Goal: Task Accomplishment & Management: Use online tool/utility

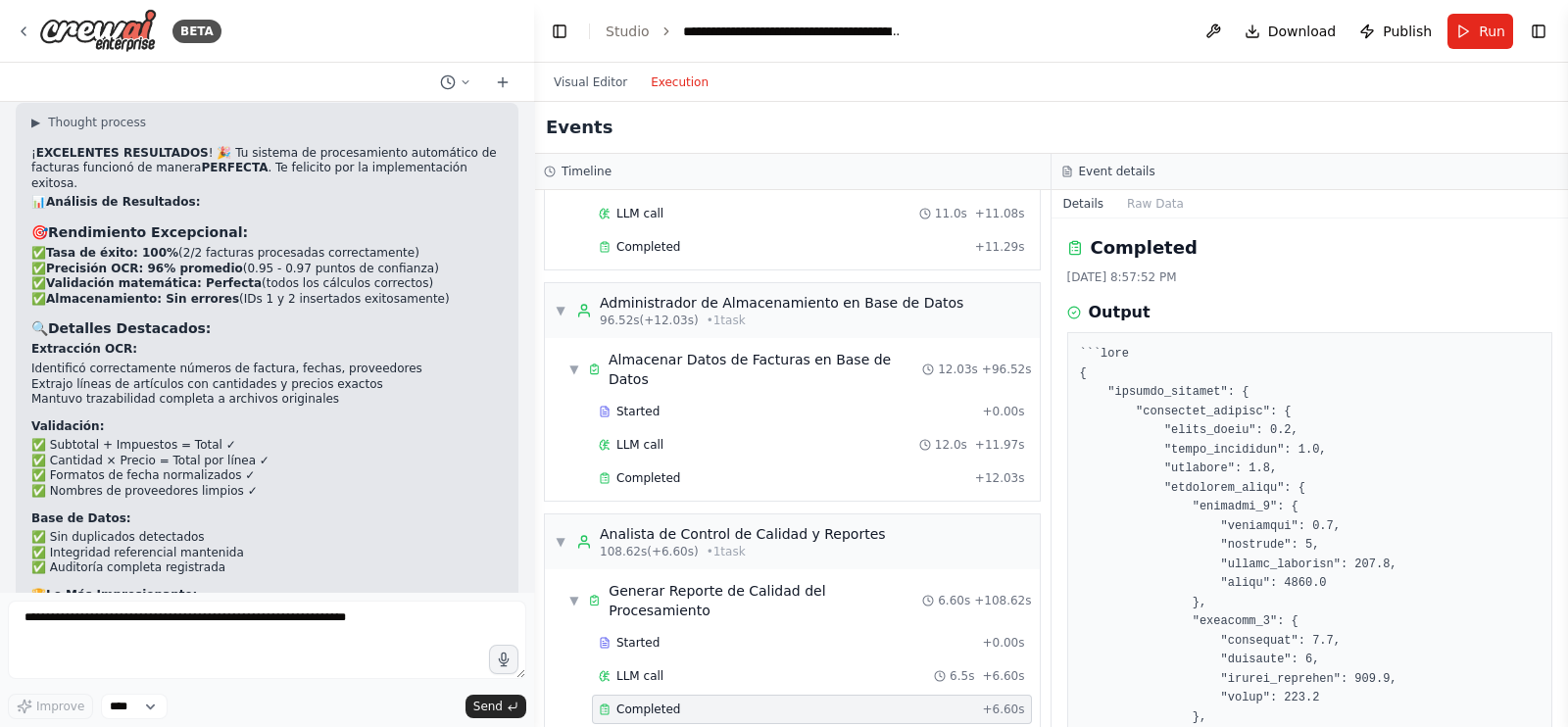
scroll to position [11843, 0]
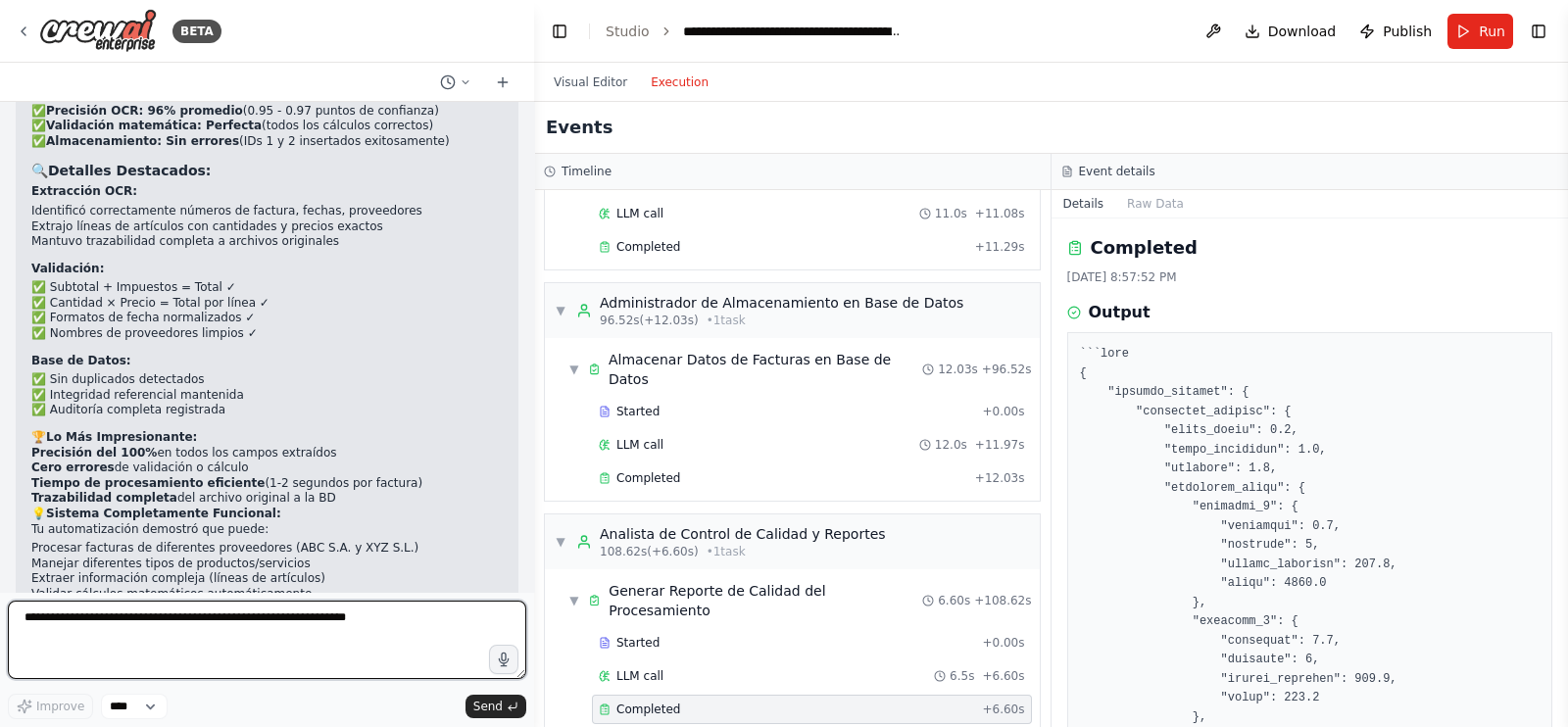
click at [340, 620] on textarea at bounding box center [267, 640] width 518 height 78
paste textarea "**********"
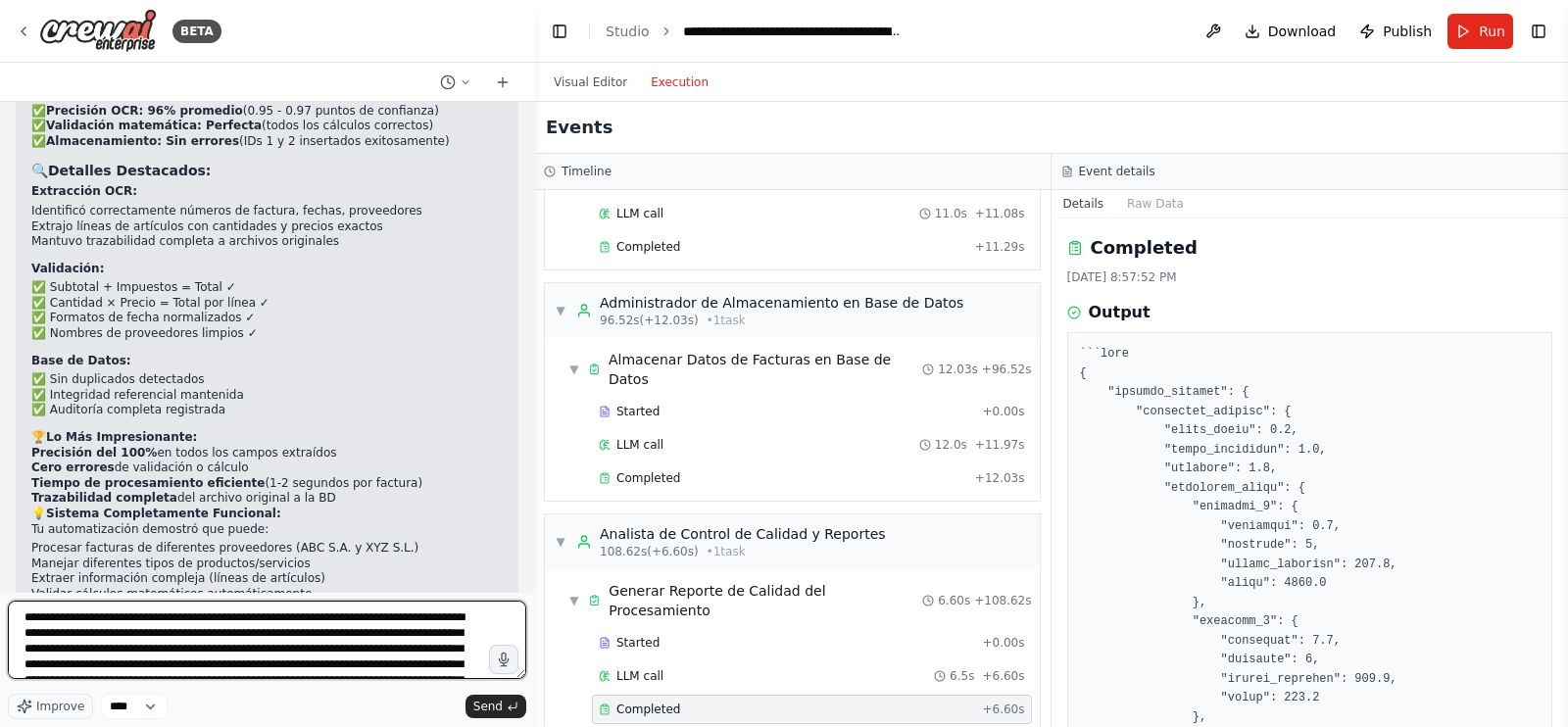
scroll to position [41, 0]
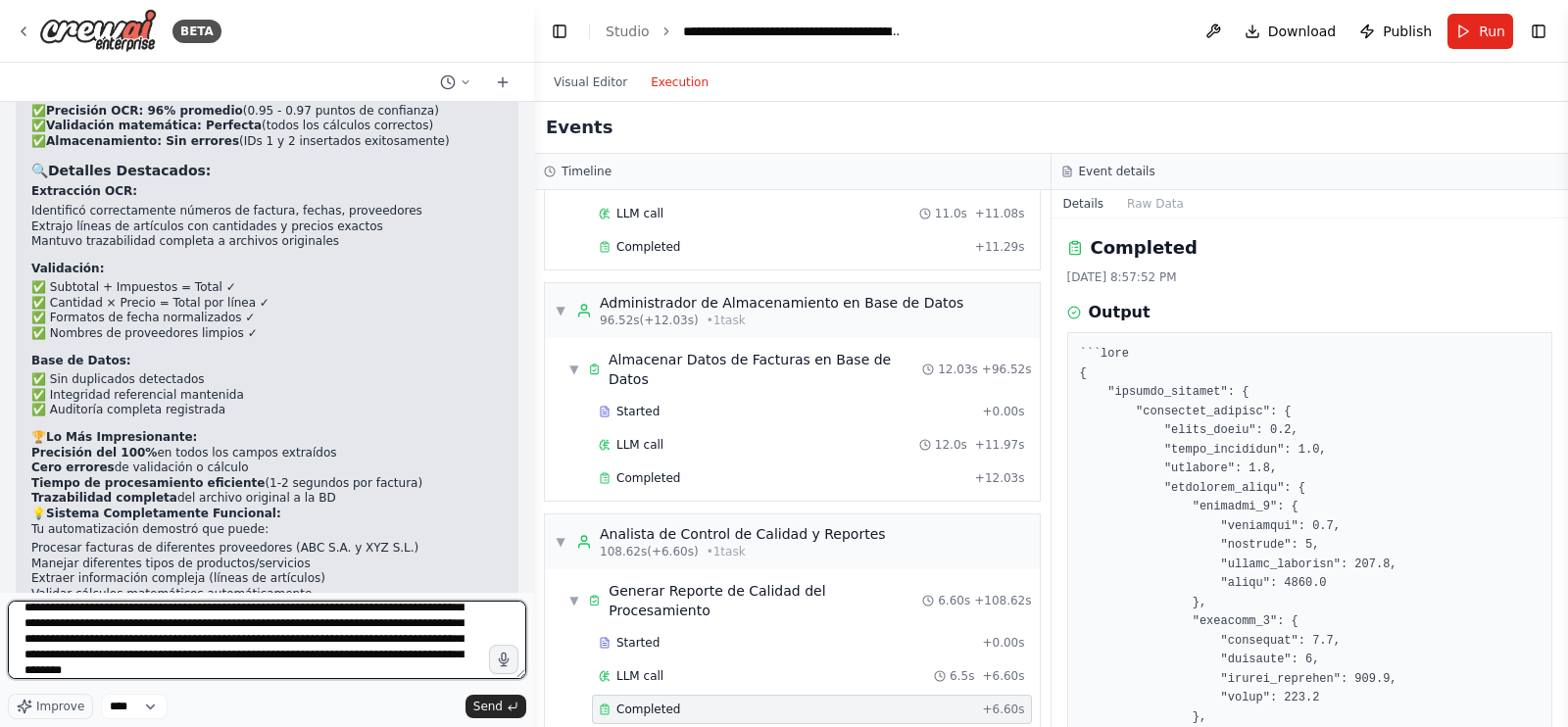
type textarea "**********"
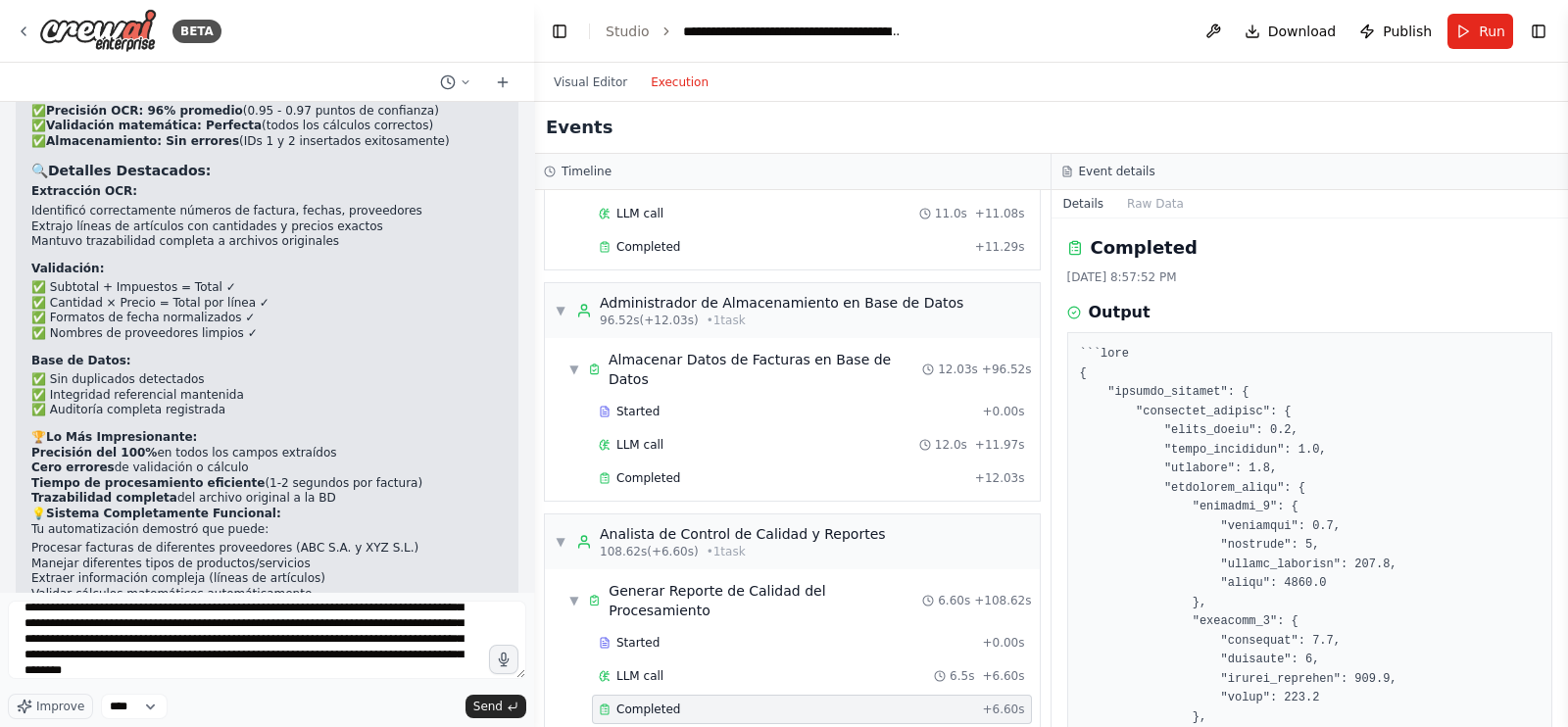
click at [486, 703] on span "Send" at bounding box center [488, 706] width 29 height 16
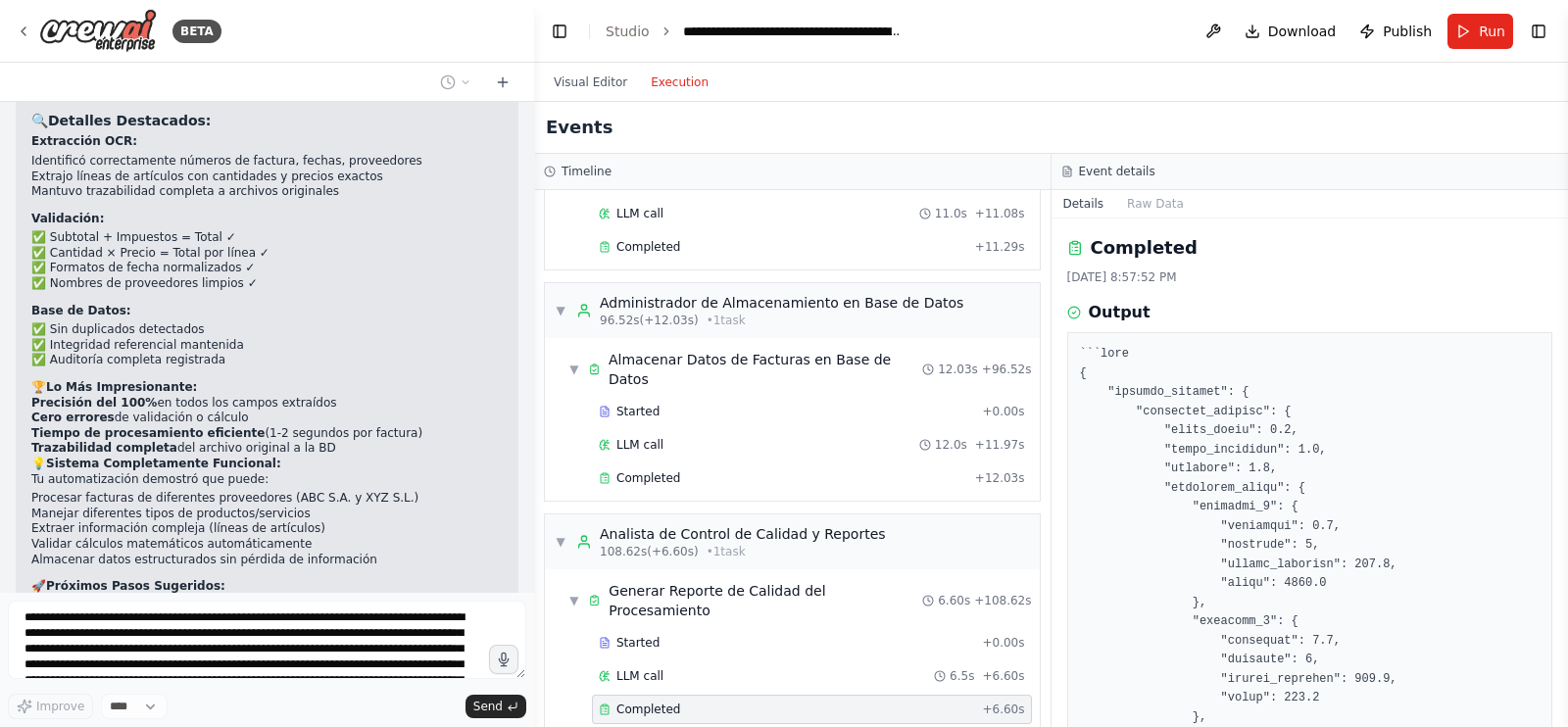
scroll to position [12049, 0]
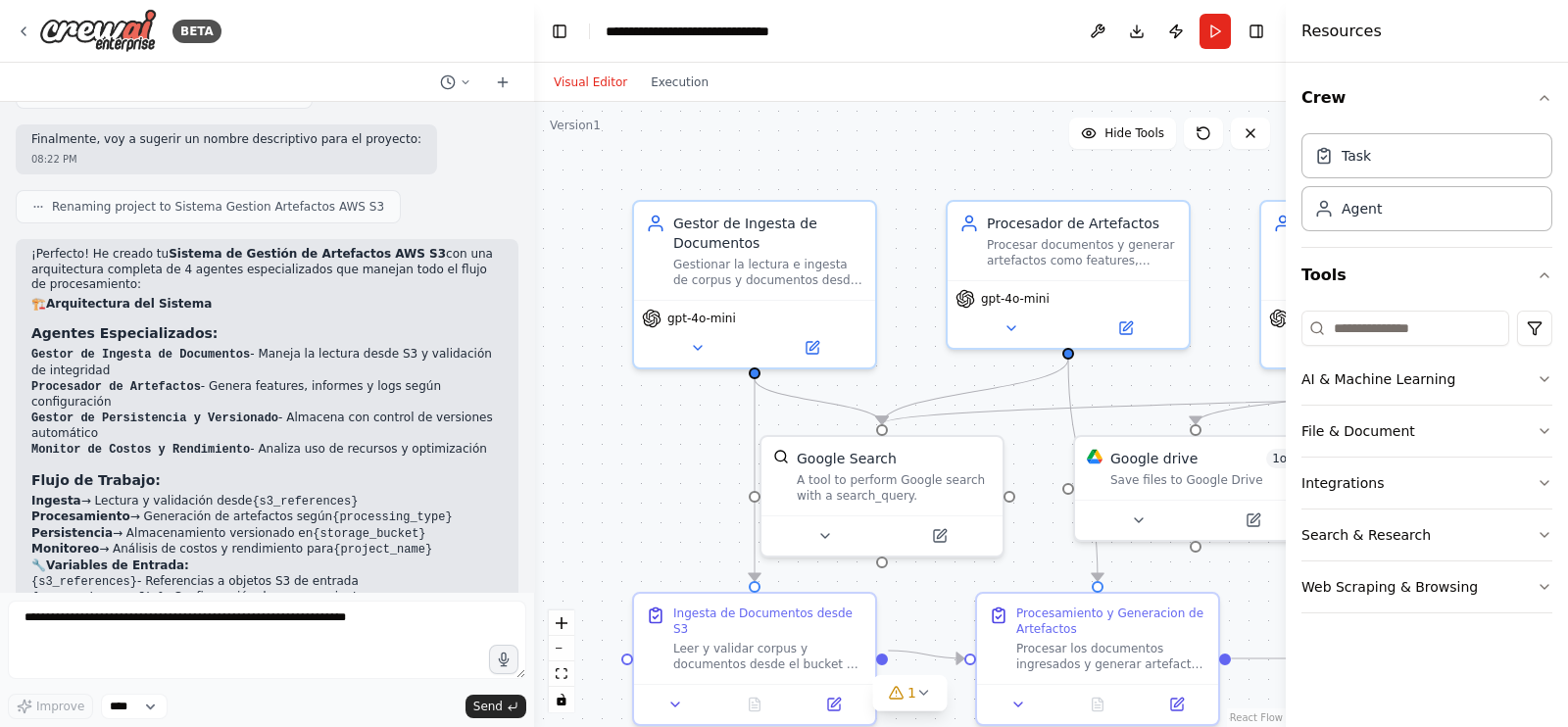
scroll to position [1583, 0]
click at [964, 138] on div ".deletable-edge-delete-btn { width: 20px; height: 20px; border: 0px solid #ffff…" at bounding box center [909, 414] width 752 height 625
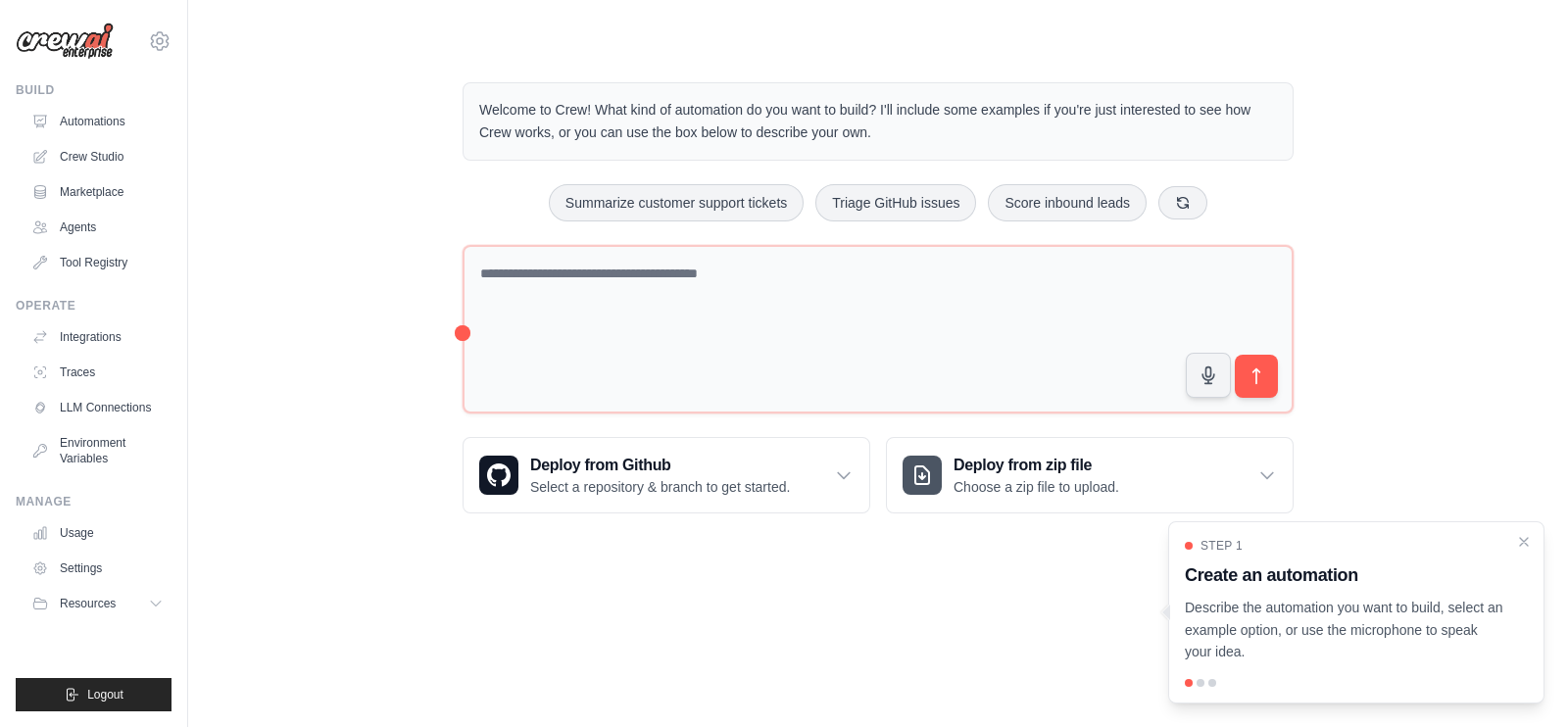
click at [118, 159] on link "Crew Studio" at bounding box center [97, 157] width 148 height 31
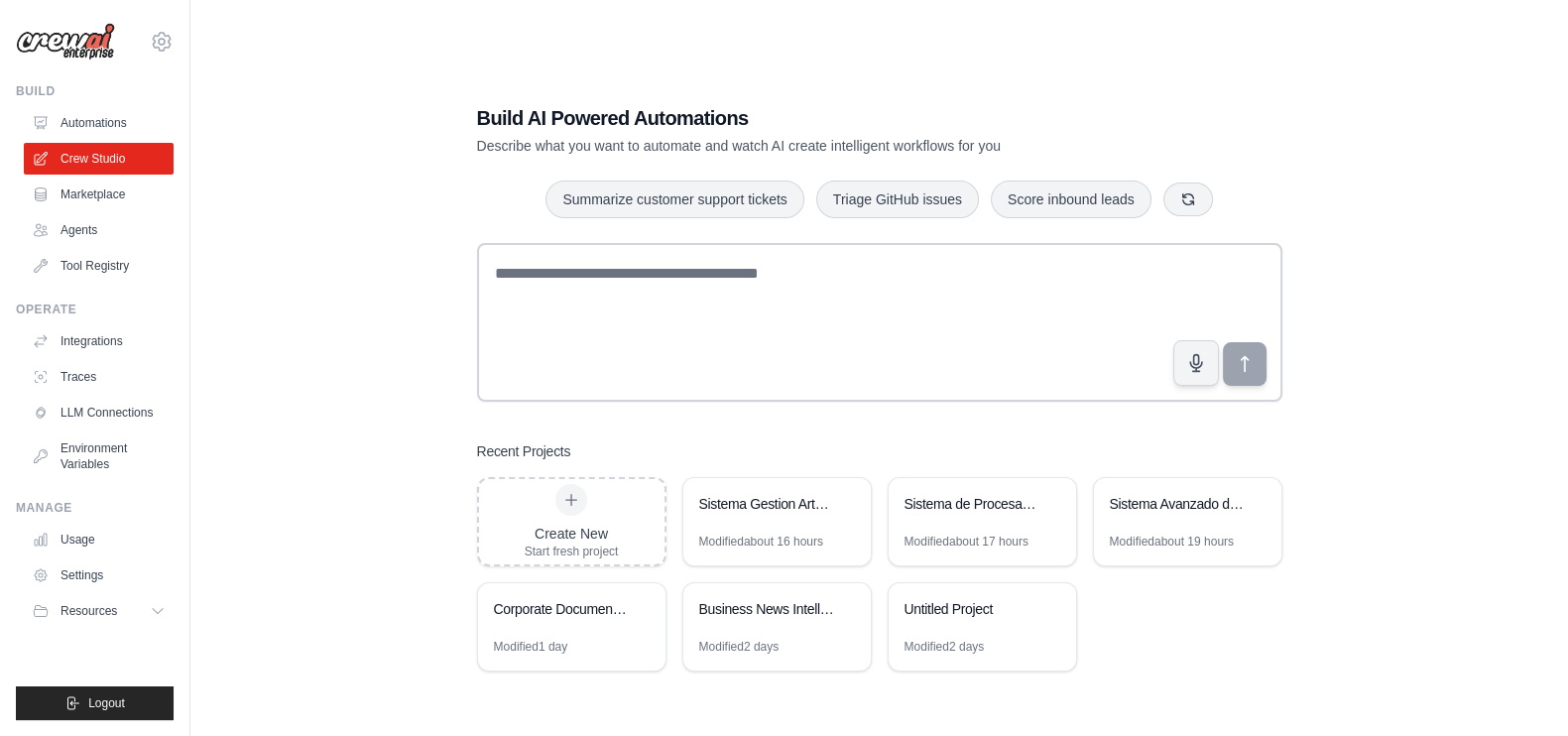
click at [597, 507] on div "Create New Start fresh project" at bounding box center [571, 522] width 94 height 75
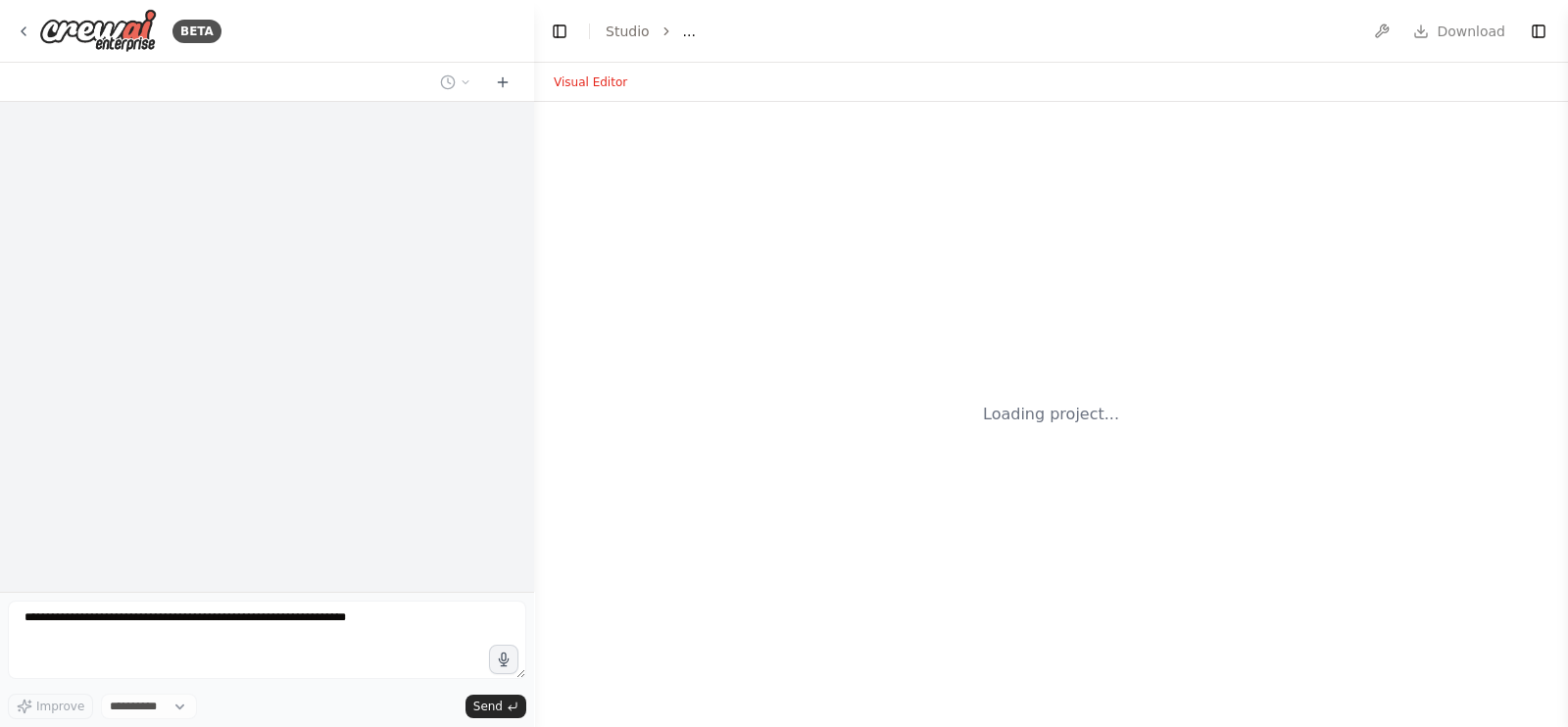
select select "****"
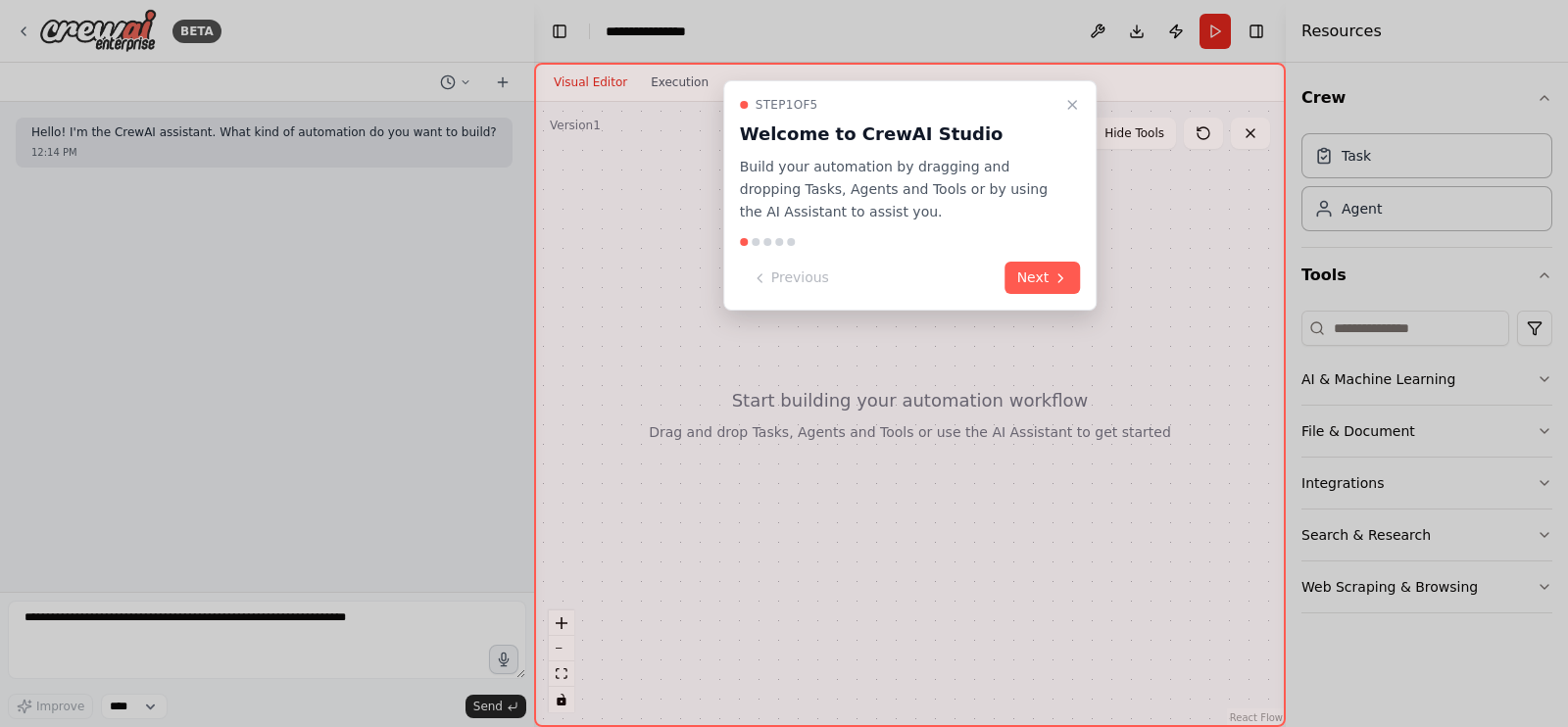
click at [1075, 101] on icon "Close walkthrough" at bounding box center [1072, 105] width 8 height 8
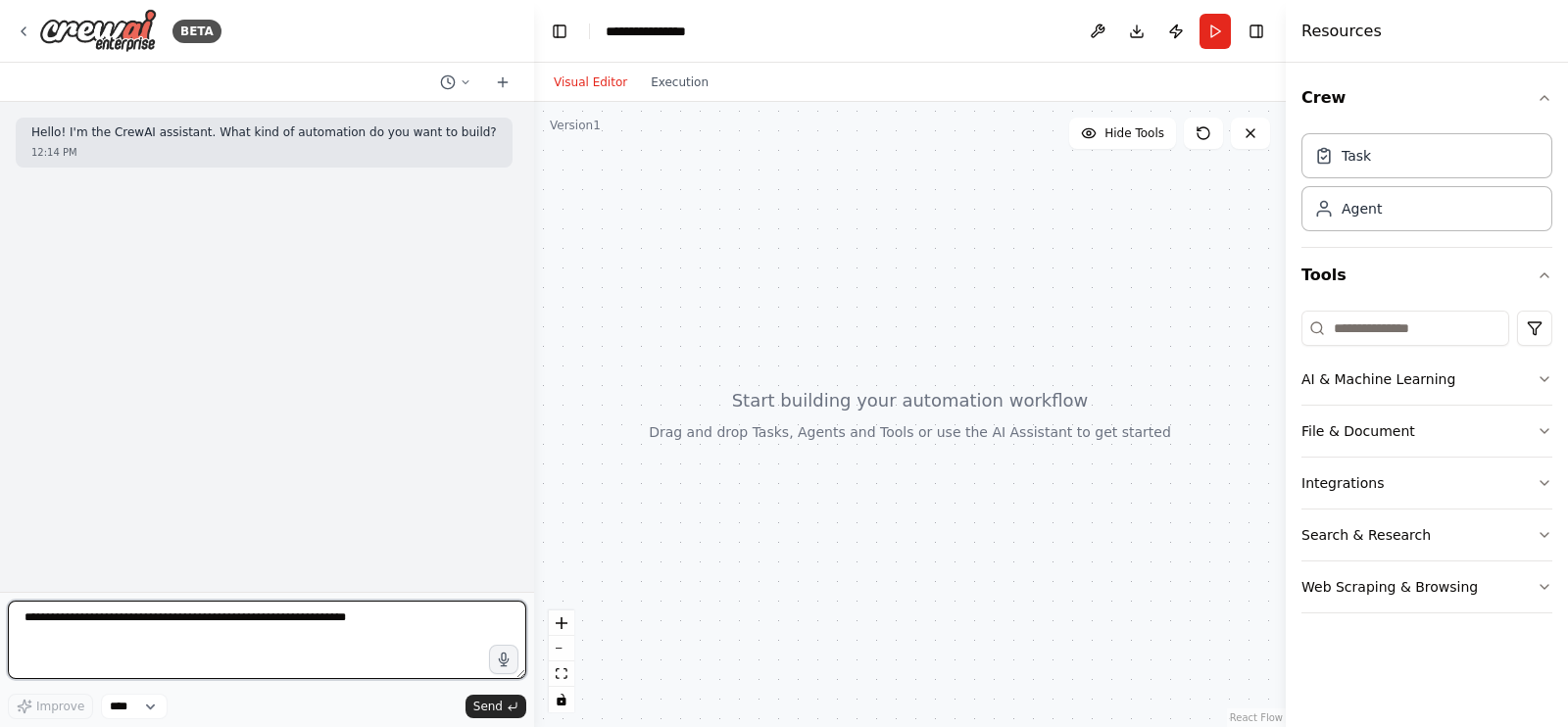
click at [199, 610] on textarea at bounding box center [267, 640] width 518 height 78
paste textarea "**********"
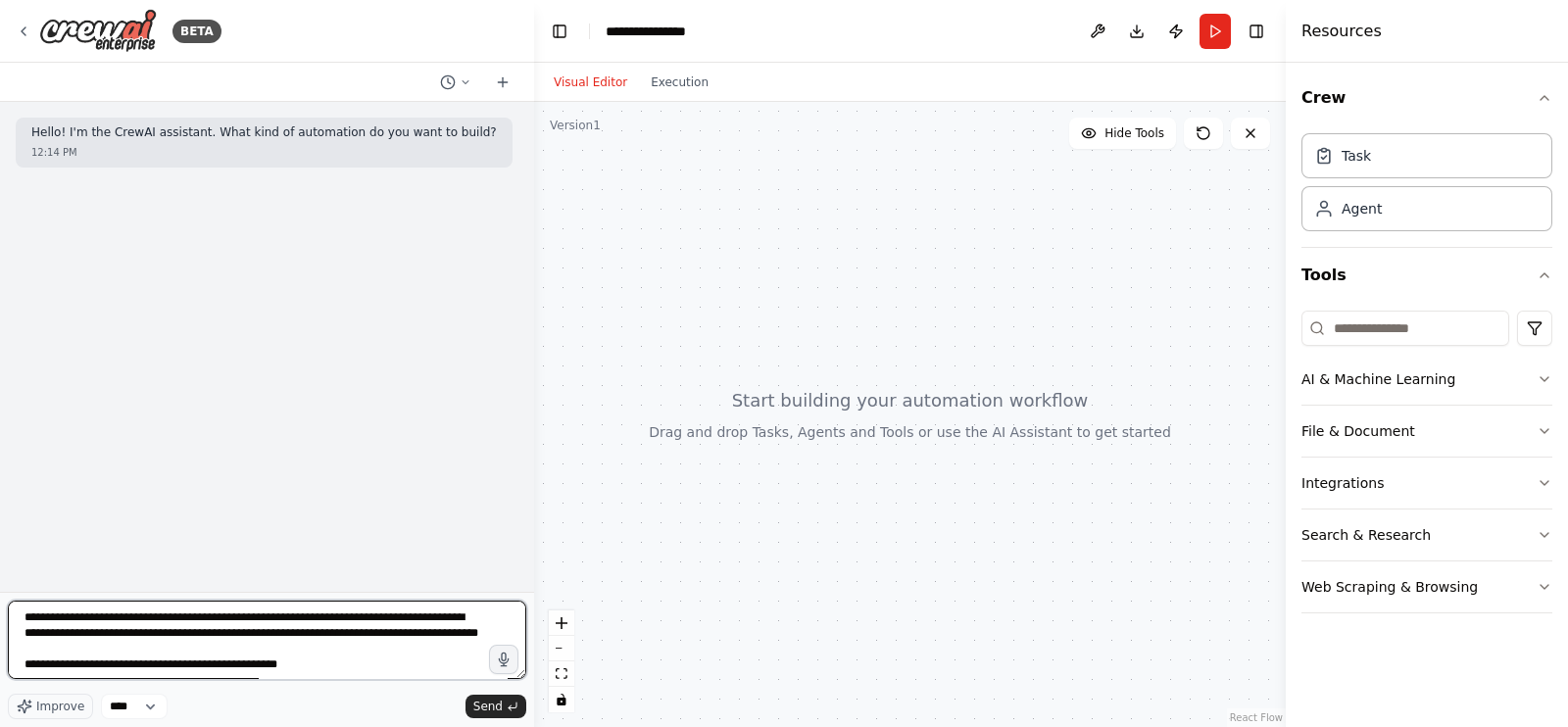
type textarea "**********"
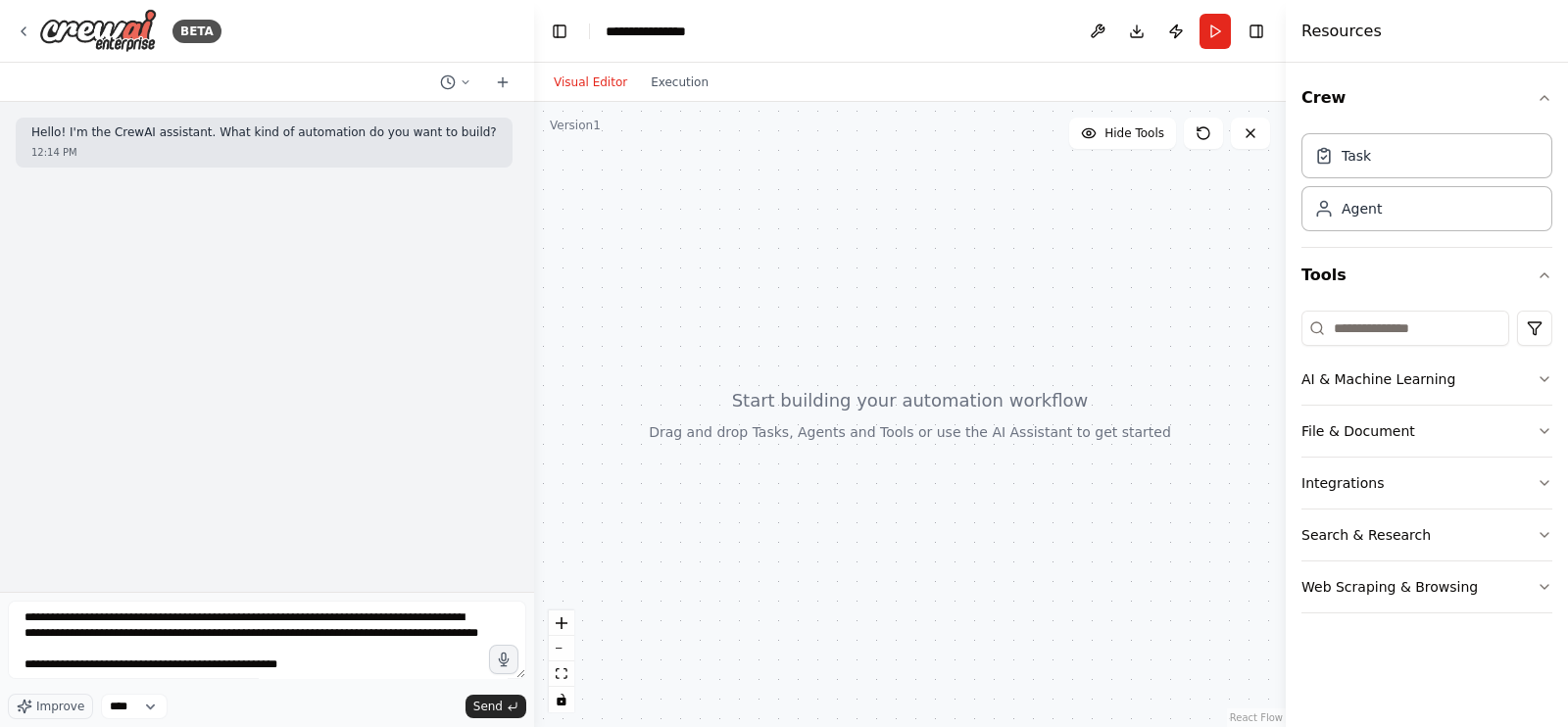
click at [478, 699] on span "Send" at bounding box center [488, 706] width 29 height 16
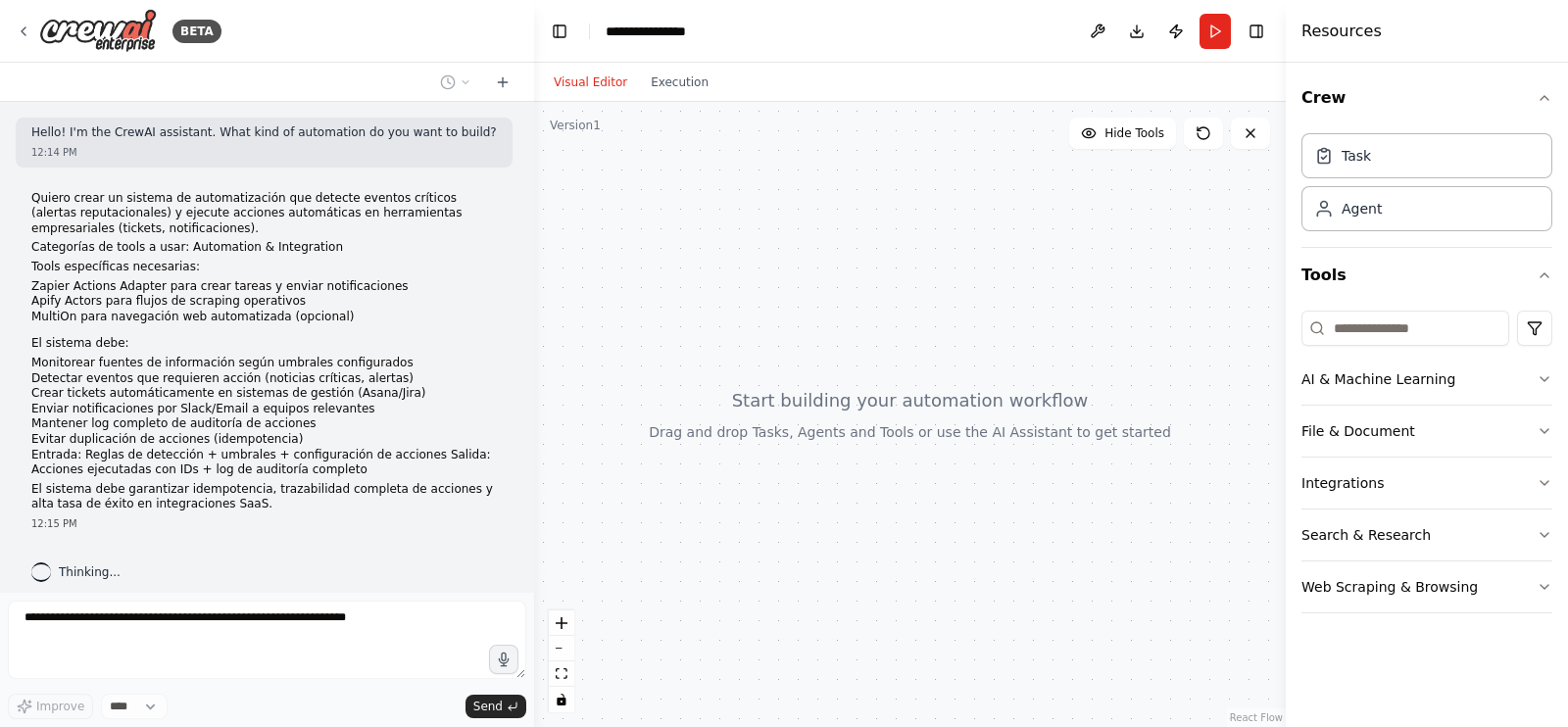
scroll to position [12, 0]
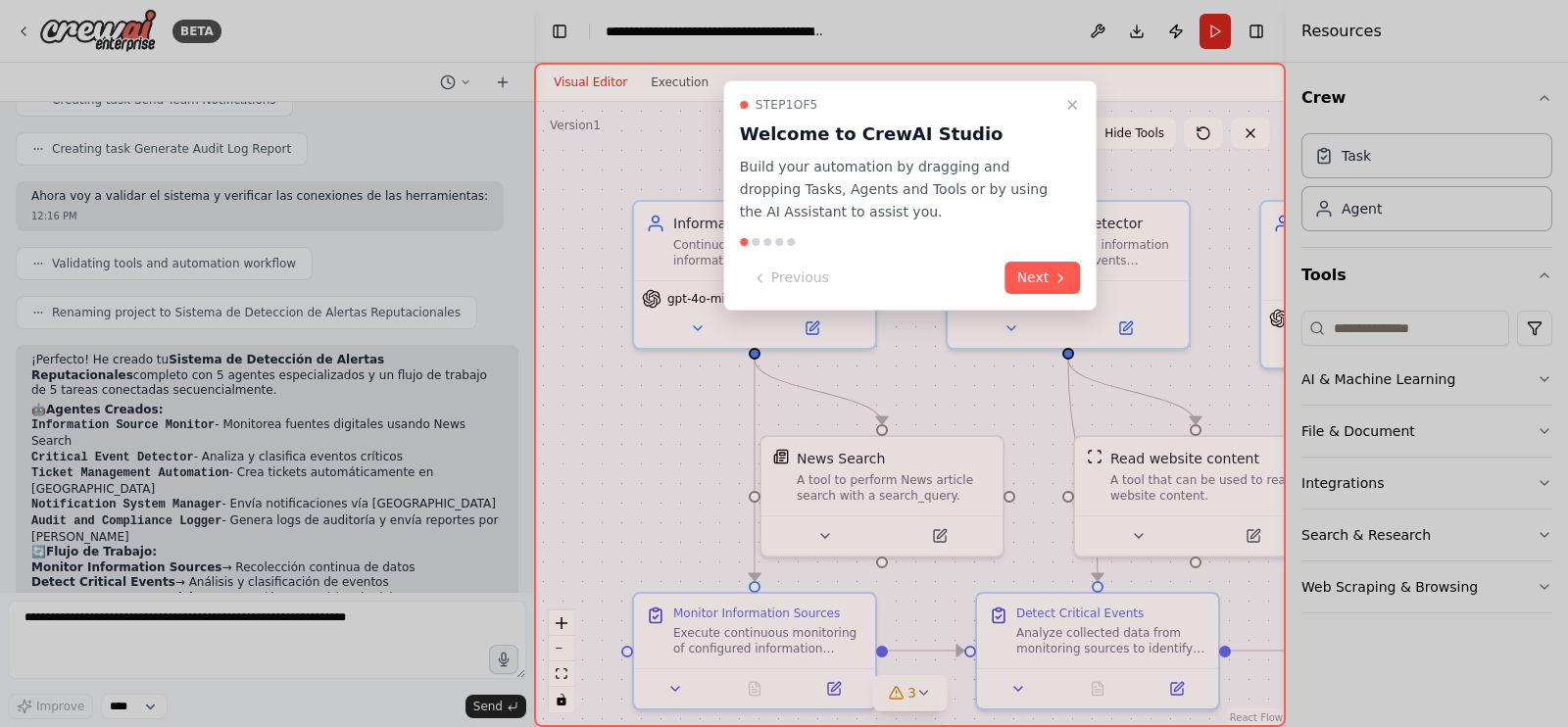
click at [1067, 103] on icon "Close walkthrough" at bounding box center [1072, 105] width 16 height 16
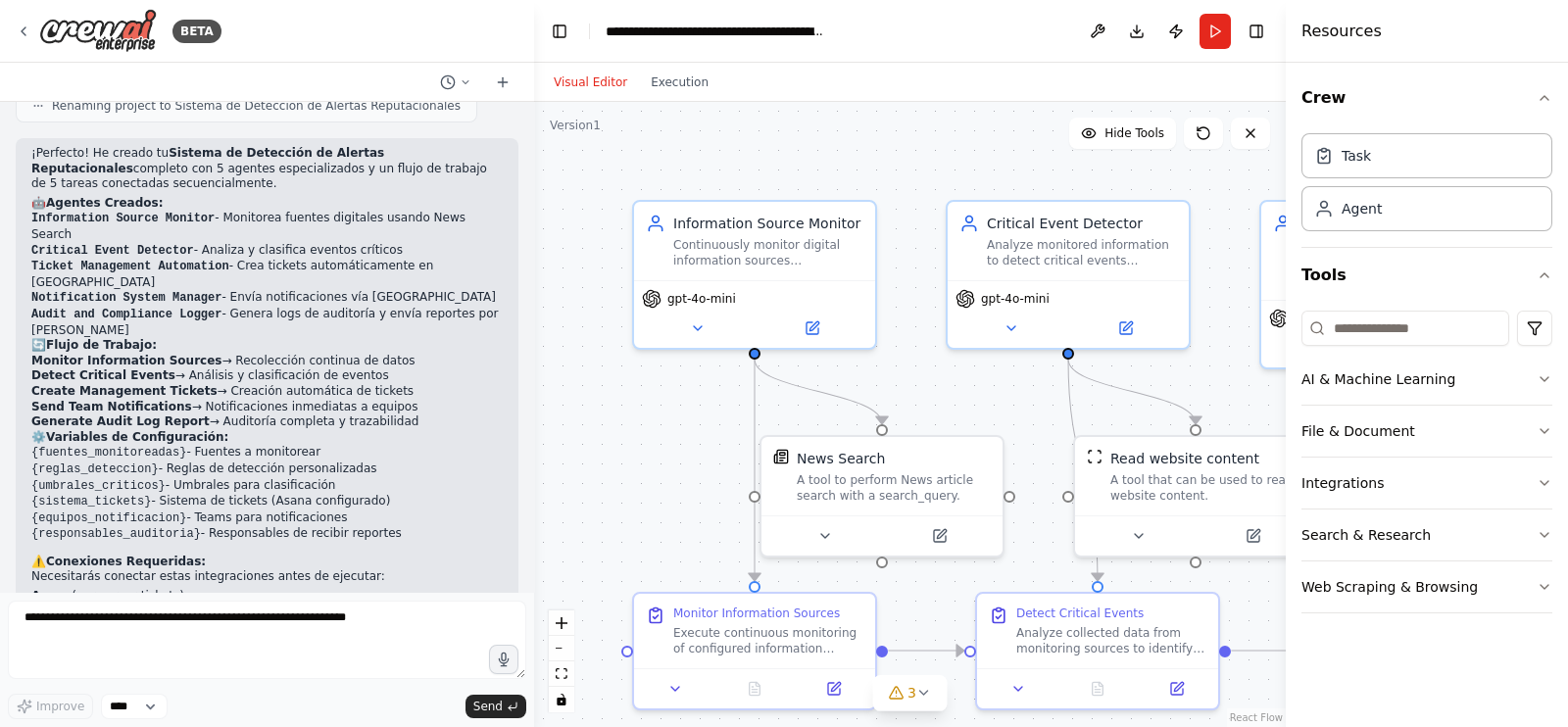
scroll to position [1866, 0]
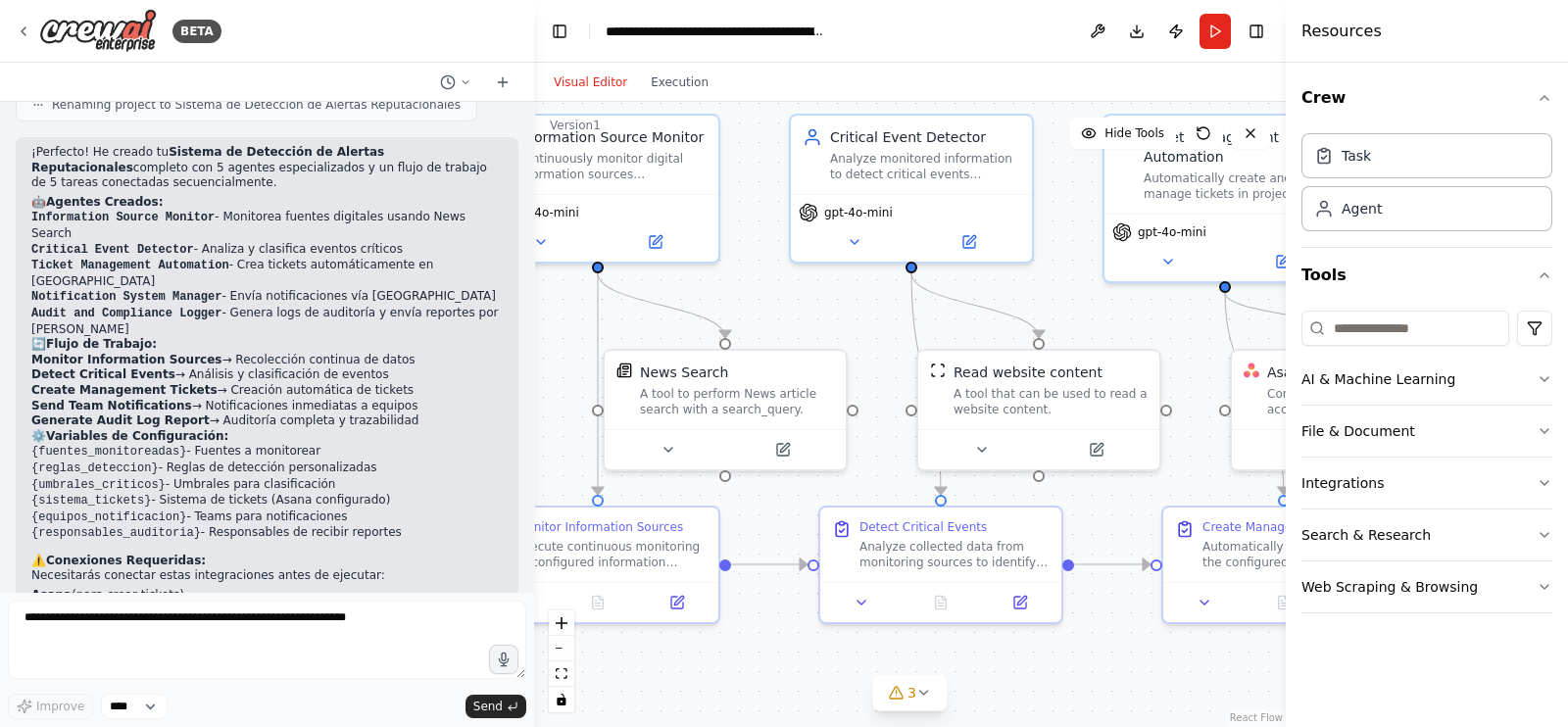
drag, startPoint x: 877, startPoint y: 378, endPoint x: 737, endPoint y: 289, distance: 165.9
click at [737, 289] on div ".deletable-edge-delete-btn { width: 20px; height: 20px; border: 0px solid #ffff…" at bounding box center [909, 414] width 752 height 625
click at [910, 705] on button "3" at bounding box center [909, 693] width 75 height 36
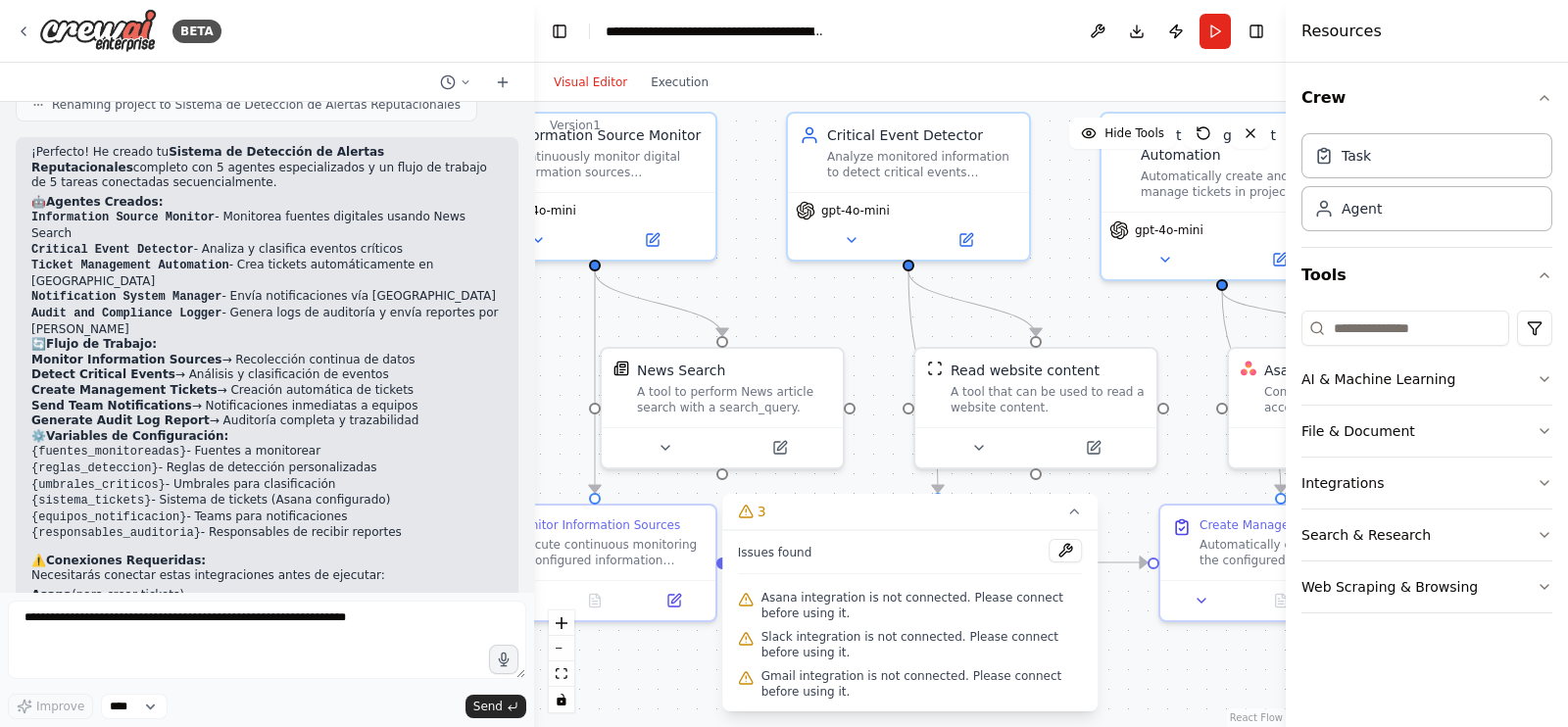
click at [1373, 493] on button "Integrations" at bounding box center [1427, 483] width 251 height 51
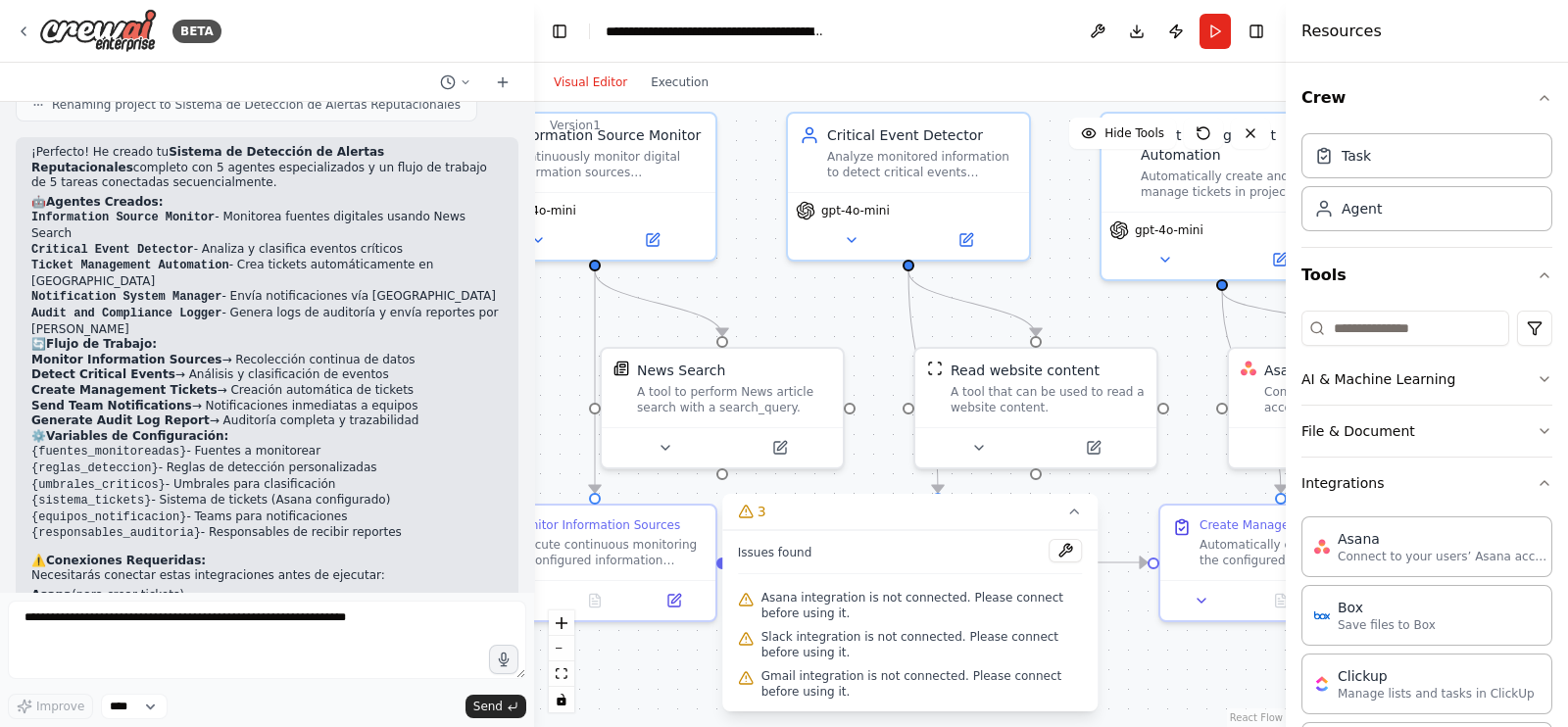
click at [1435, 551] on p "Connect to your users’ Asana accounts" at bounding box center [1446, 557] width 216 height 16
click at [1371, 556] on p "Connect to your users’ Asana accounts" at bounding box center [1446, 557] width 216 height 16
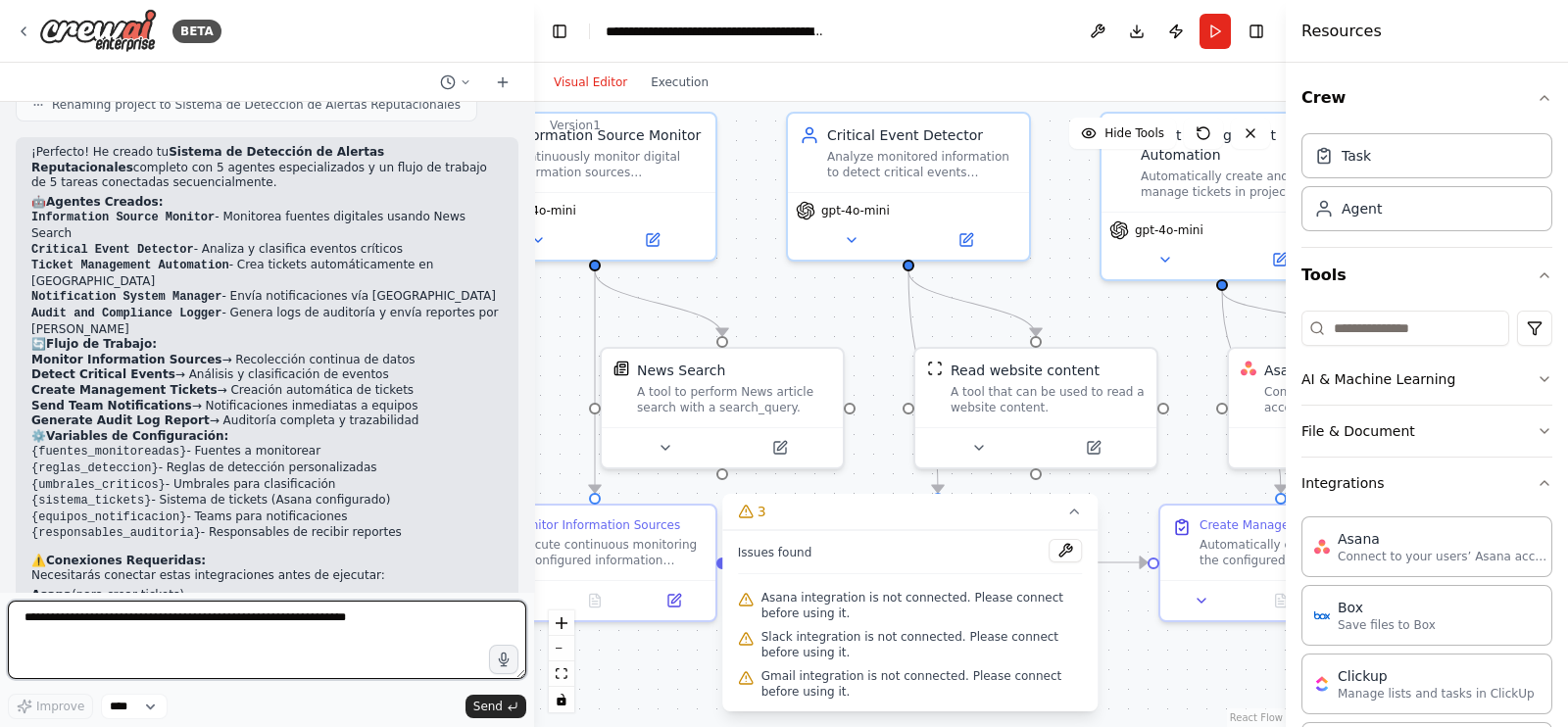
click at [296, 650] on textarea at bounding box center [267, 640] width 518 height 78
type textarea "**********"
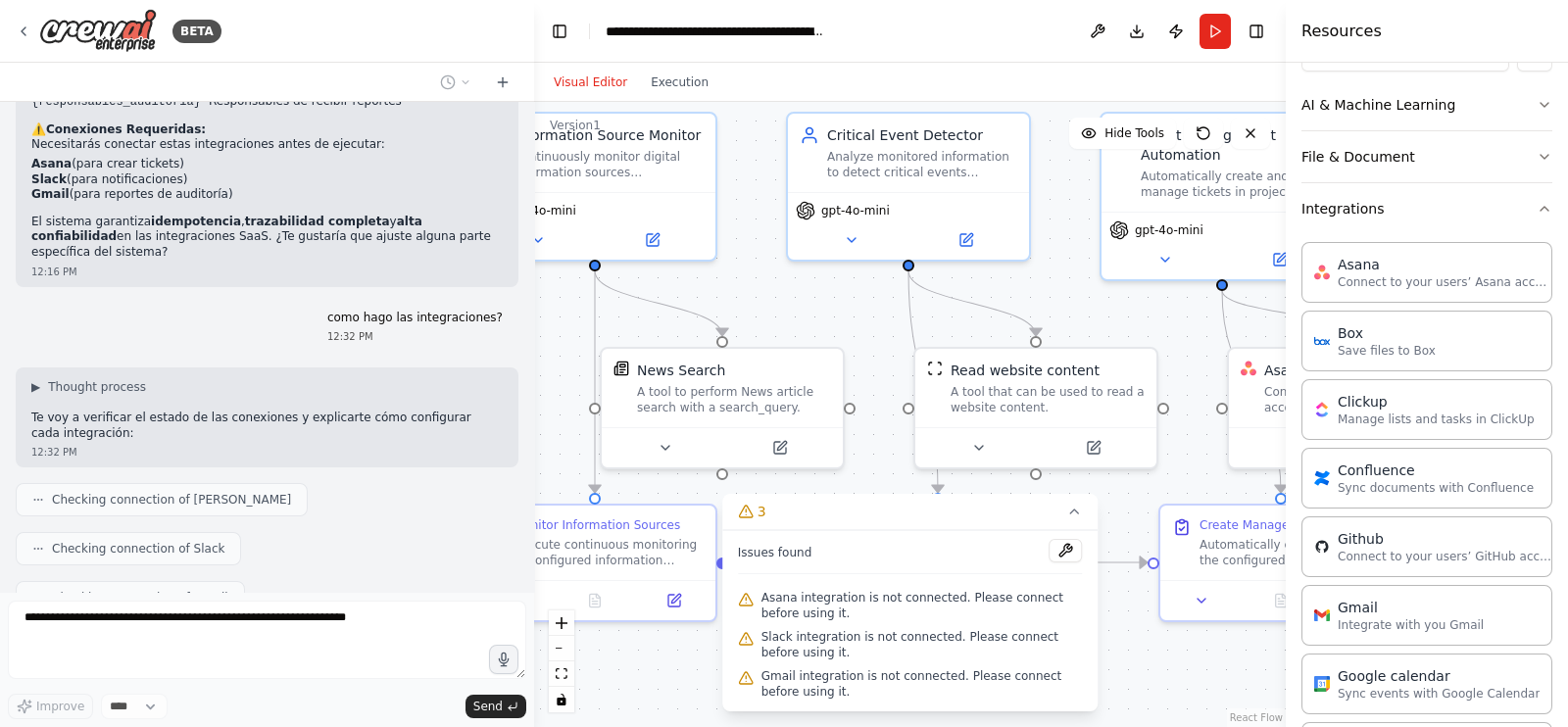
scroll to position [325, 0]
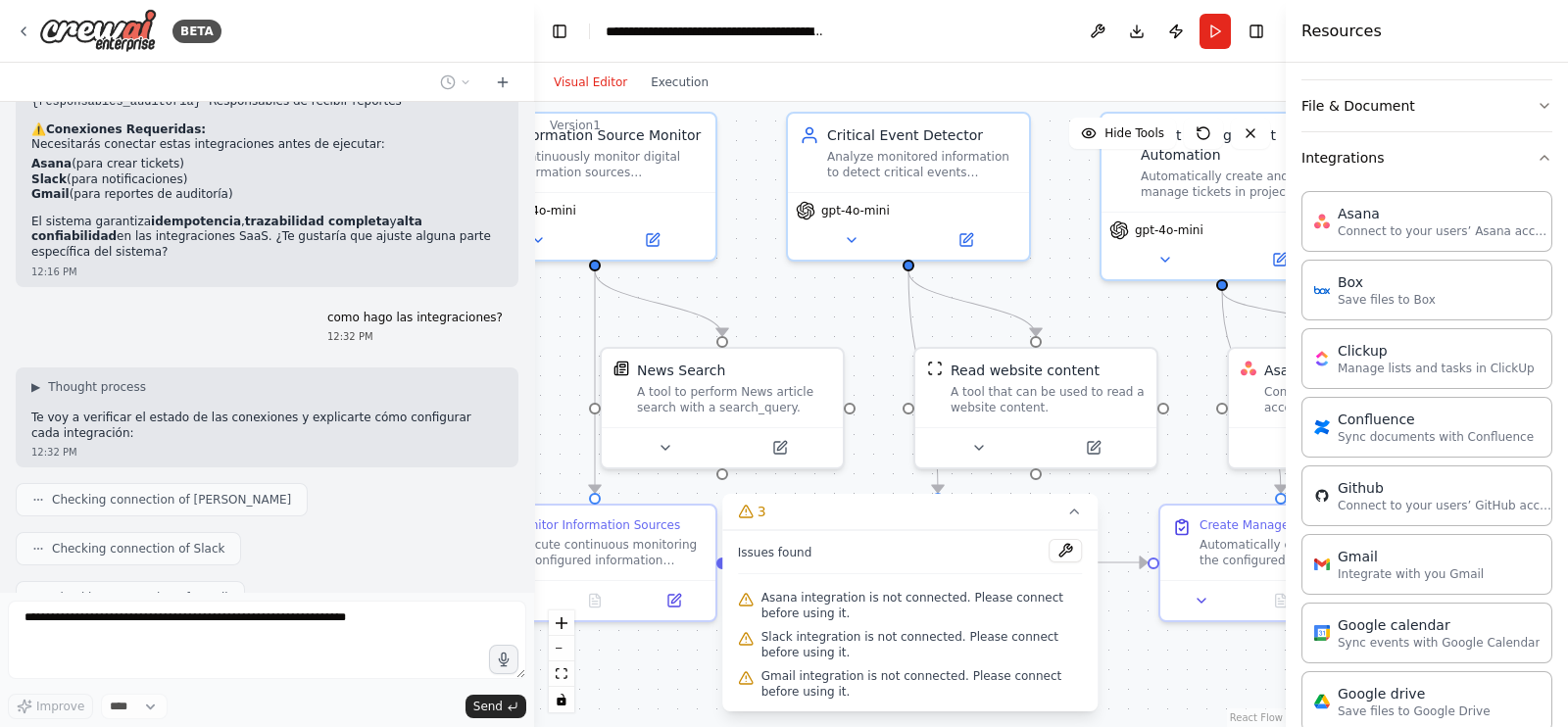
click at [1418, 566] on p "Integrate with you Gmail" at bounding box center [1410, 574] width 146 height 16
click at [1394, 570] on p "Integrate with you Gmail" at bounding box center [1410, 574] width 146 height 16
drag, startPoint x: 1395, startPoint y: 570, endPoint x: 1406, endPoint y: 571, distance: 11.0
click at [1406, 571] on p "Integrate with you Gmail" at bounding box center [1410, 574] width 146 height 16
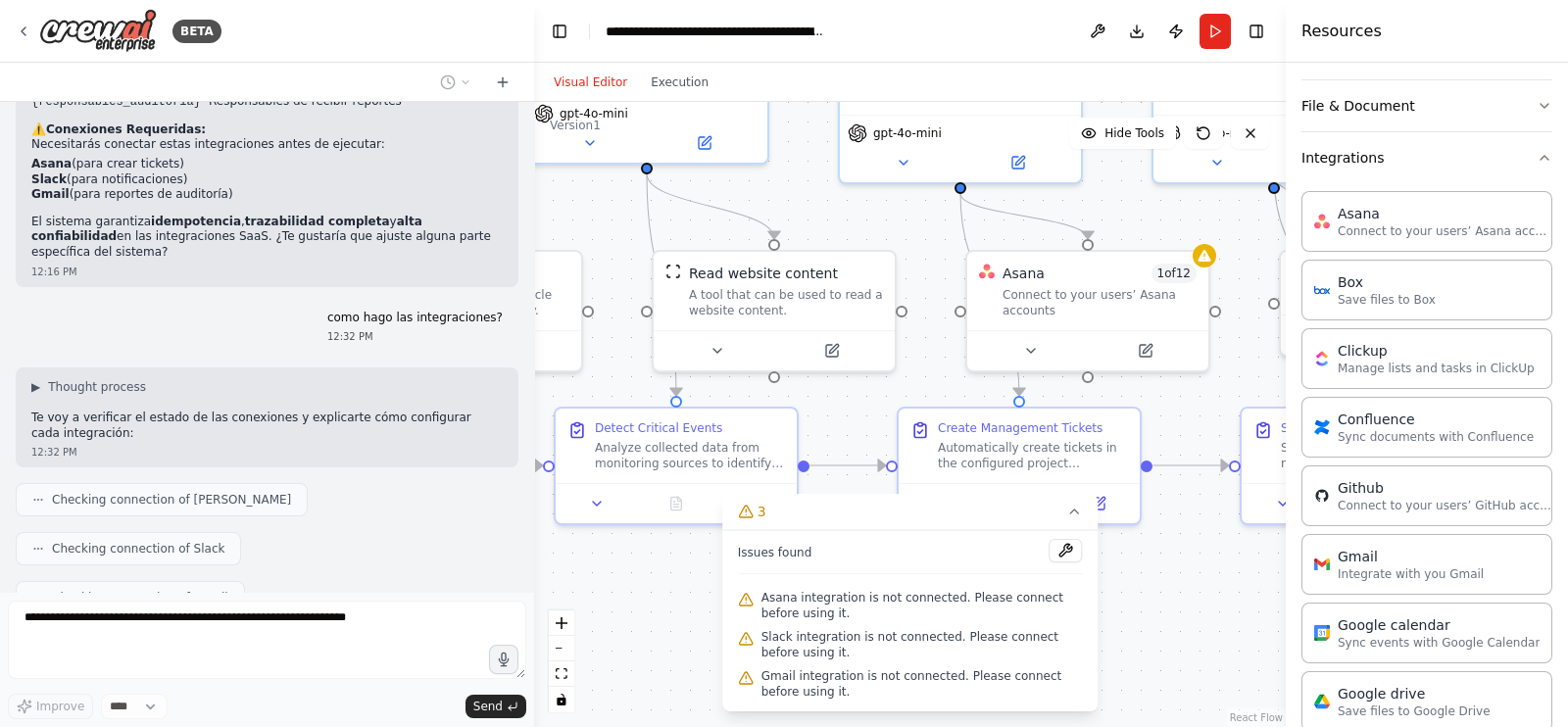
drag, startPoint x: 1149, startPoint y: 427, endPoint x: 910, endPoint y: 347, distance: 252.0
click at [910, 347] on div ".deletable-edge-delete-btn { width: 20px; height: 20px; border: 0px solid #ffff…" at bounding box center [909, 414] width 752 height 625
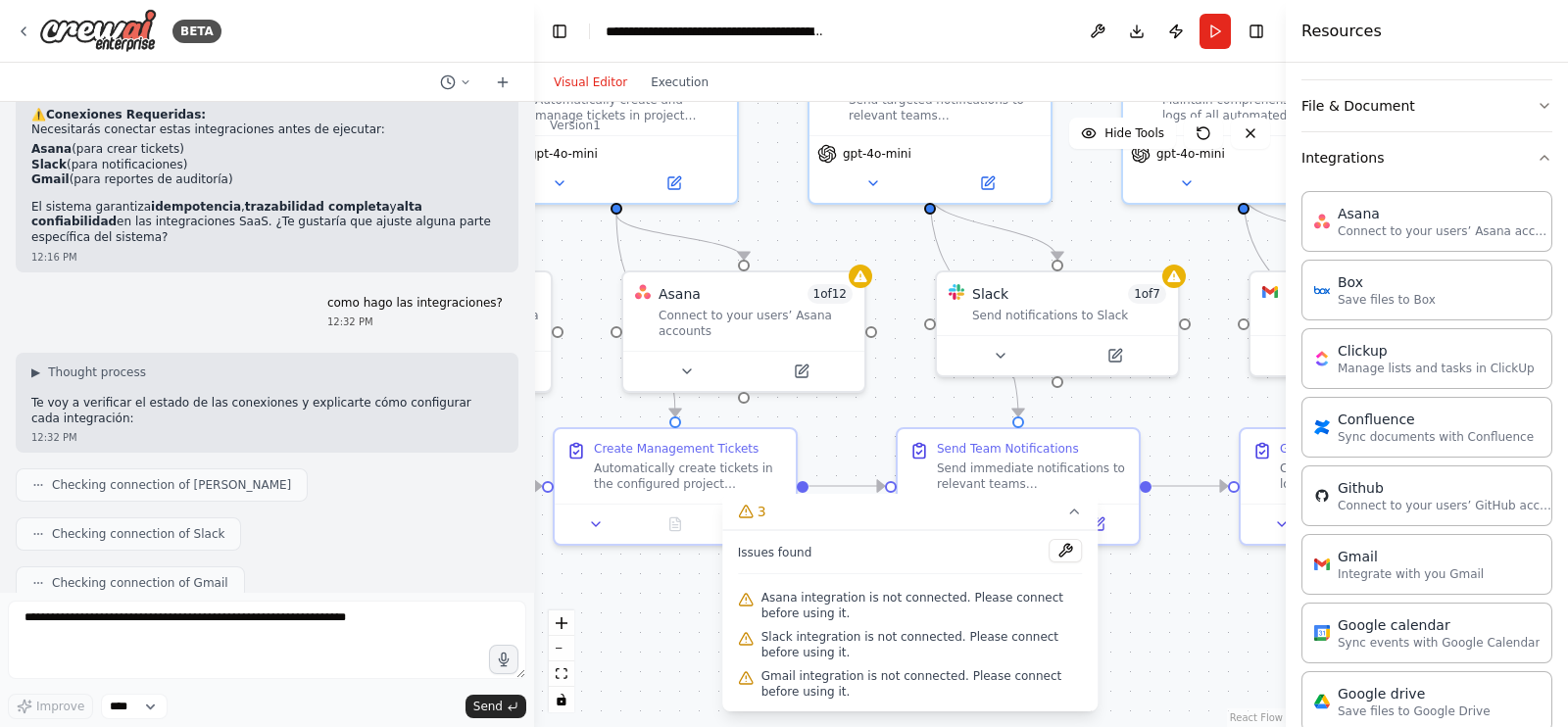
drag, startPoint x: 1176, startPoint y: 398, endPoint x: 826, endPoint y: 418, distance: 350.6
click at [826, 418] on div ".deletable-edge-delete-btn { width: 20px; height: 20px; border: 0px solid #ffff…" at bounding box center [909, 414] width 752 height 625
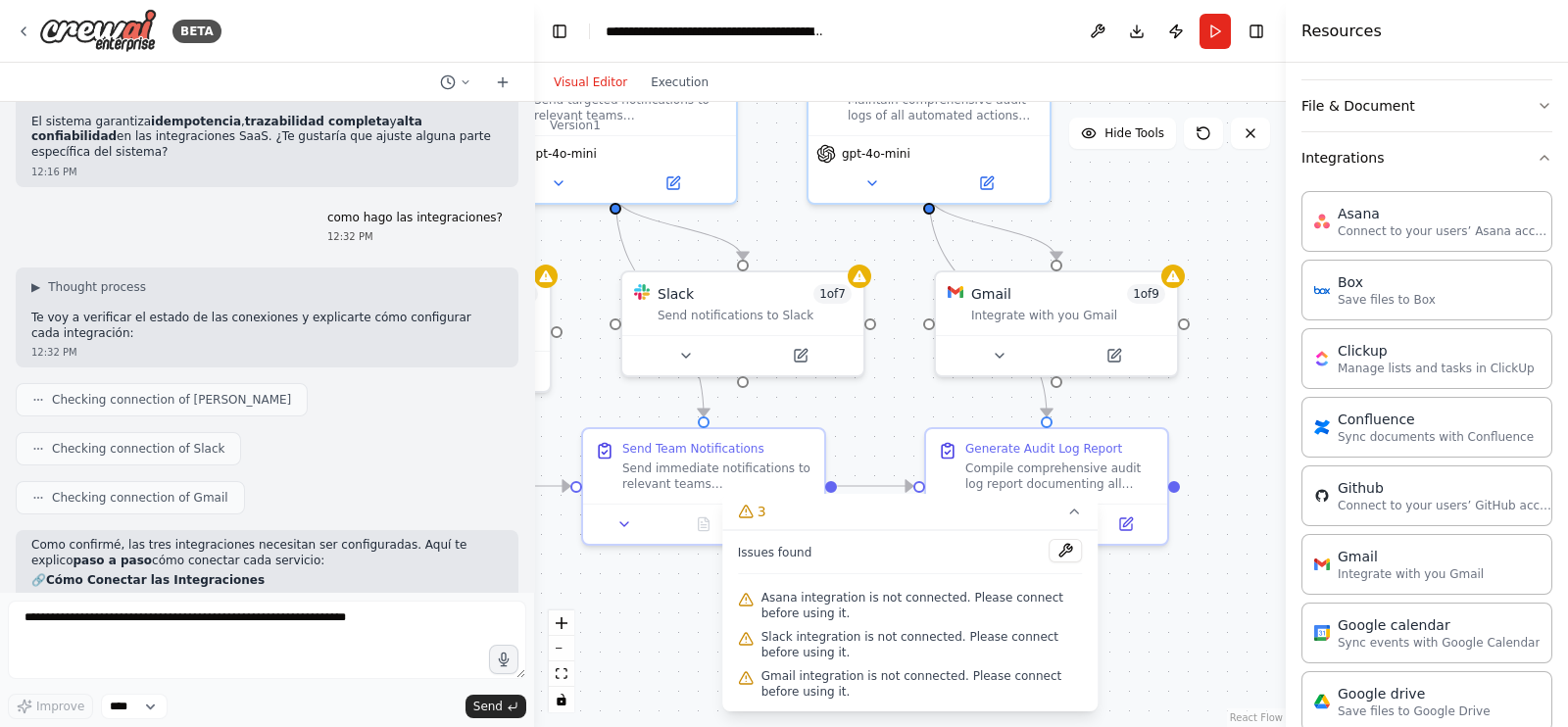
drag, startPoint x: 1083, startPoint y: 412, endPoint x: 799, endPoint y: 411, distance: 284.0
click at [799, 411] on div ".deletable-edge-delete-btn { width: 20px; height: 20px; border: 0px solid #ffff…" at bounding box center [909, 414] width 752 height 625
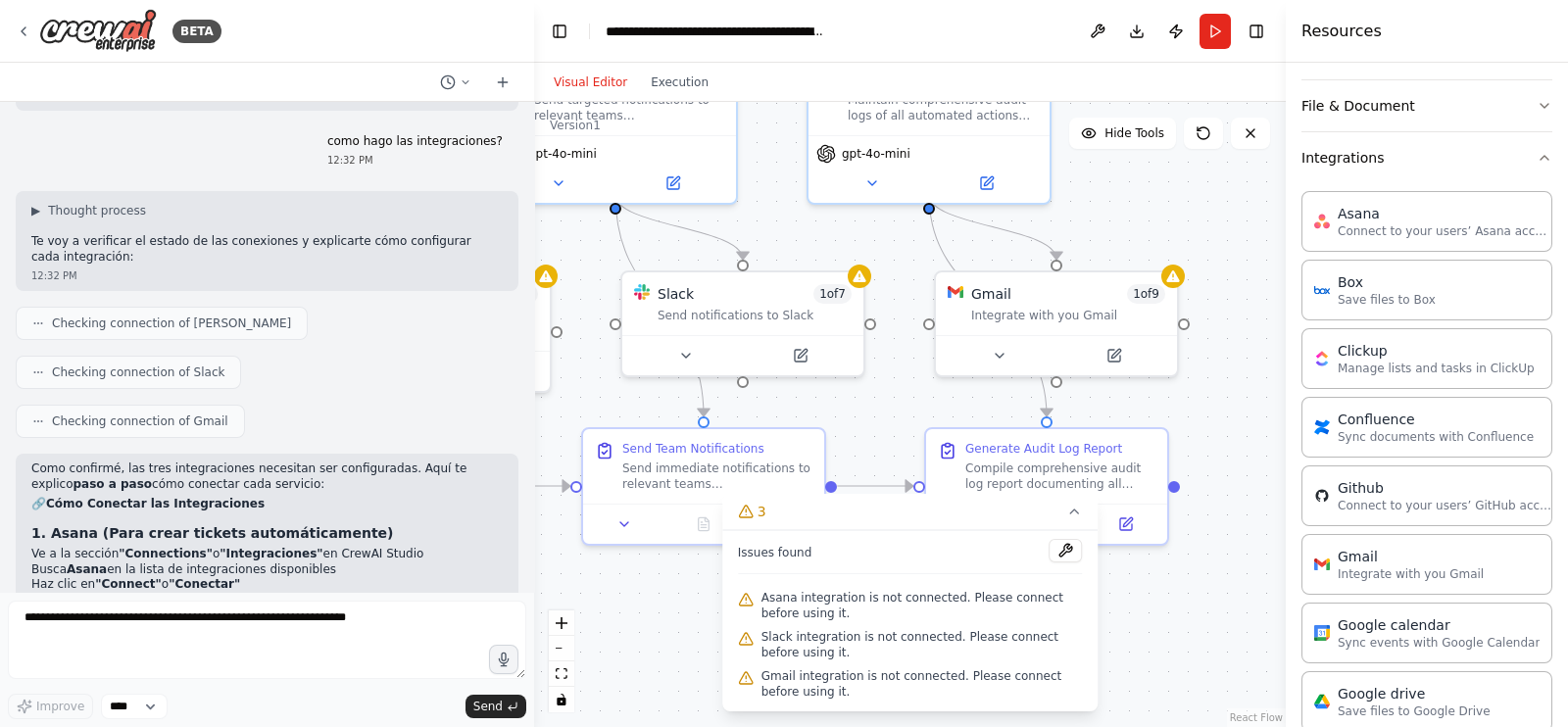
click at [989, 351] on button at bounding box center [999, 356] width 111 height 24
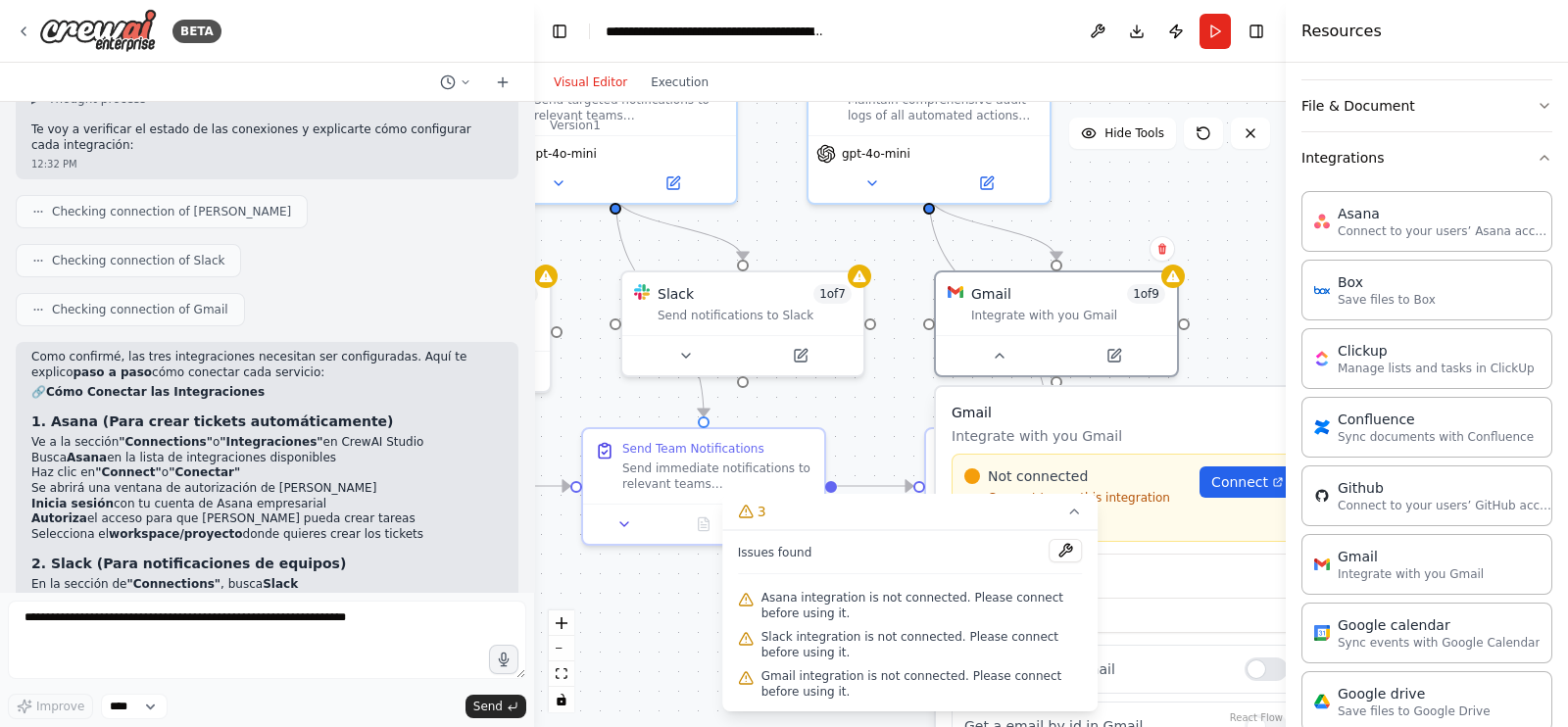
click at [1073, 511] on icon at bounding box center [1074, 511] width 8 height 4
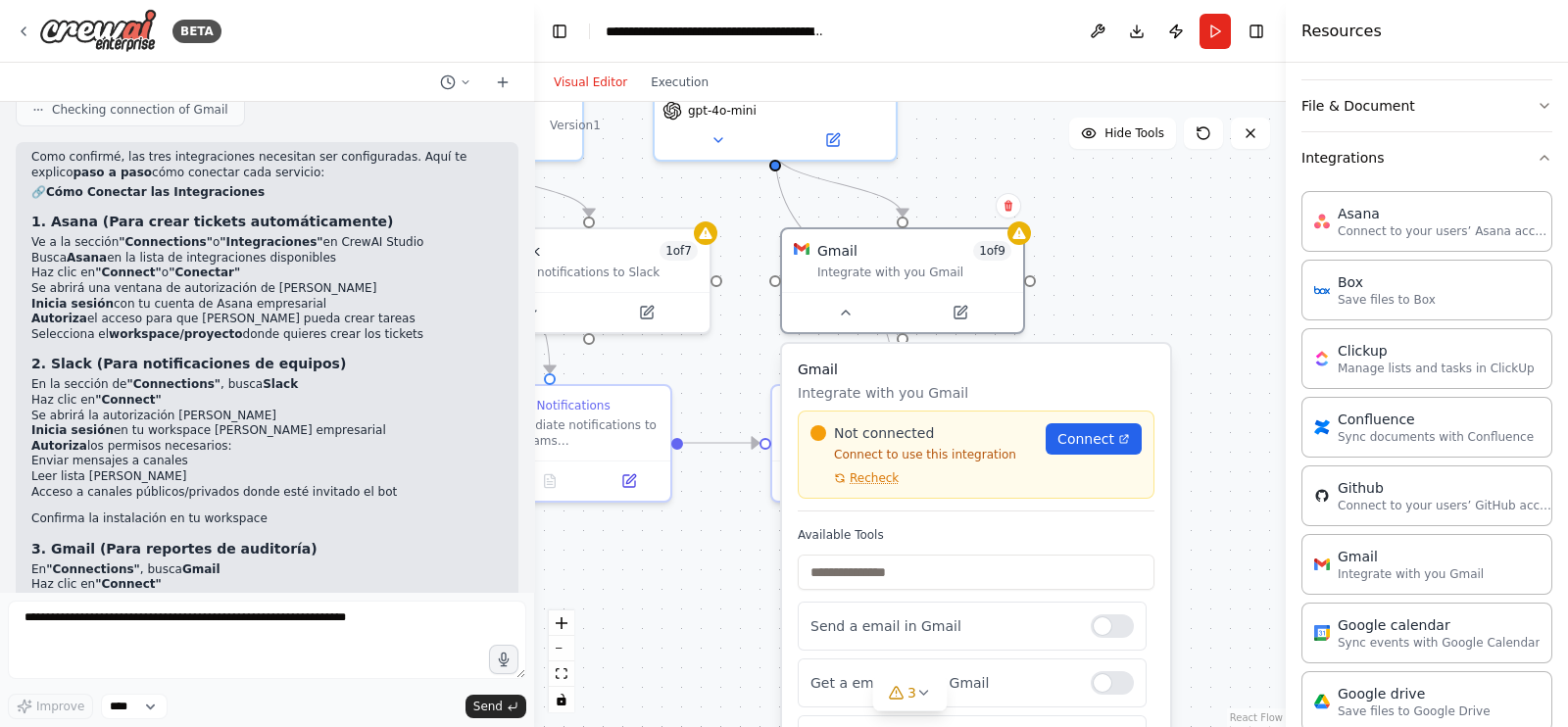
drag, startPoint x: 1221, startPoint y: 369, endPoint x: 1067, endPoint y: 326, distance: 159.9
click at [1067, 326] on div ".deletable-edge-delete-btn { width: 20px; height: 20px; border: 0px solid #ffff…" at bounding box center [909, 414] width 752 height 625
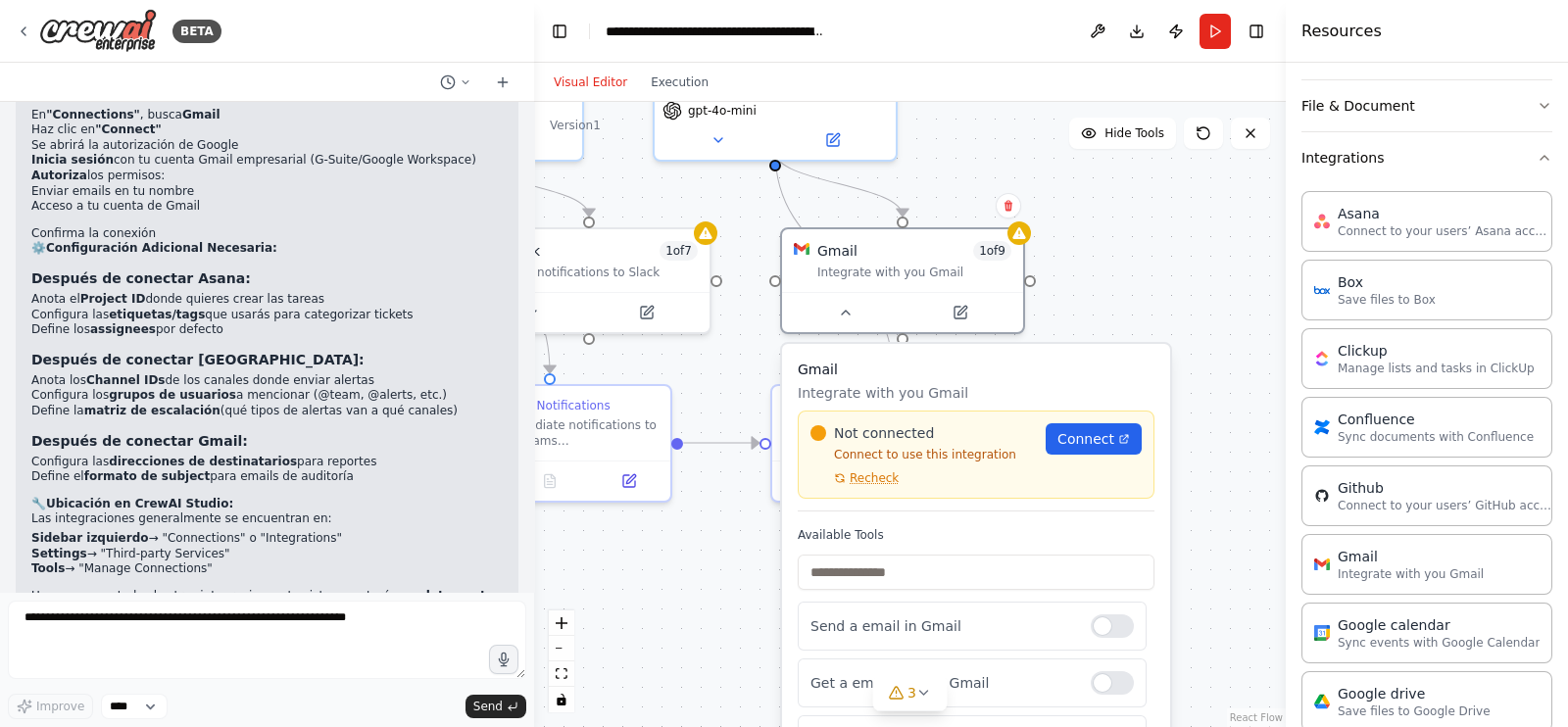
scroll to position [3256, 0]
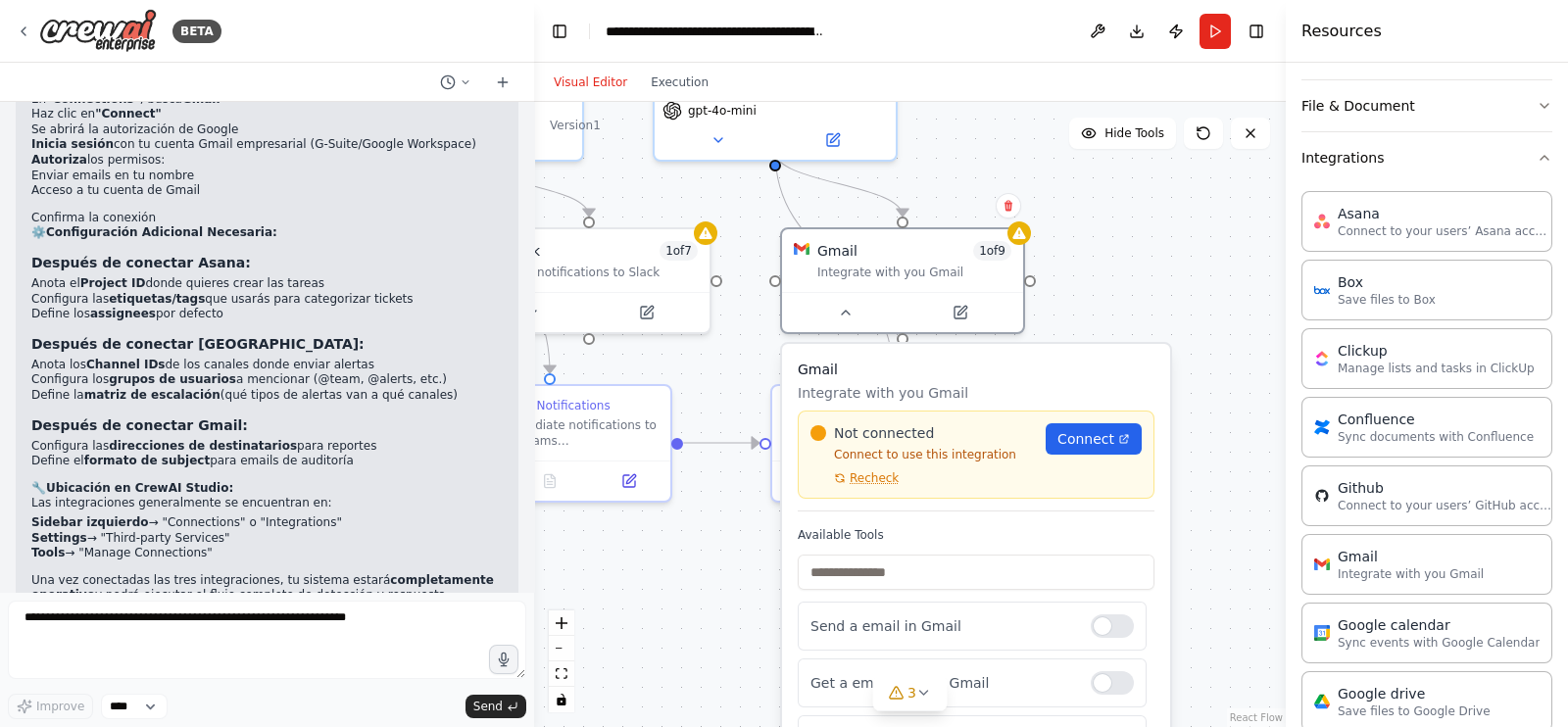
click at [1155, 268] on div ".deletable-edge-delete-btn { width: 20px; height: 20px; border: 0px solid #ffff…" at bounding box center [909, 414] width 752 height 625
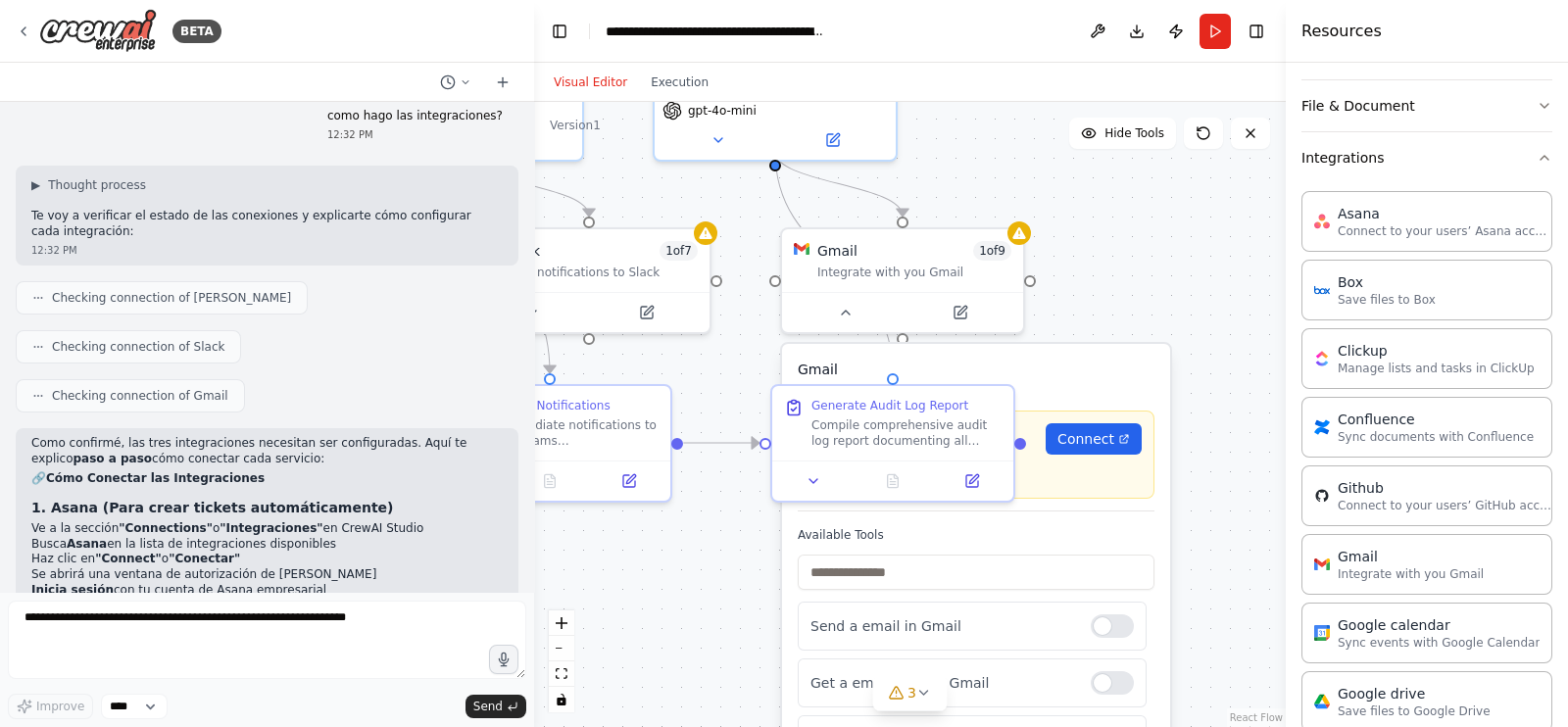
scroll to position [2534, 0]
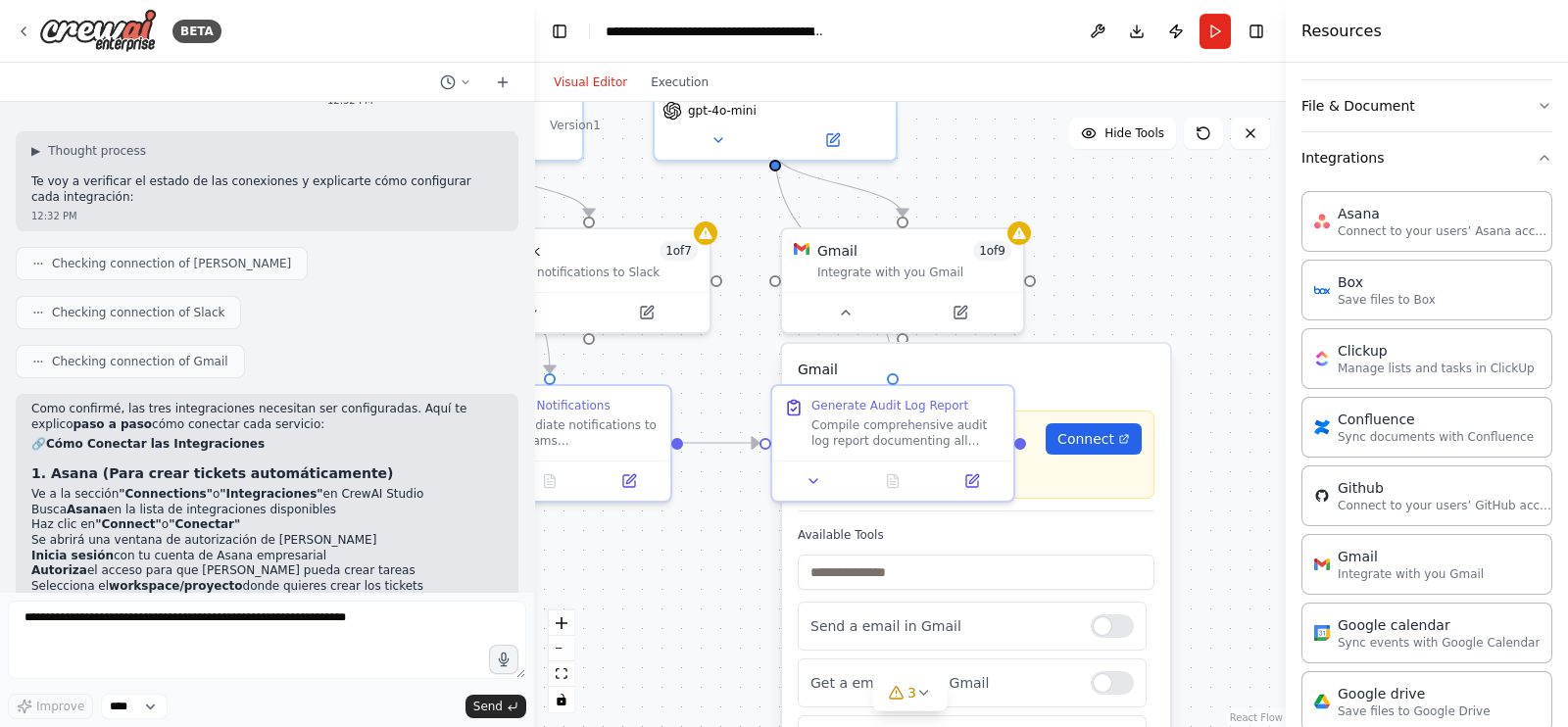
click at [1121, 208] on div ".deletable-edge-delete-btn { width: 20px; height: 20px; border: 0px solid #ffff…" at bounding box center [909, 414] width 752 height 625
click at [1161, 289] on div ".deletable-edge-delete-btn { width: 20px; height: 20px; border: 0px solid #ffff…" at bounding box center [909, 414] width 752 height 625
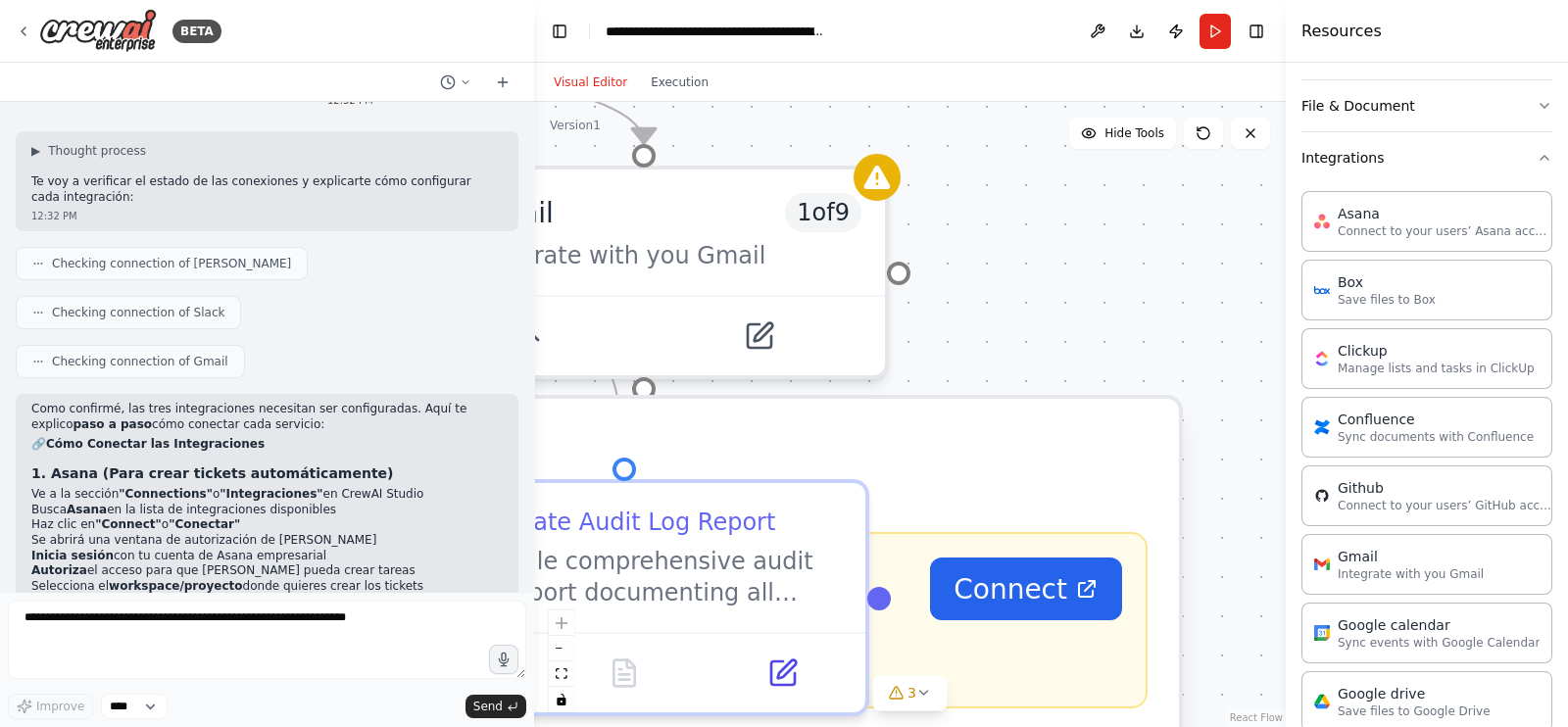
click at [1063, 290] on div ".deletable-edge-delete-btn { width: 20px; height: 20px; border: 0px solid #ffff…" at bounding box center [909, 414] width 752 height 625
click at [573, 654] on button "zoom out" at bounding box center [562, 649] width 25 height 25
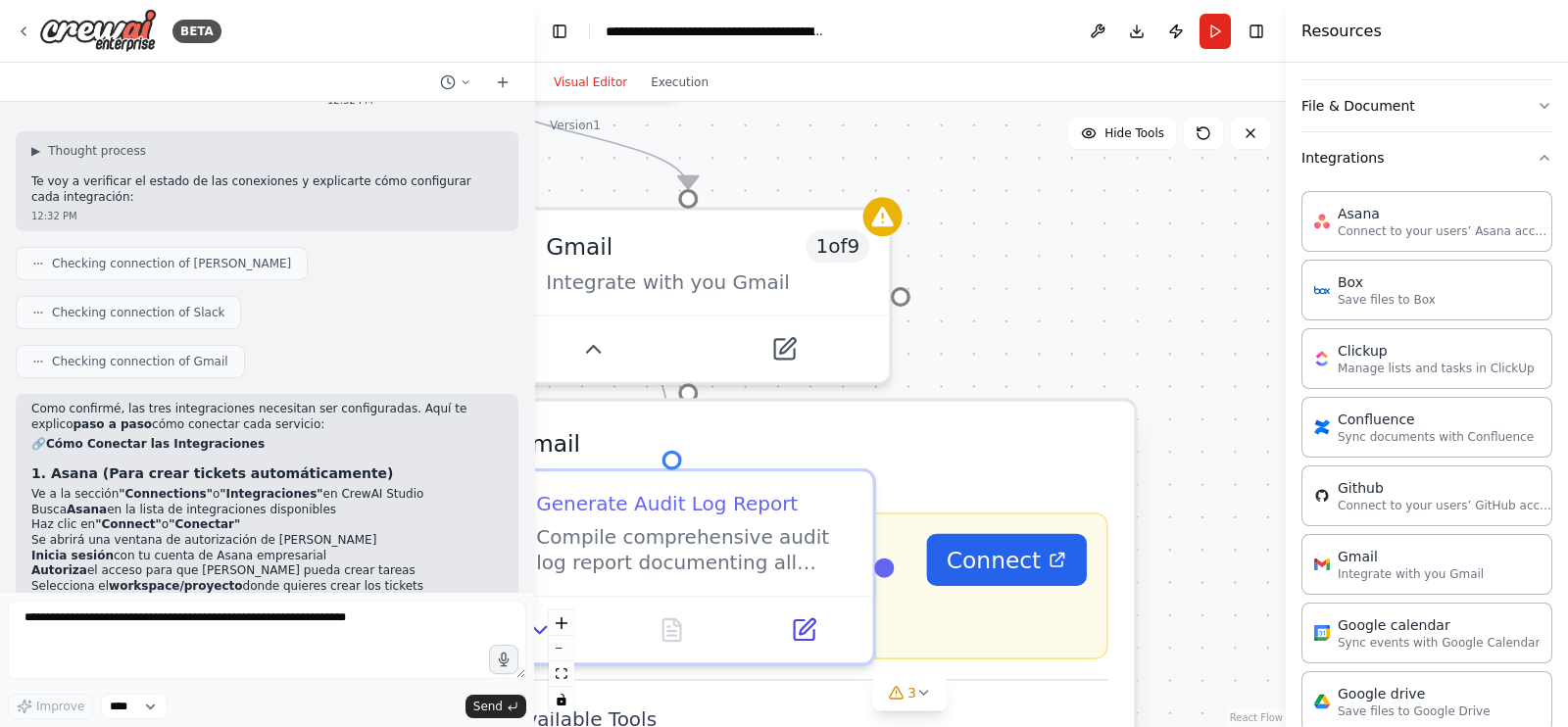
click at [554, 651] on button "zoom out" at bounding box center [562, 649] width 25 height 25
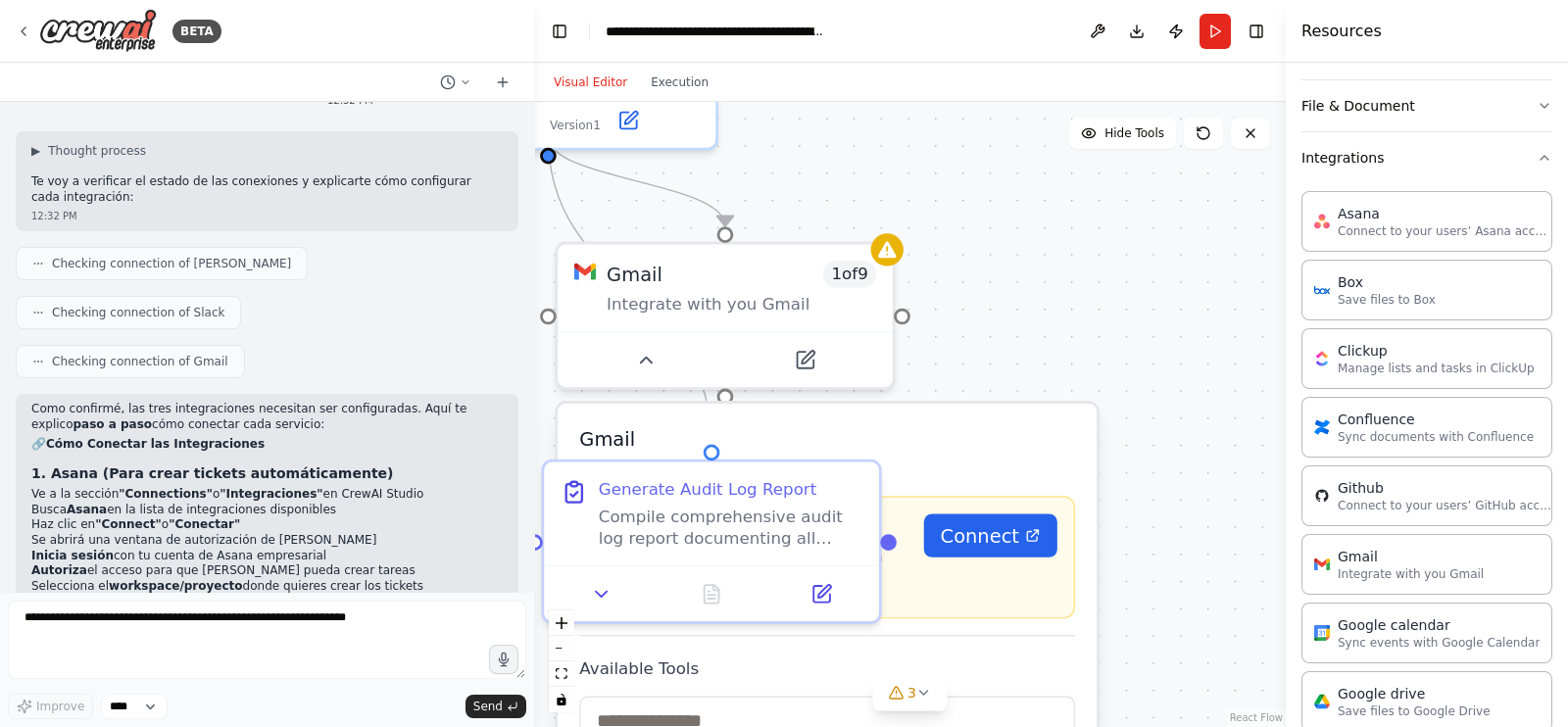
click at [554, 651] on button "zoom out" at bounding box center [562, 649] width 25 height 25
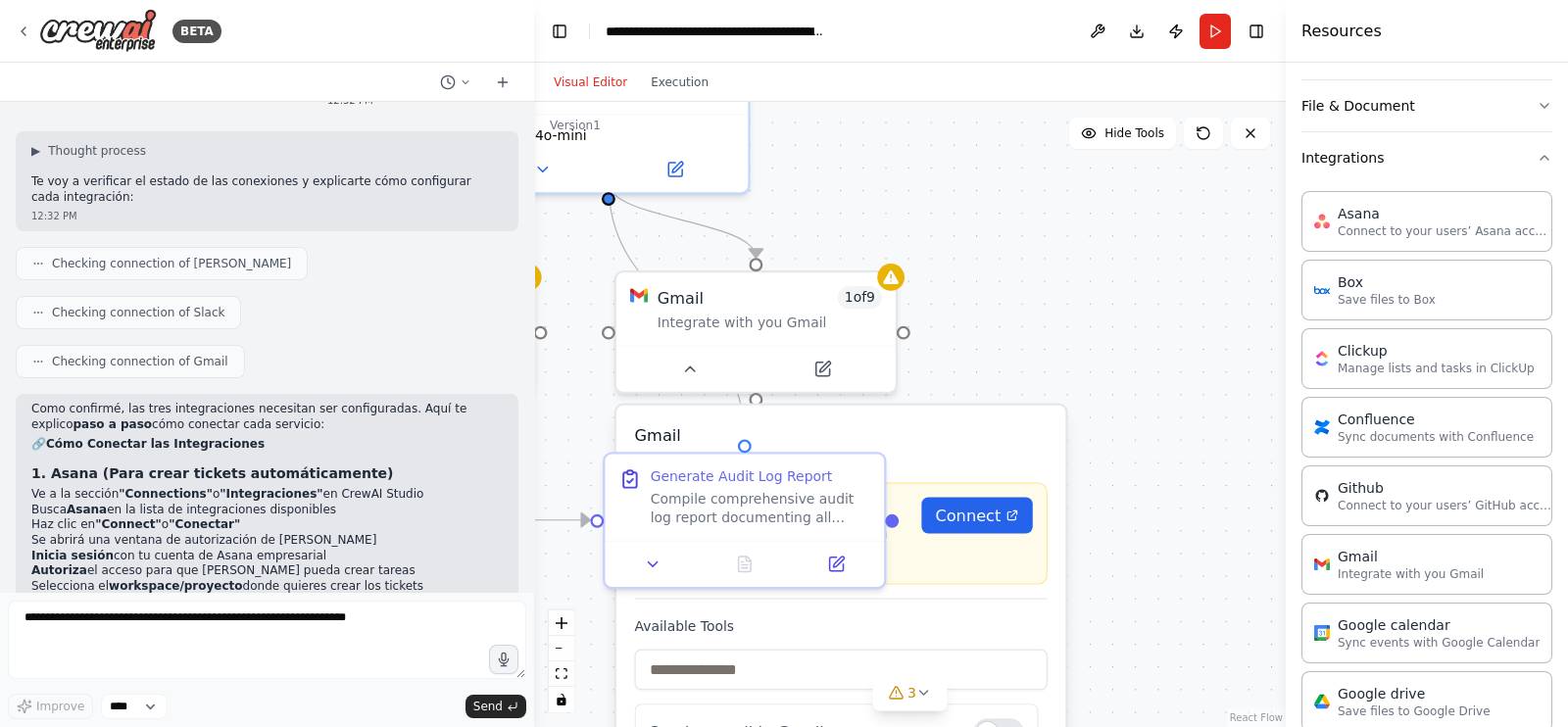
click at [554, 651] on button "zoom out" at bounding box center [562, 649] width 25 height 25
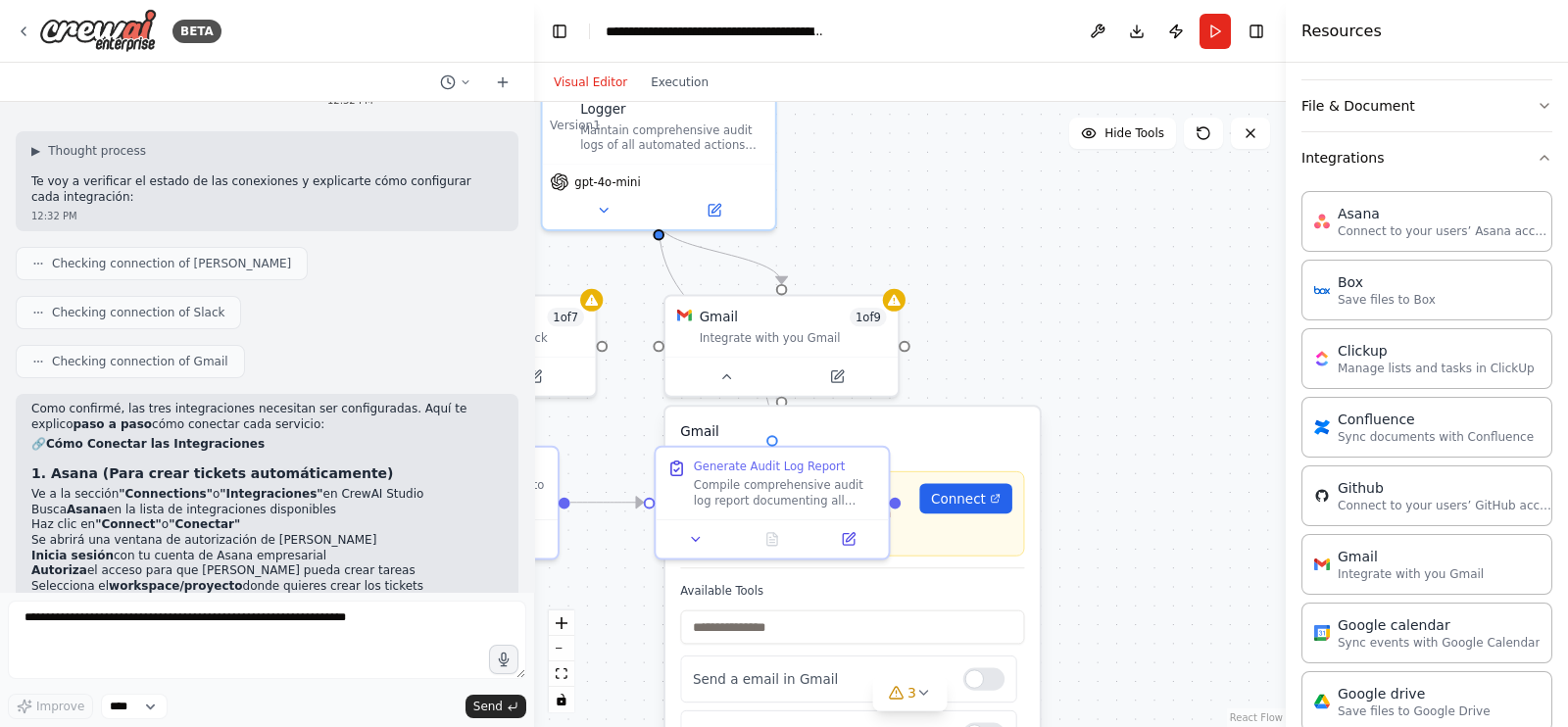
click at [732, 387] on div at bounding box center [781, 376] width 232 height 39
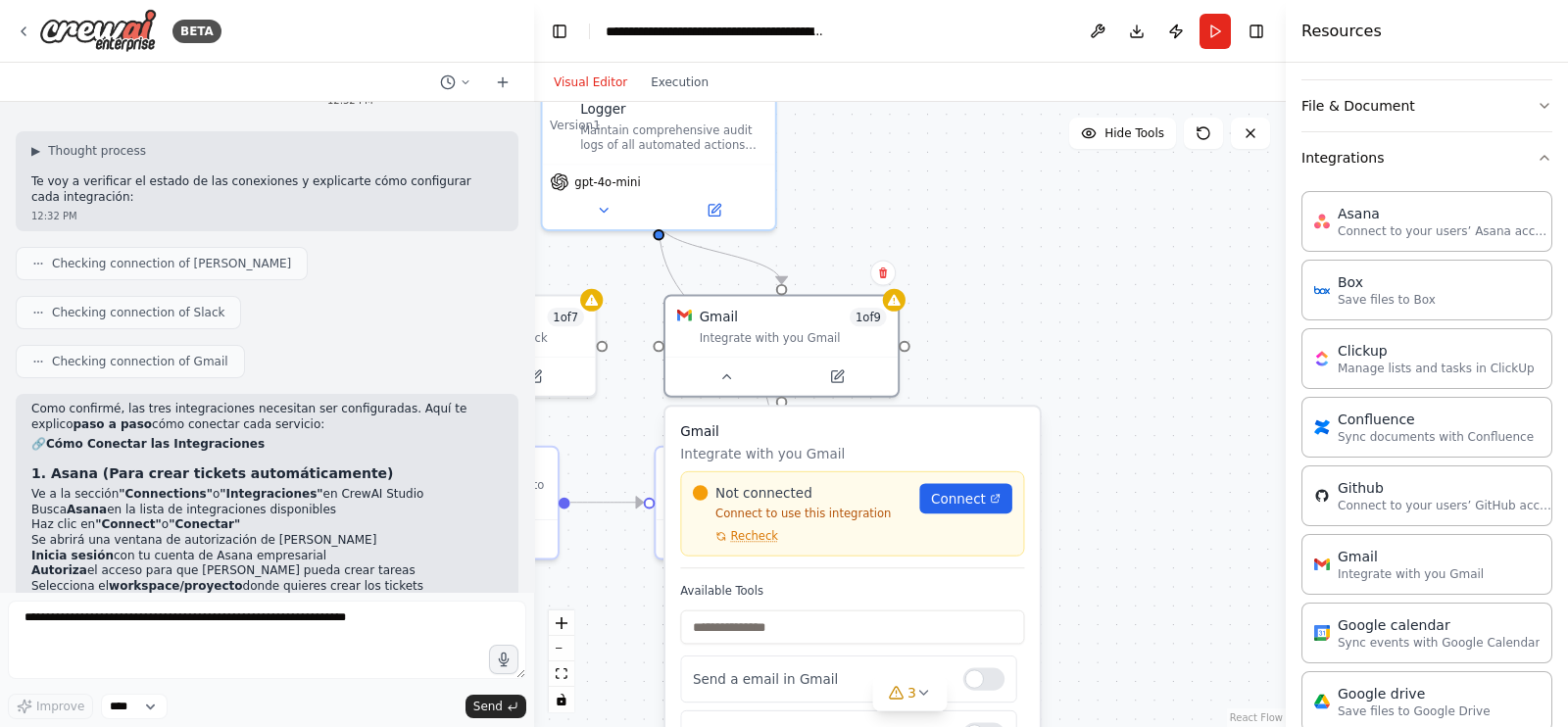
click at [727, 369] on icon at bounding box center [725, 376] width 15 height 15
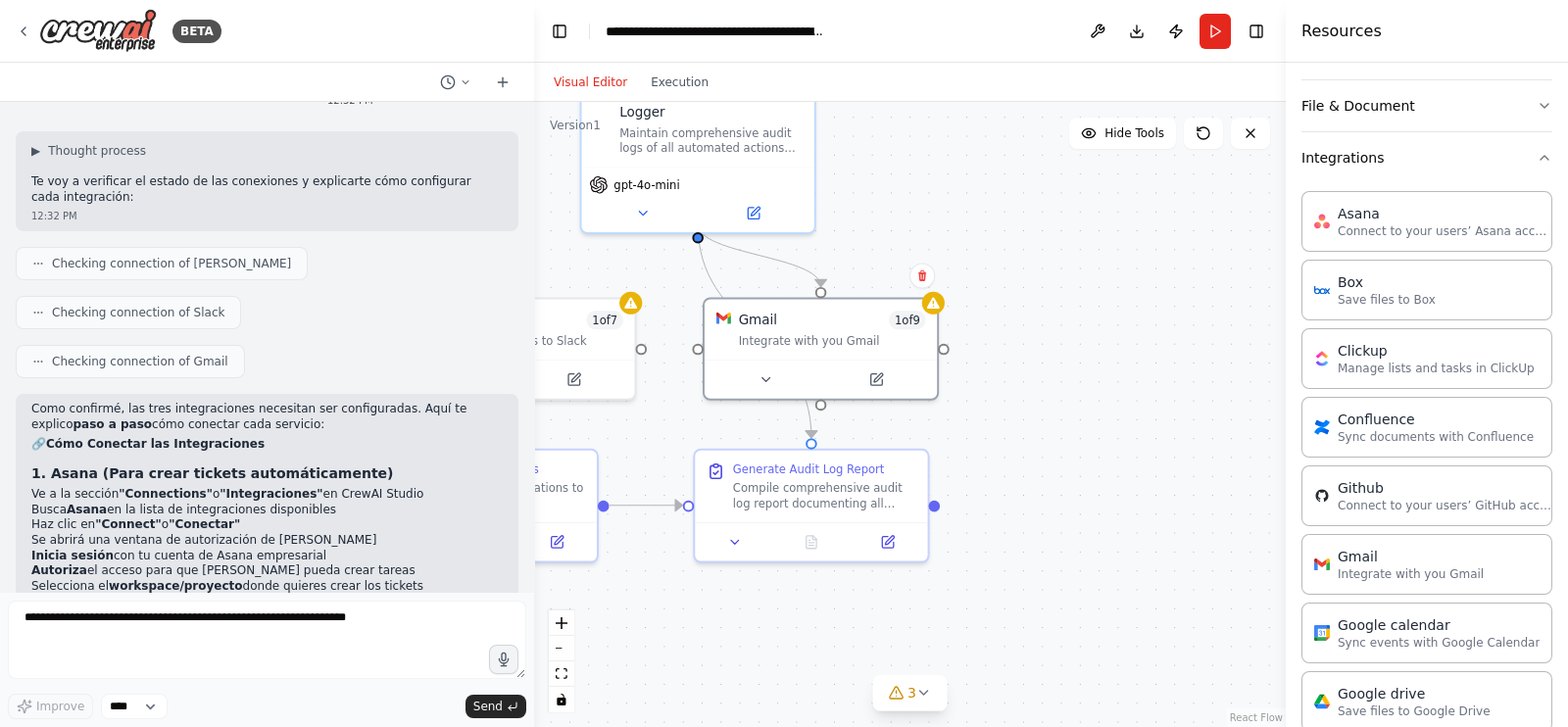
drag, startPoint x: 1024, startPoint y: 356, endPoint x: 1308, endPoint y: 389, distance: 285.9
click at [1308, 389] on div "BETA Hello! I'm the CrewAI assistant. What kind of automation do you want to bu…" at bounding box center [784, 364] width 1568 height 727
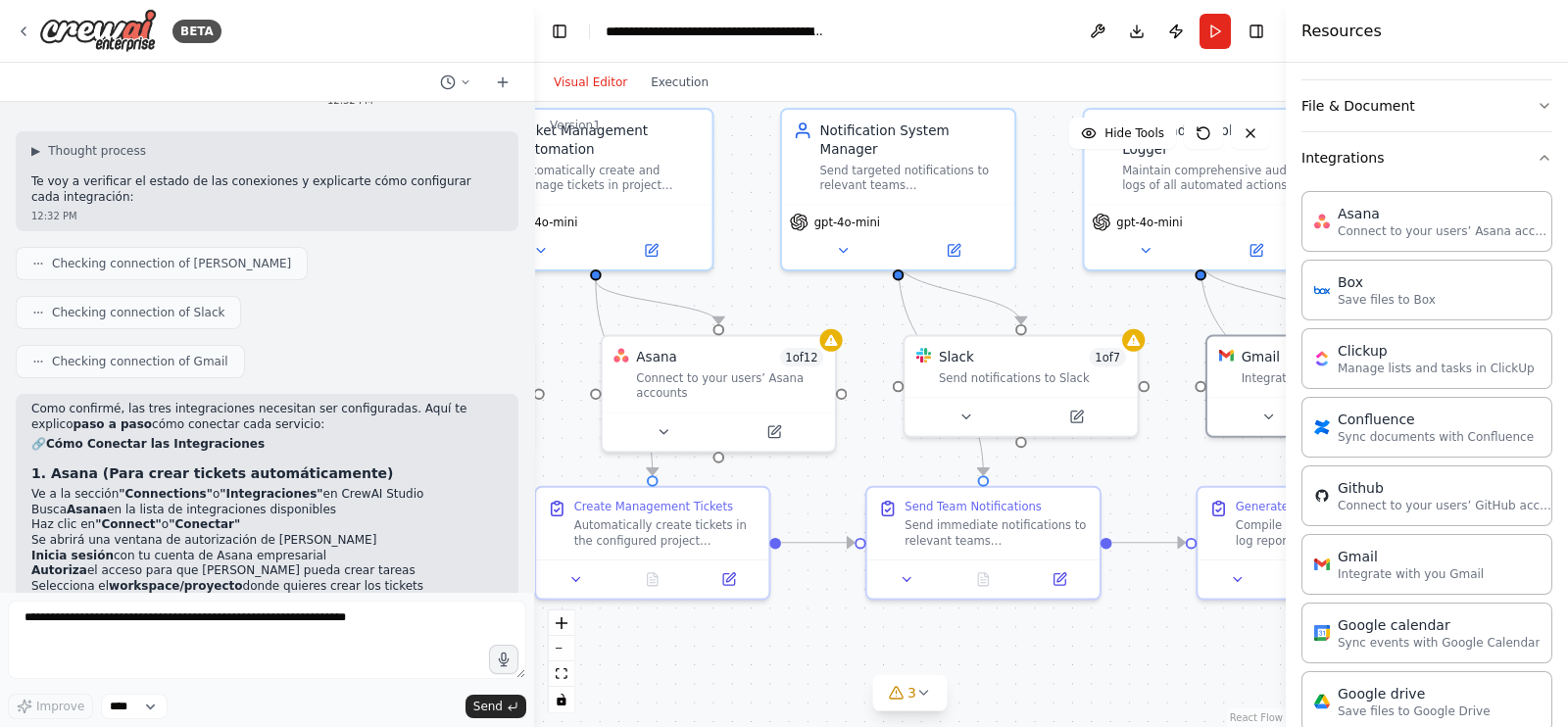
drag, startPoint x: 870, startPoint y: 480, endPoint x: 1128, endPoint y: 487, distance: 258.1
click at [1128, 487] on div ".deletable-edge-delete-btn { width: 20px; height: 20px; border: 0px solid #ffff…" at bounding box center [909, 414] width 752 height 625
click at [670, 435] on button at bounding box center [662, 431] width 107 height 23
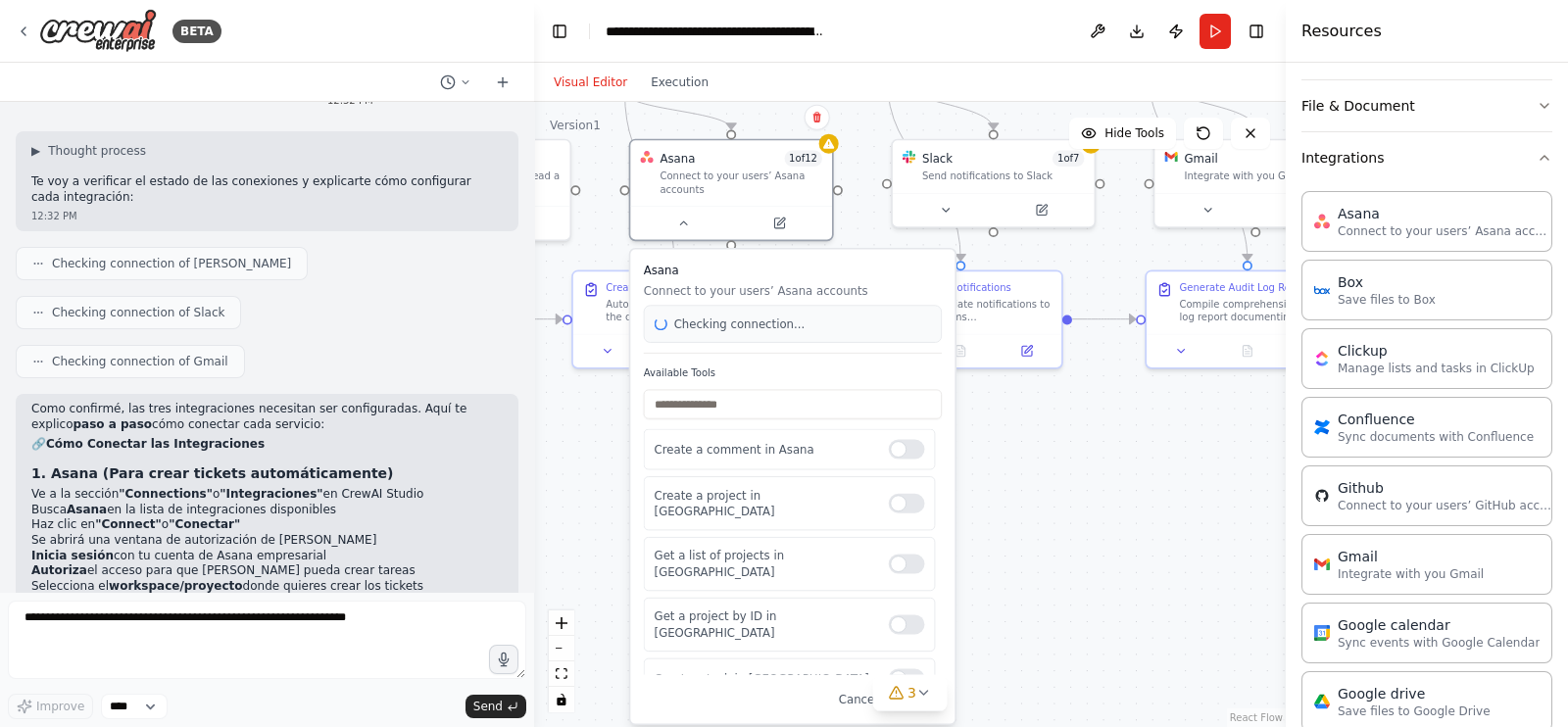
drag, startPoint x: 856, startPoint y: 324, endPoint x: 858, endPoint y: 120, distance: 204.0
click at [858, 120] on div ".deletable-edge-delete-btn { width: 20px; height: 20px; border: 0px solid #ffff…" at bounding box center [909, 414] width 752 height 625
click at [1093, 482] on div ".deletable-edge-delete-btn { width: 20px; height: 20px; border: 0px solid #ffff…" at bounding box center [909, 414] width 752 height 625
click at [684, 222] on icon at bounding box center [683, 222] width 13 height 13
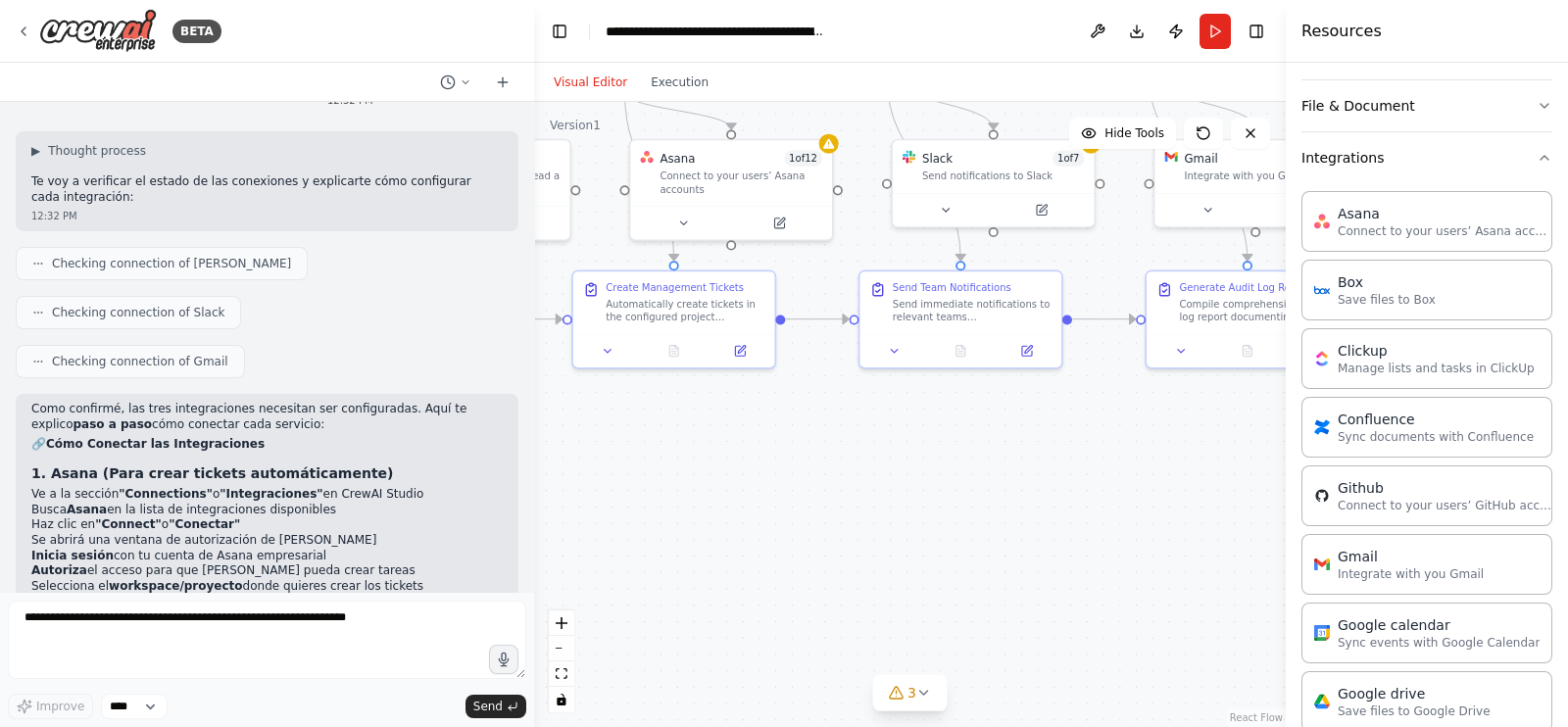
click at [684, 222] on icon at bounding box center [683, 222] width 13 height 13
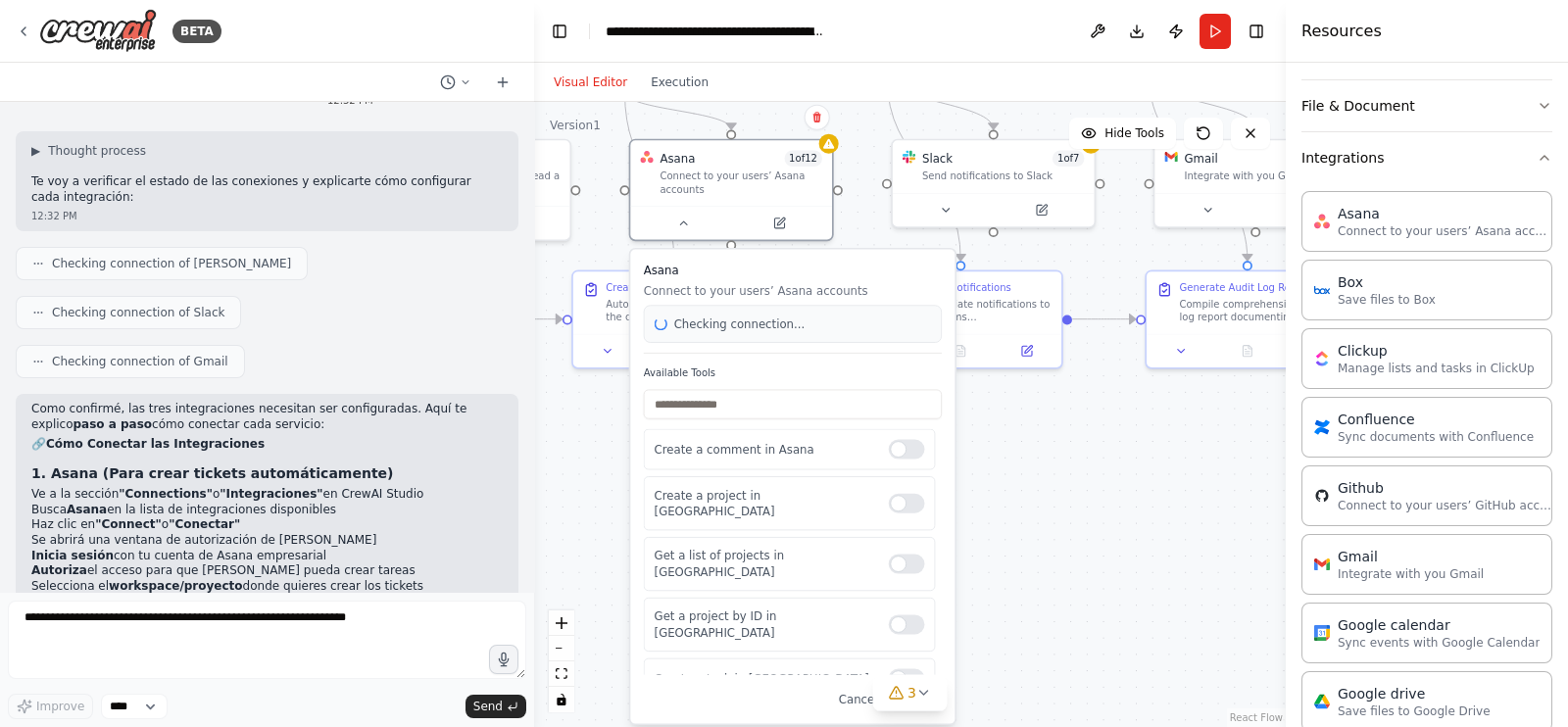
click at [762, 338] on div "Checking connection..." at bounding box center [793, 323] width 298 height 37
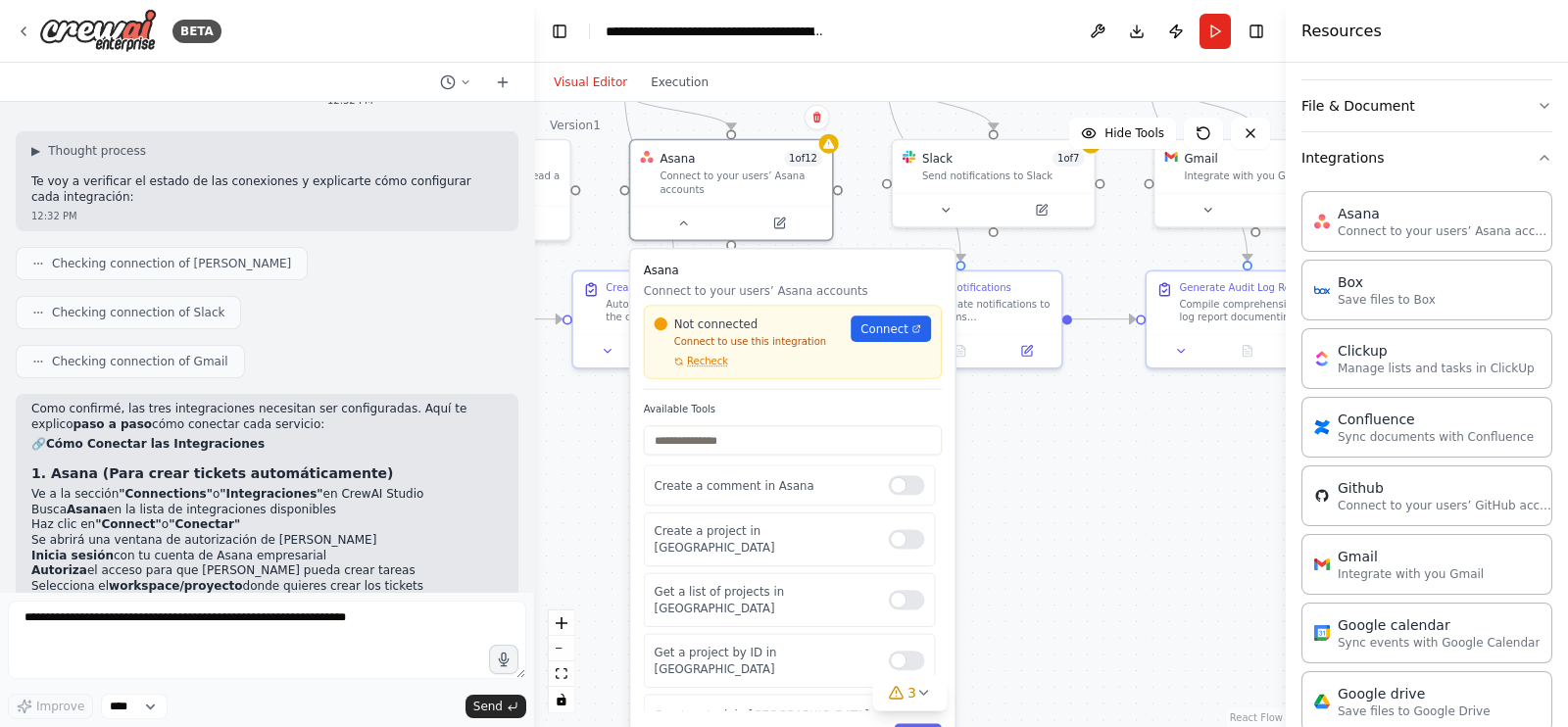
click at [762, 338] on p "Connect to use this integration" at bounding box center [747, 341] width 187 height 32
click at [891, 336] on link "Connect" at bounding box center [891, 328] width 80 height 26
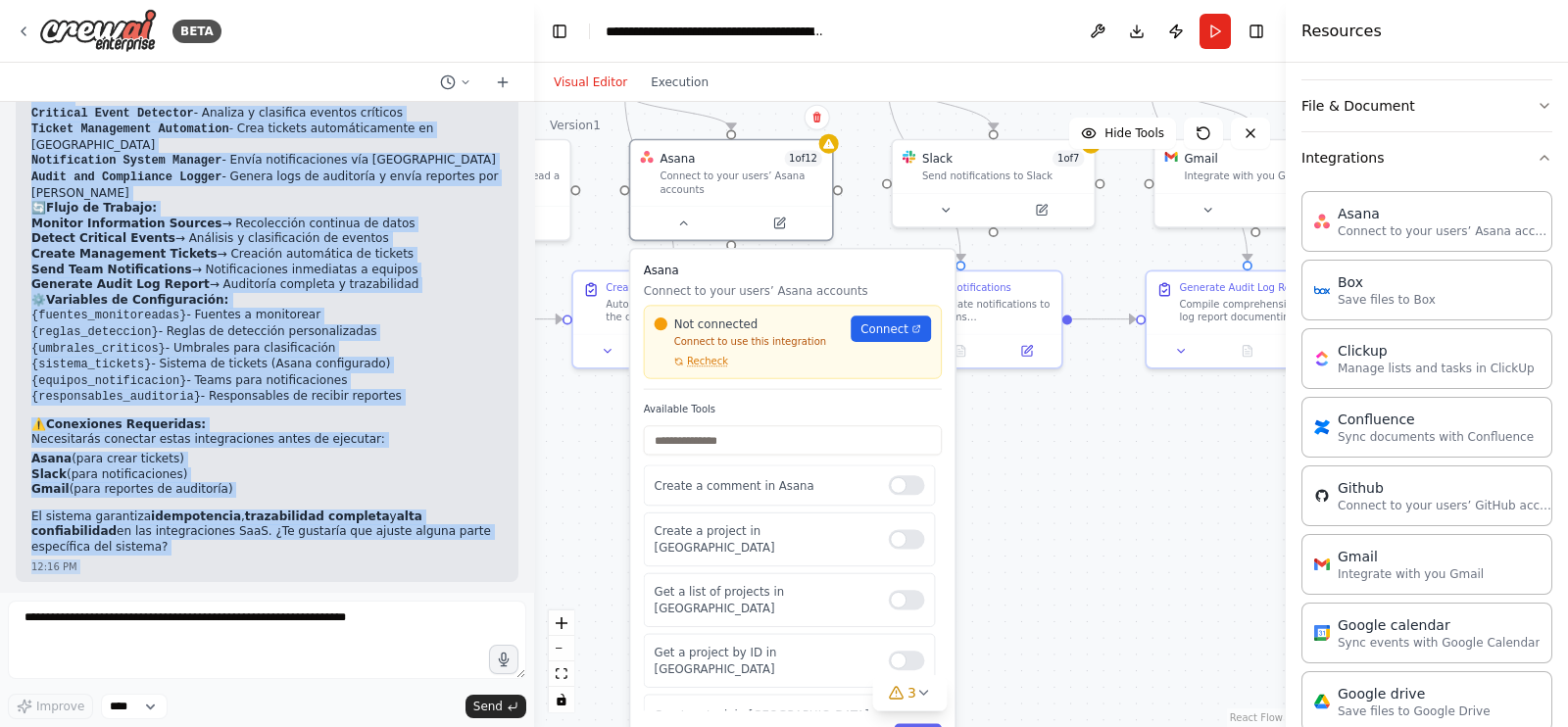
scroll to position [2014, 0]
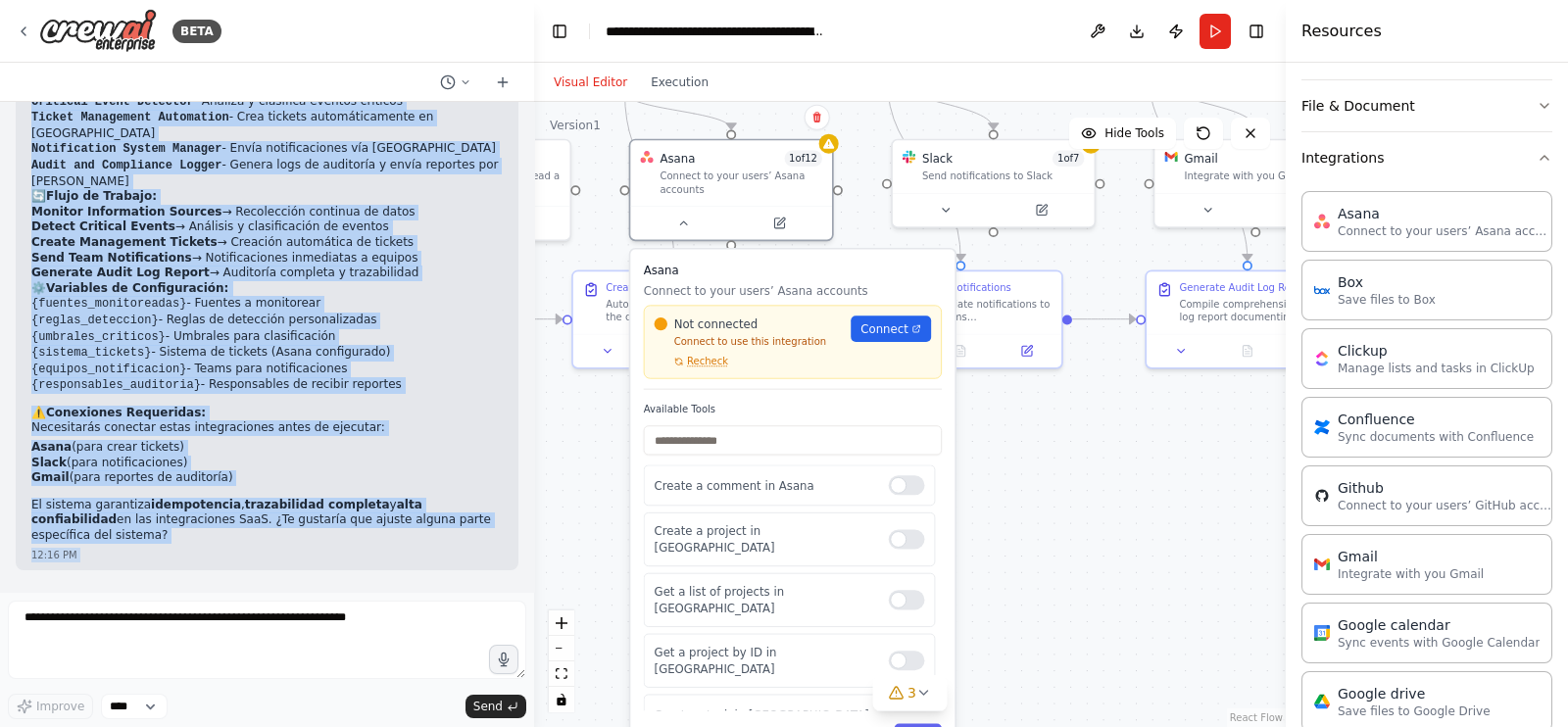
drag, startPoint x: 82, startPoint y: 169, endPoint x: 314, endPoint y: 402, distance: 328.8
click at [314, 402] on div "¡Perfecto! He creado tu Sistema de Detección de Alertas Reputacionales completo…" at bounding box center [267, 270] width 471 height 547
copy div "He creado tu Sistema de Detección de Alertas Reputacionales completo con 5 agen…"
click at [892, 333] on span "Connect" at bounding box center [884, 328] width 47 height 17
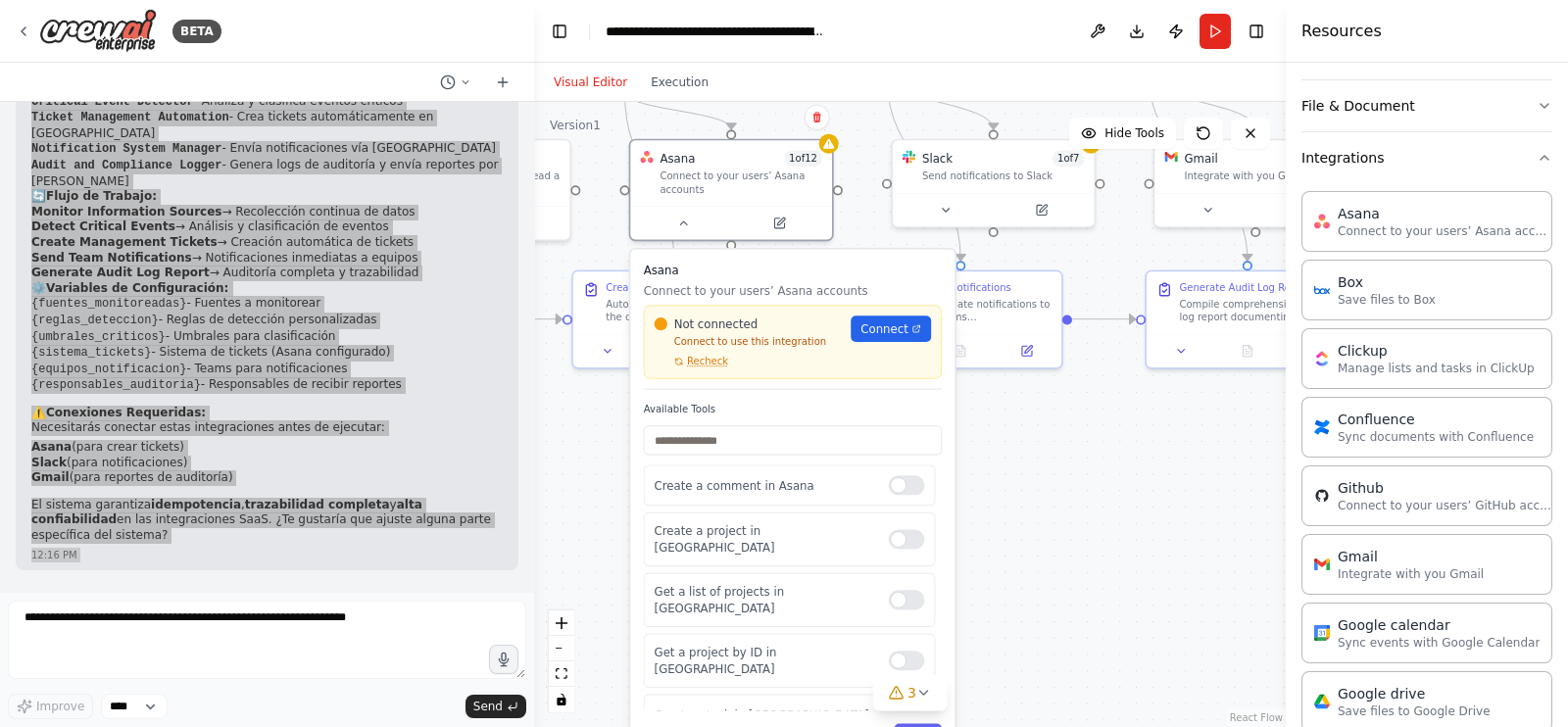
scroll to position [3256, 0]
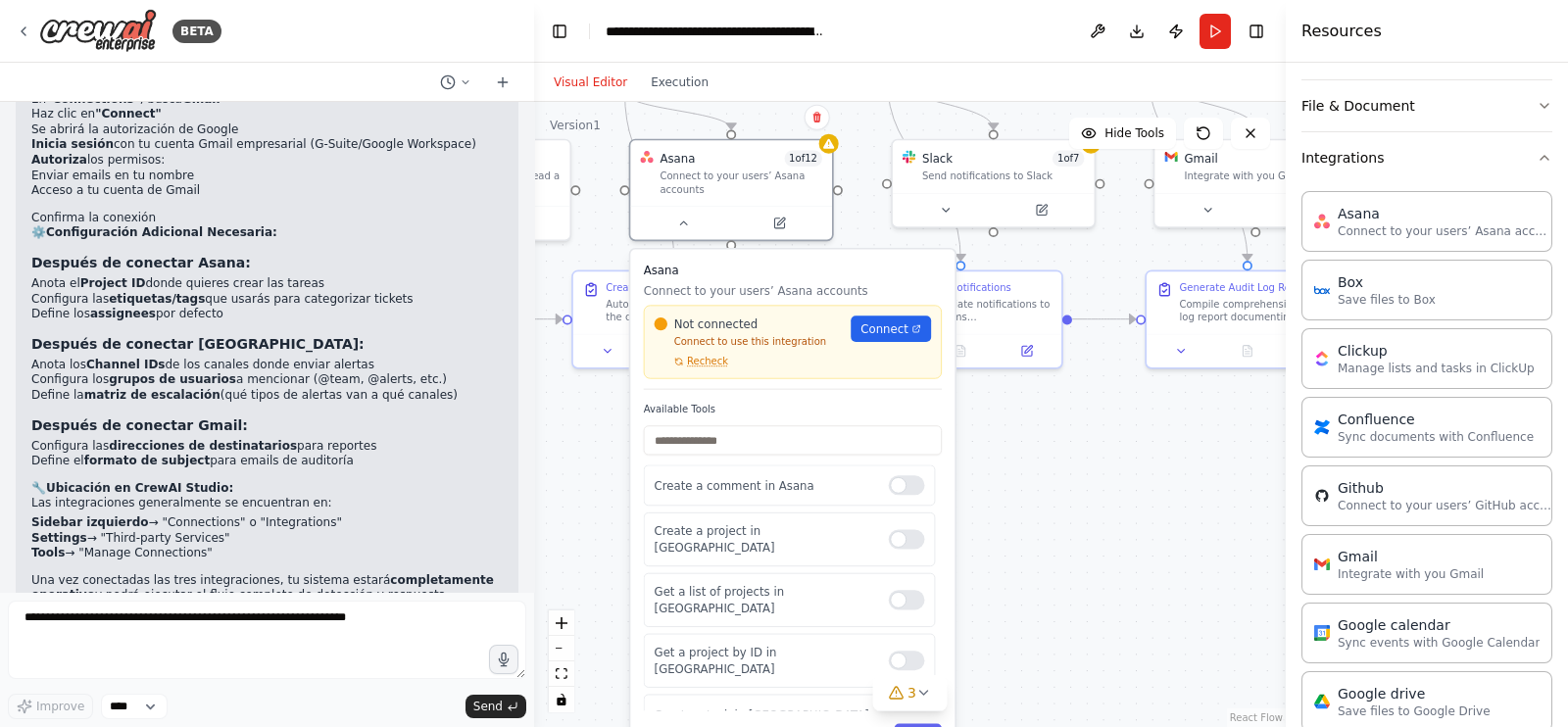
click at [899, 327] on span "Connect" at bounding box center [884, 328] width 47 height 17
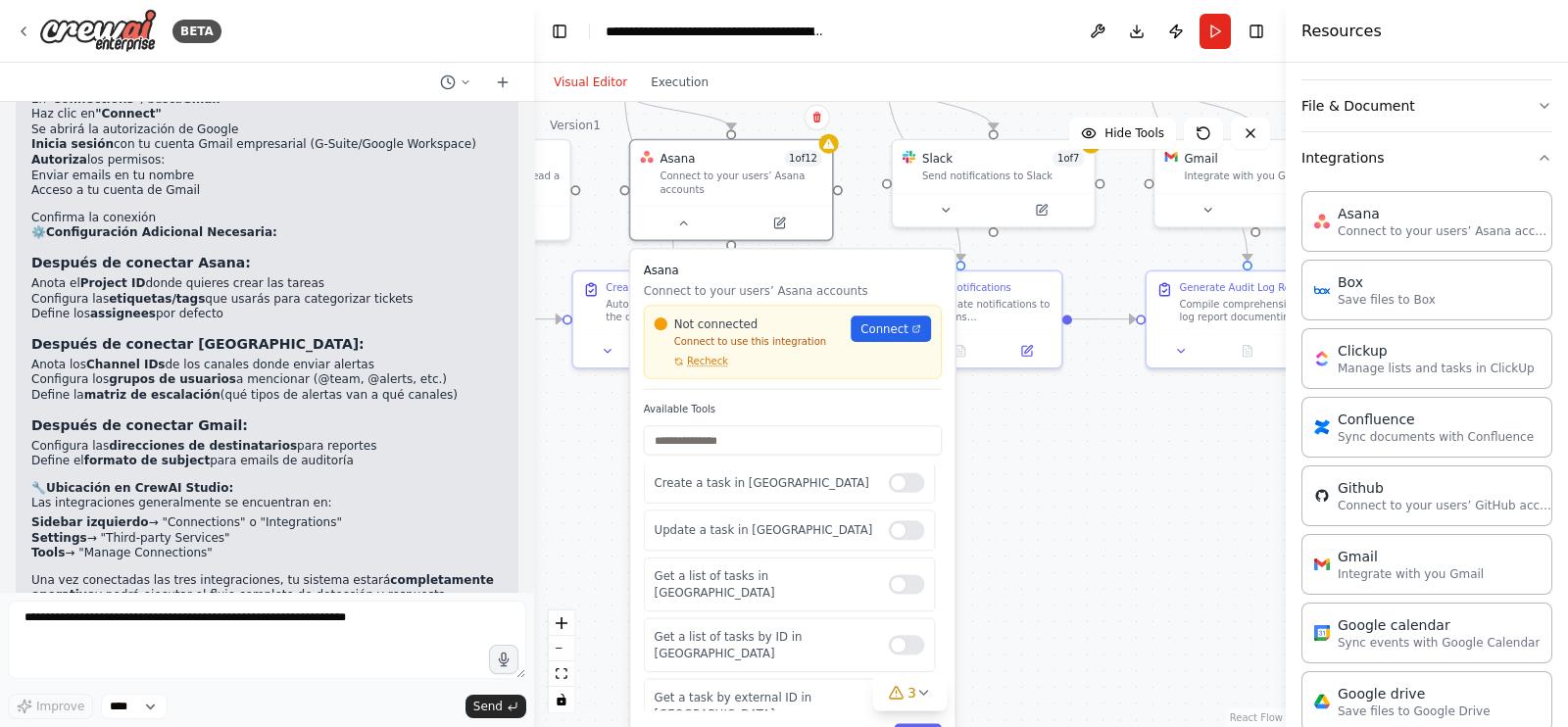
scroll to position [278, 0]
click at [1037, 570] on div ".deletable-edge-delete-btn { width: 20px; height: 20px; border: 0px solid #ffff…" at bounding box center [909, 414] width 752 height 625
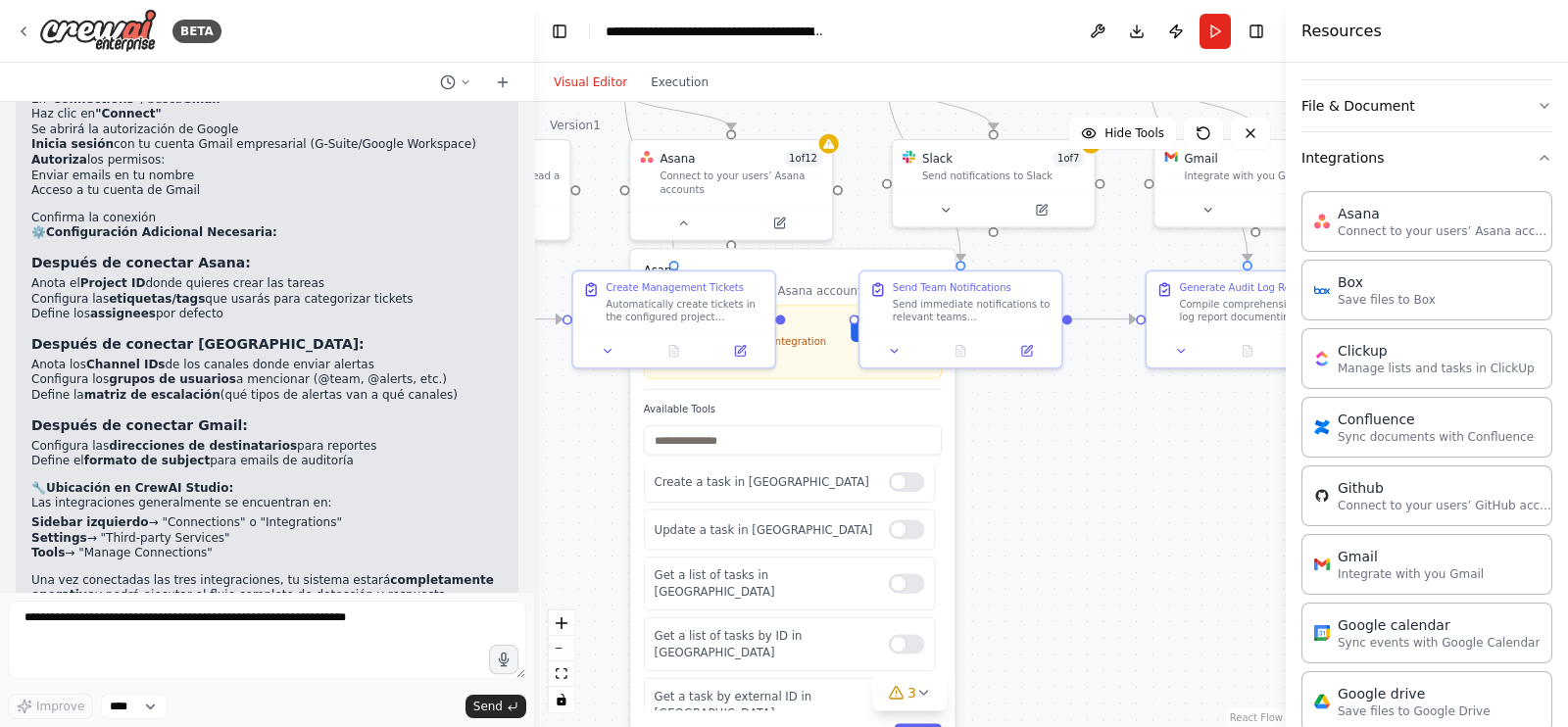
click at [677, 228] on button at bounding box center [683, 223] width 92 height 20
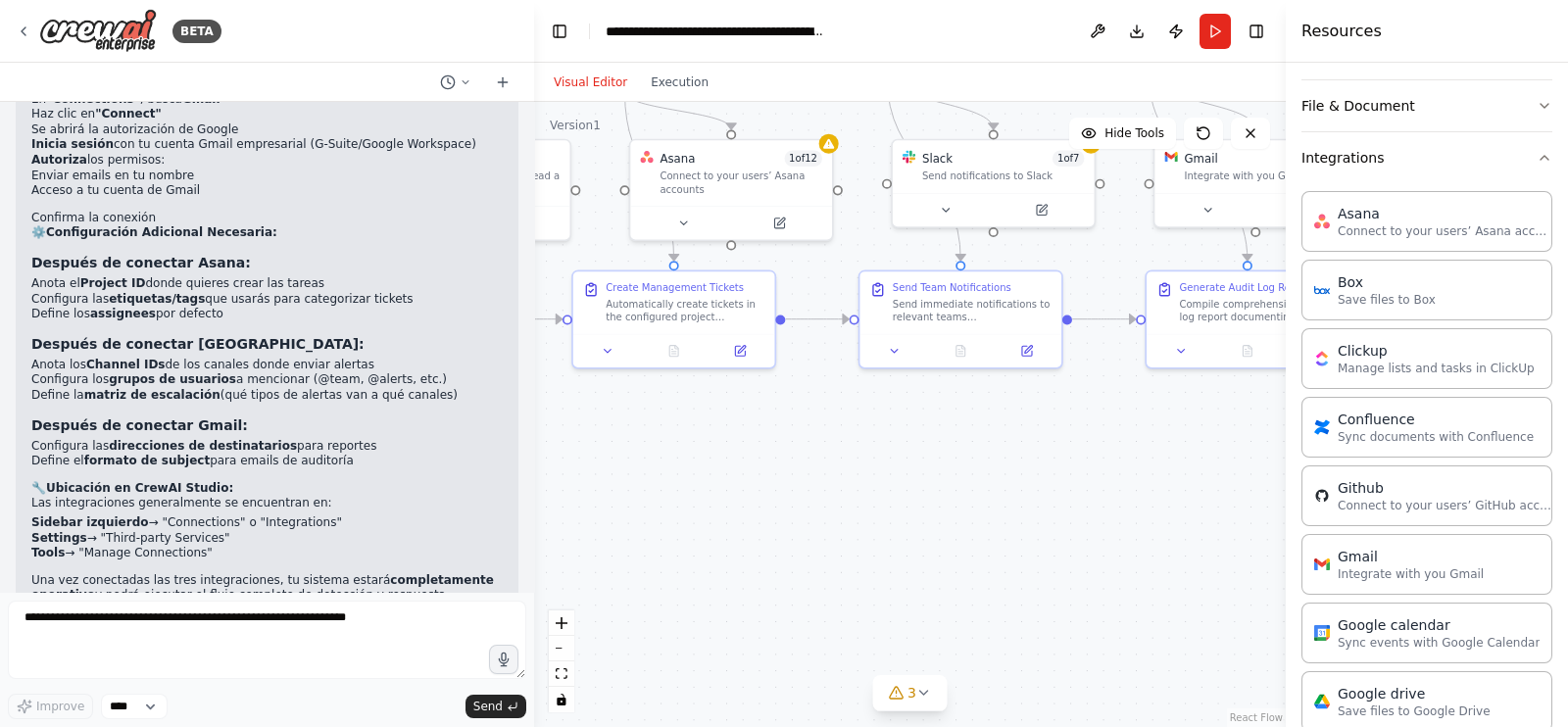
click at [779, 225] on icon at bounding box center [778, 222] width 13 height 13
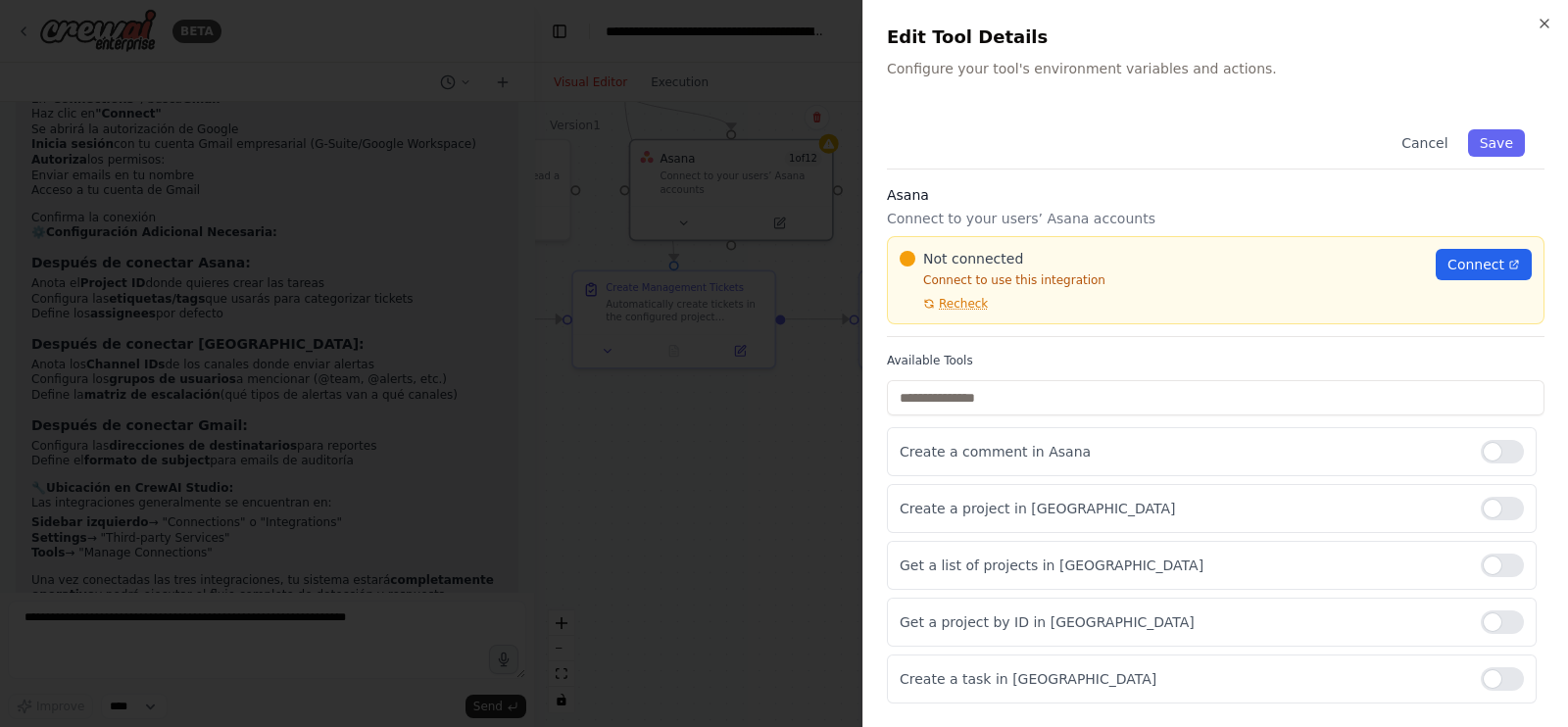
click at [956, 304] on span "Recheck" at bounding box center [963, 304] width 49 height 16
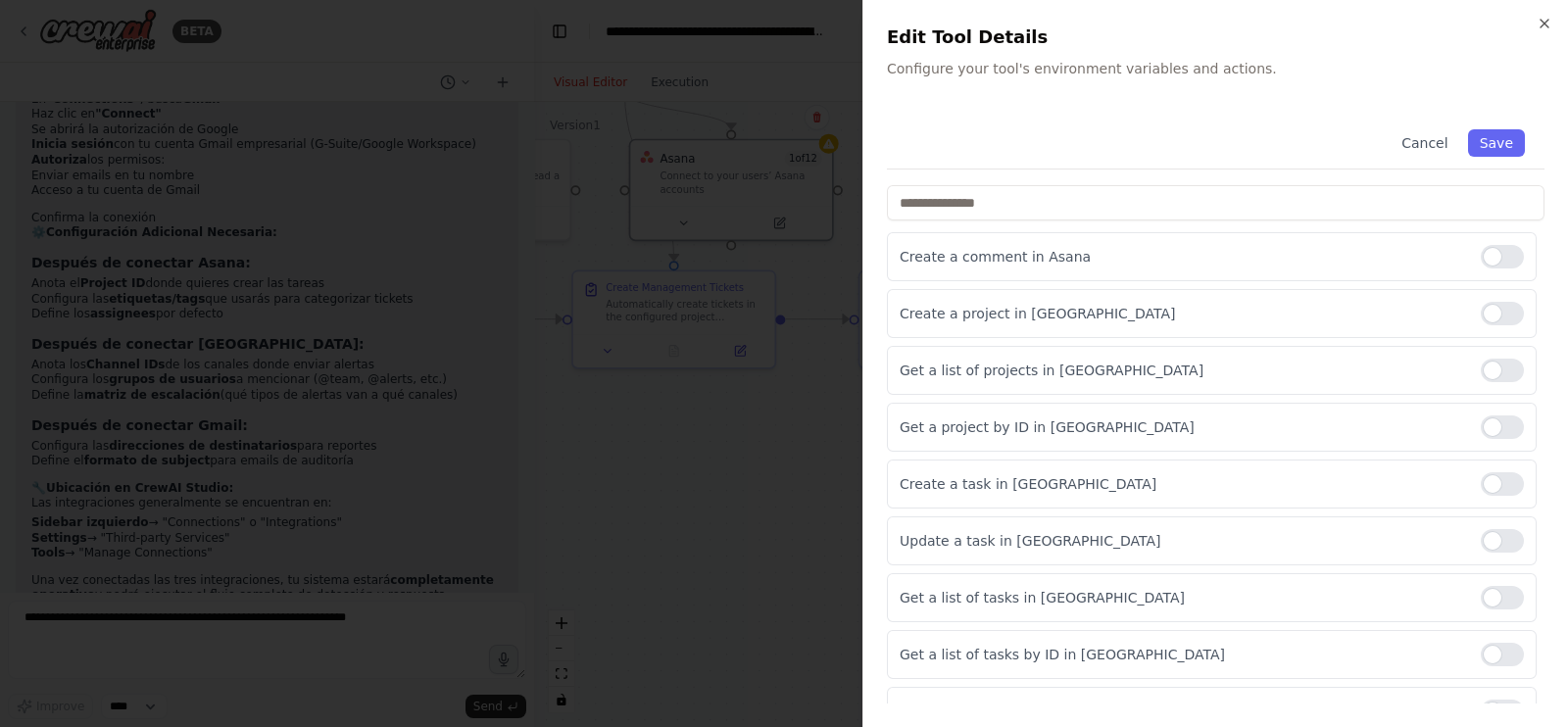
scroll to position [0, 0]
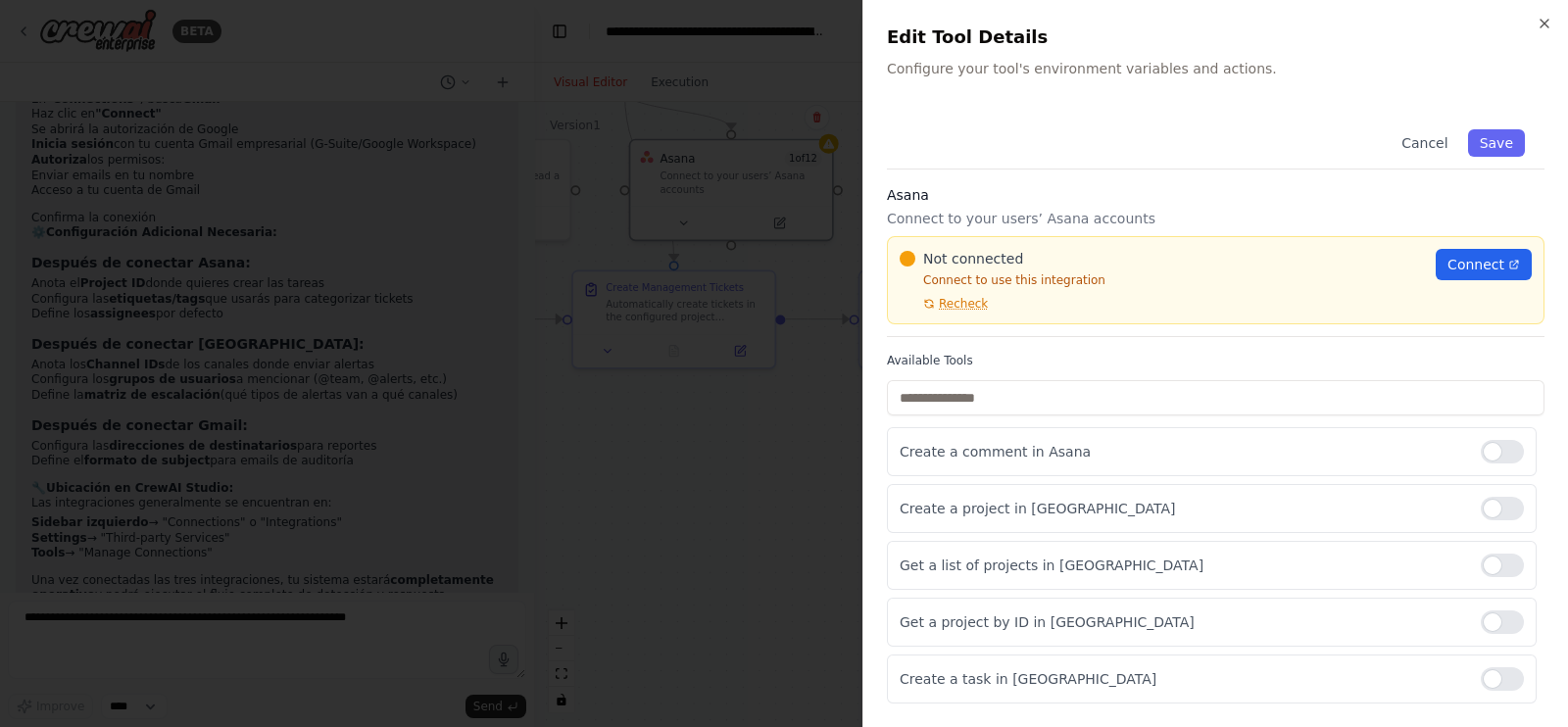
click at [958, 280] on p "Connect to use this integration" at bounding box center [1161, 280] width 524 height 16
click at [934, 258] on span "Not connected" at bounding box center [973, 259] width 100 height 20
click at [1490, 242] on div "Not connected Connect to use this integration Recheck Connect" at bounding box center [1215, 280] width 658 height 88
click at [1472, 256] on span "Connect" at bounding box center [1476, 265] width 57 height 20
click at [927, 298] on icon at bounding box center [929, 304] width 12 height 12
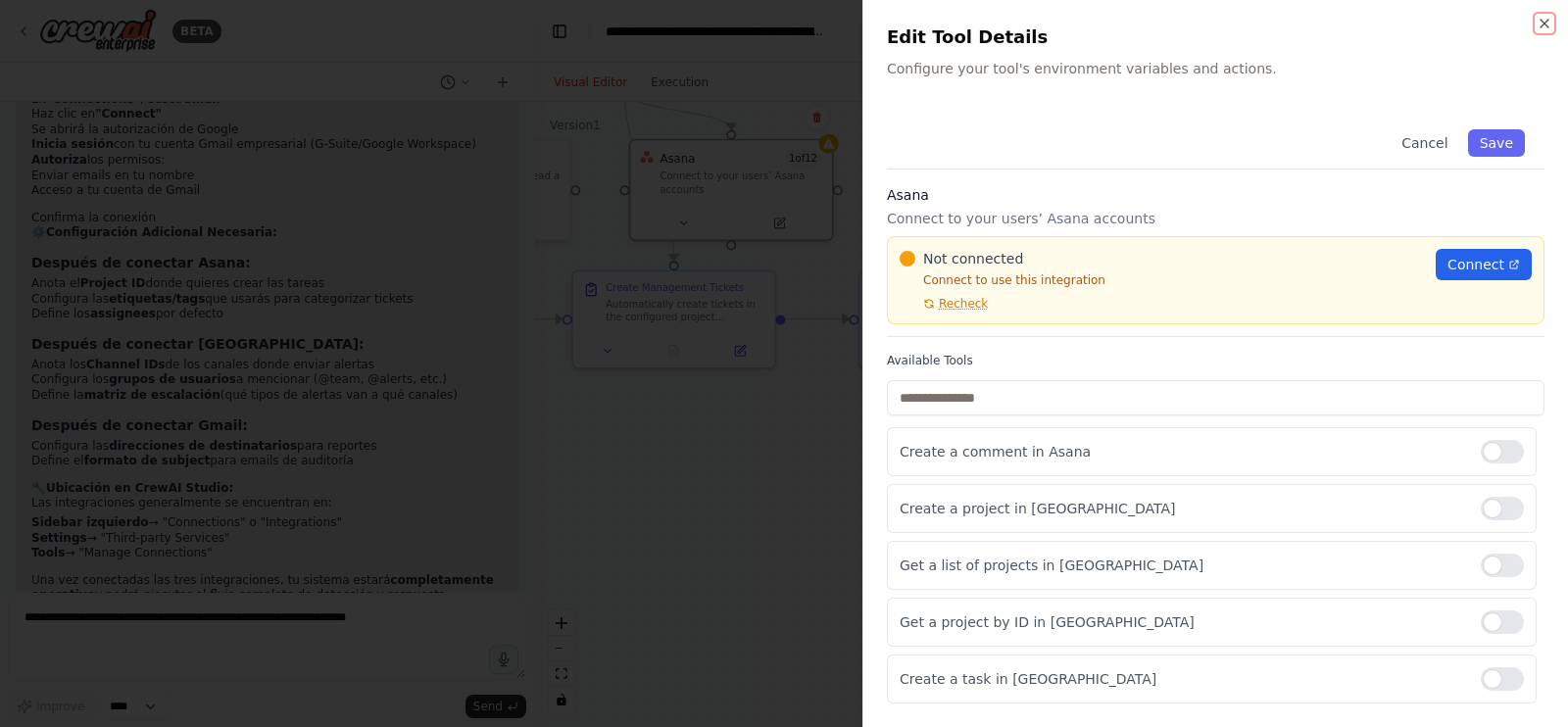
click at [1546, 20] on icon "button" at bounding box center [1544, 24] width 16 height 16
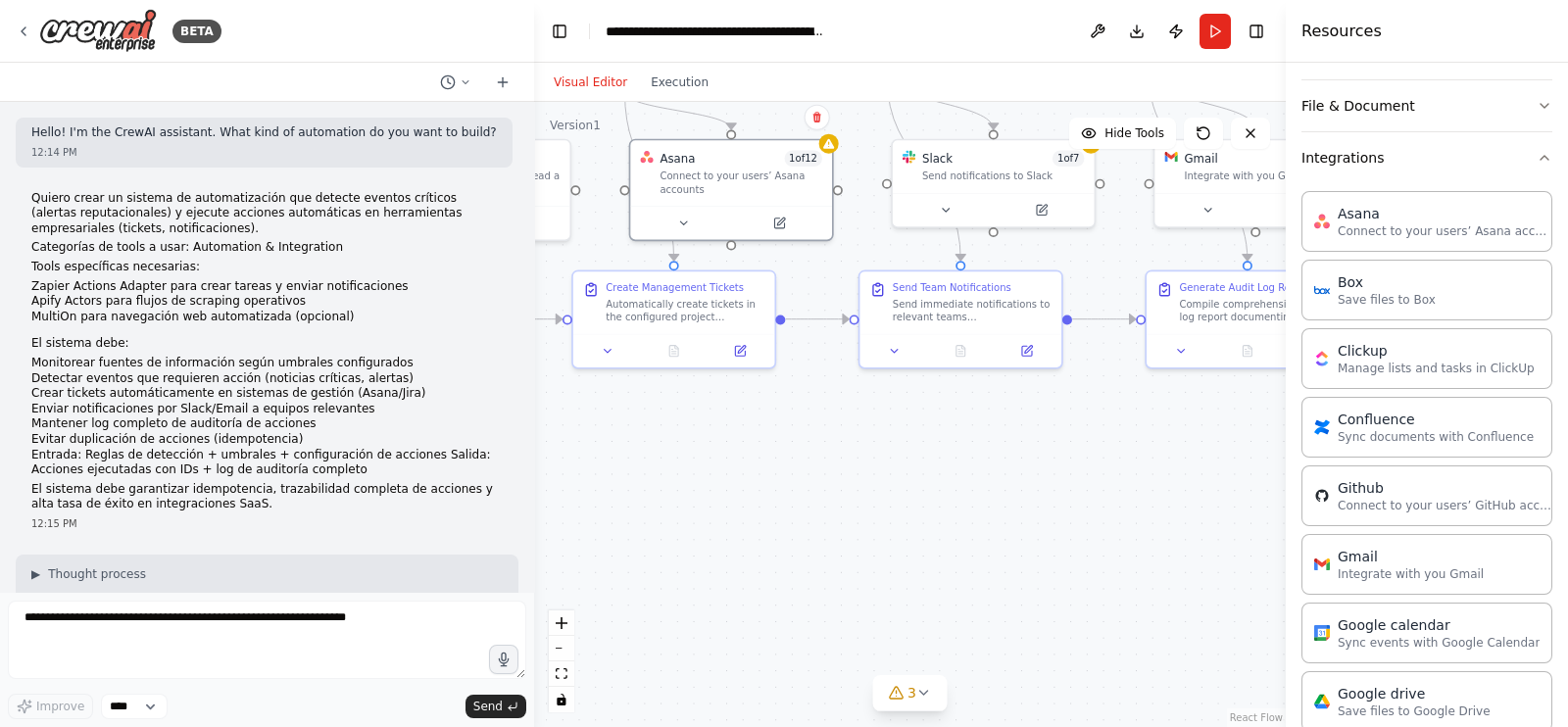
click at [118, 27] on img at bounding box center [98, 30] width 118 height 44
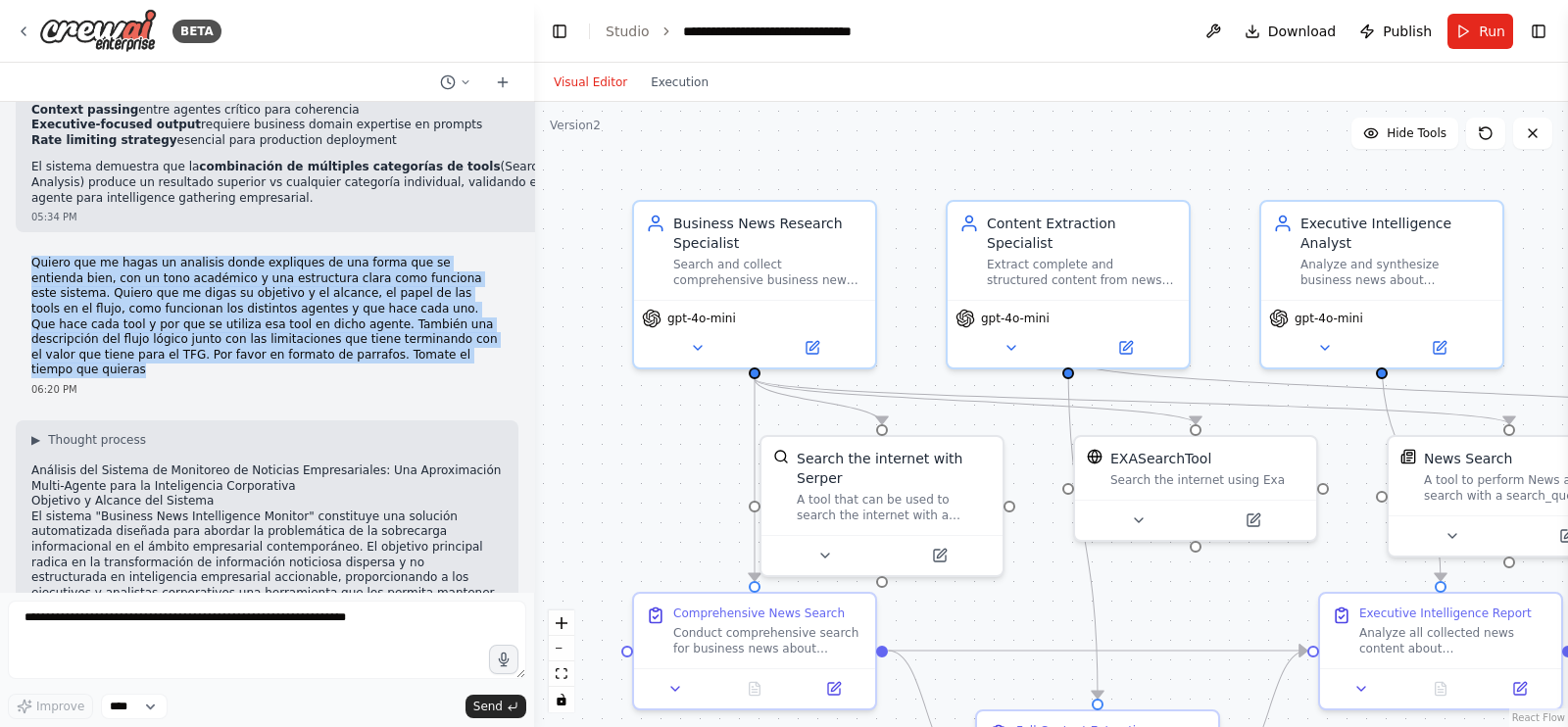
scroll to position [8603, 0]
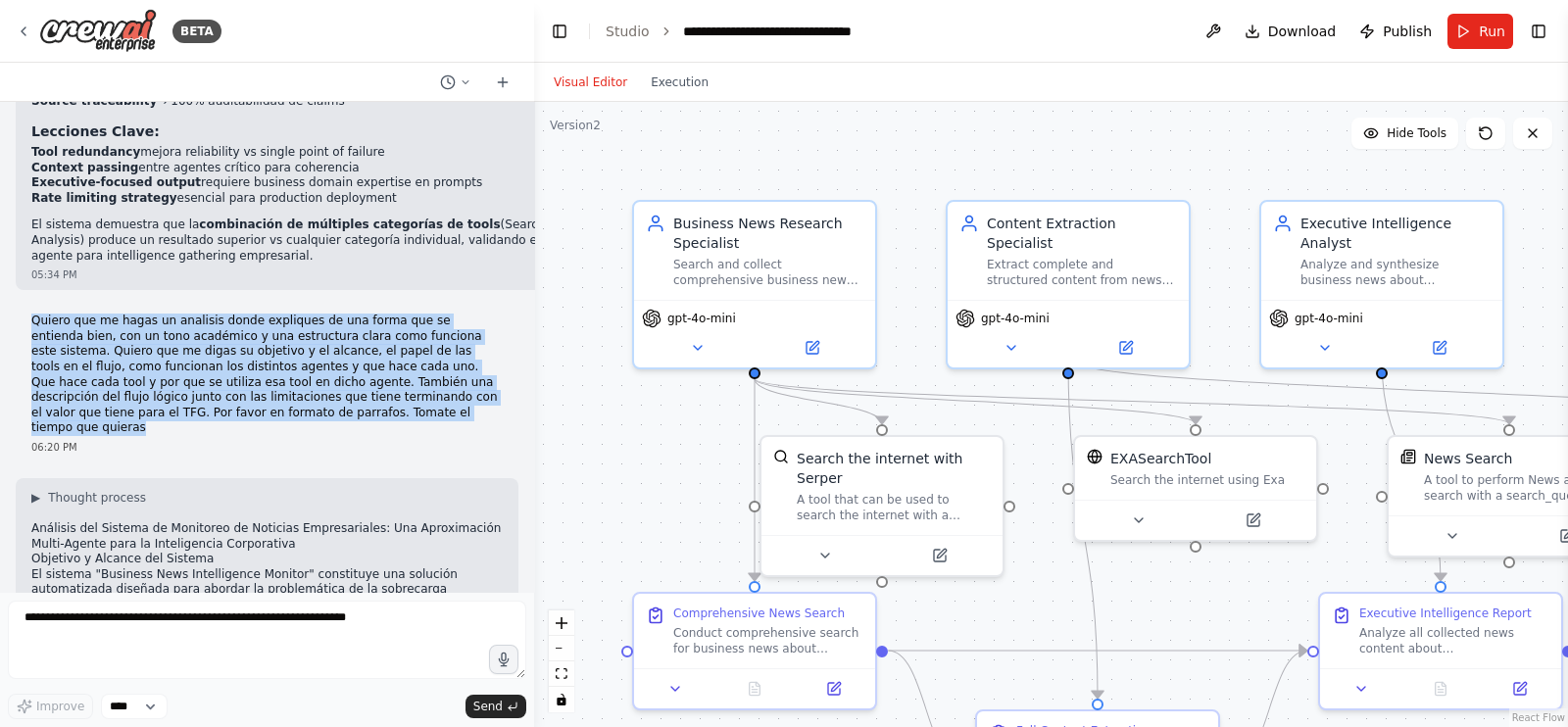
click at [303, 521] on h1 "Análisis del Sistema de Monitoreo de Noticias Empresariales: Una Aproximación M…" at bounding box center [267, 536] width 471 height 30
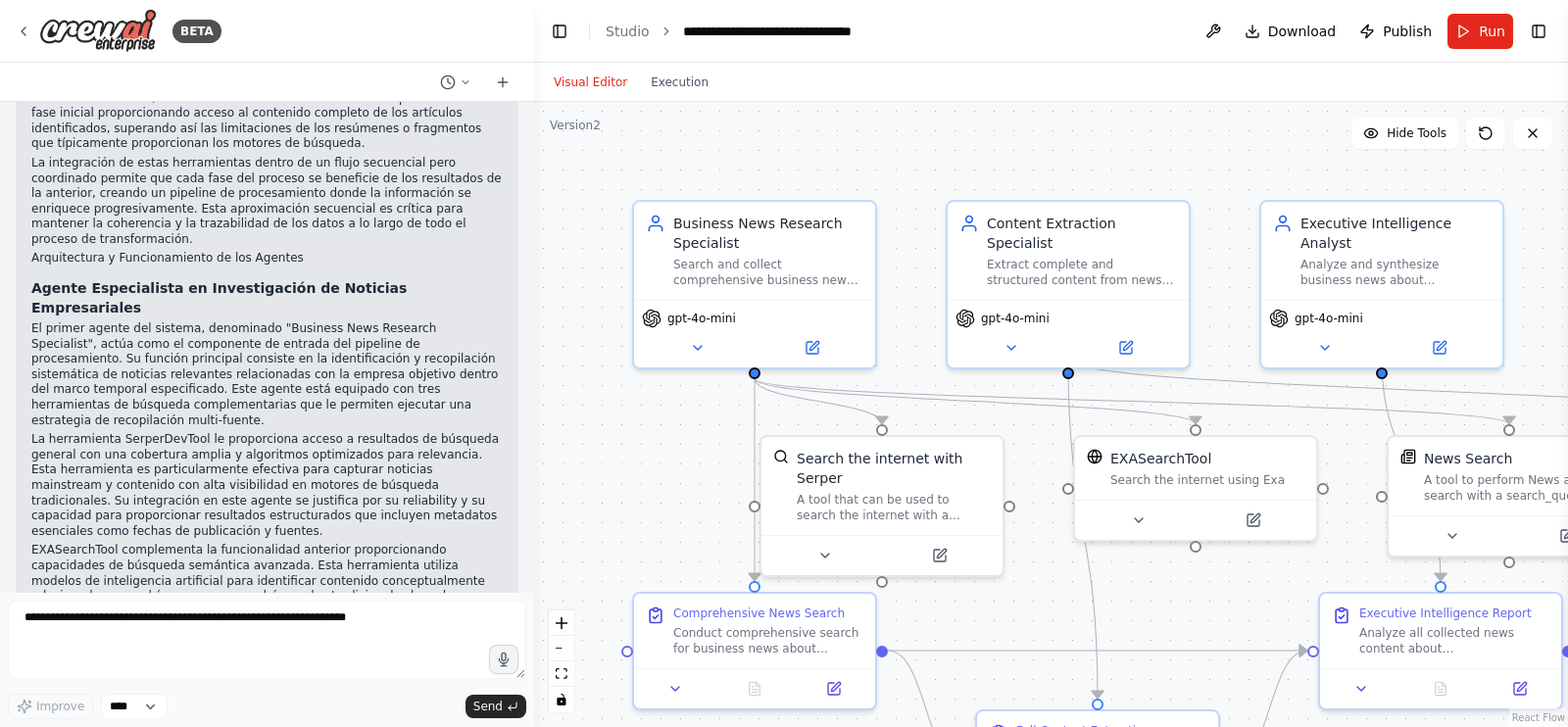
scroll to position [9577, 0]
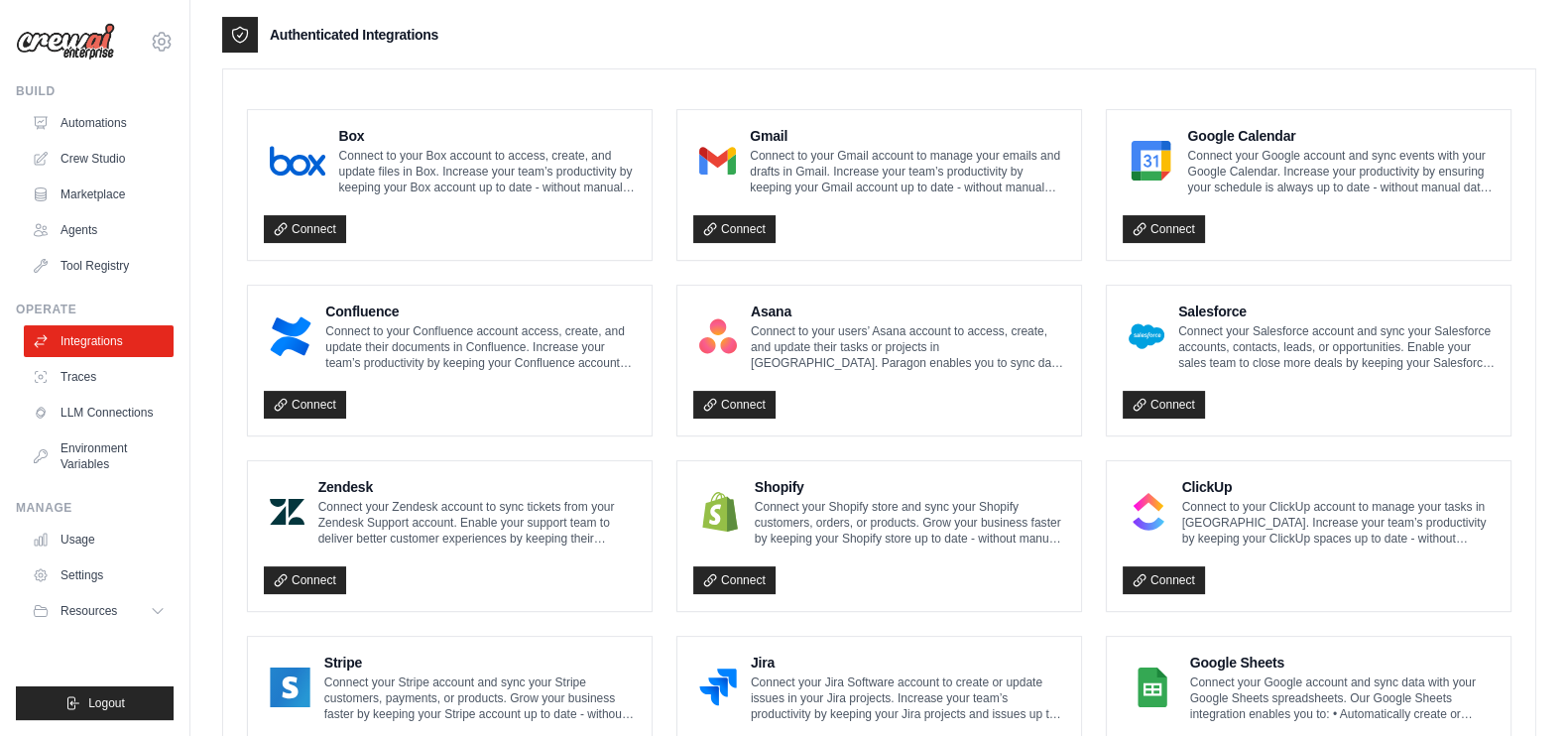
scroll to position [521, 0]
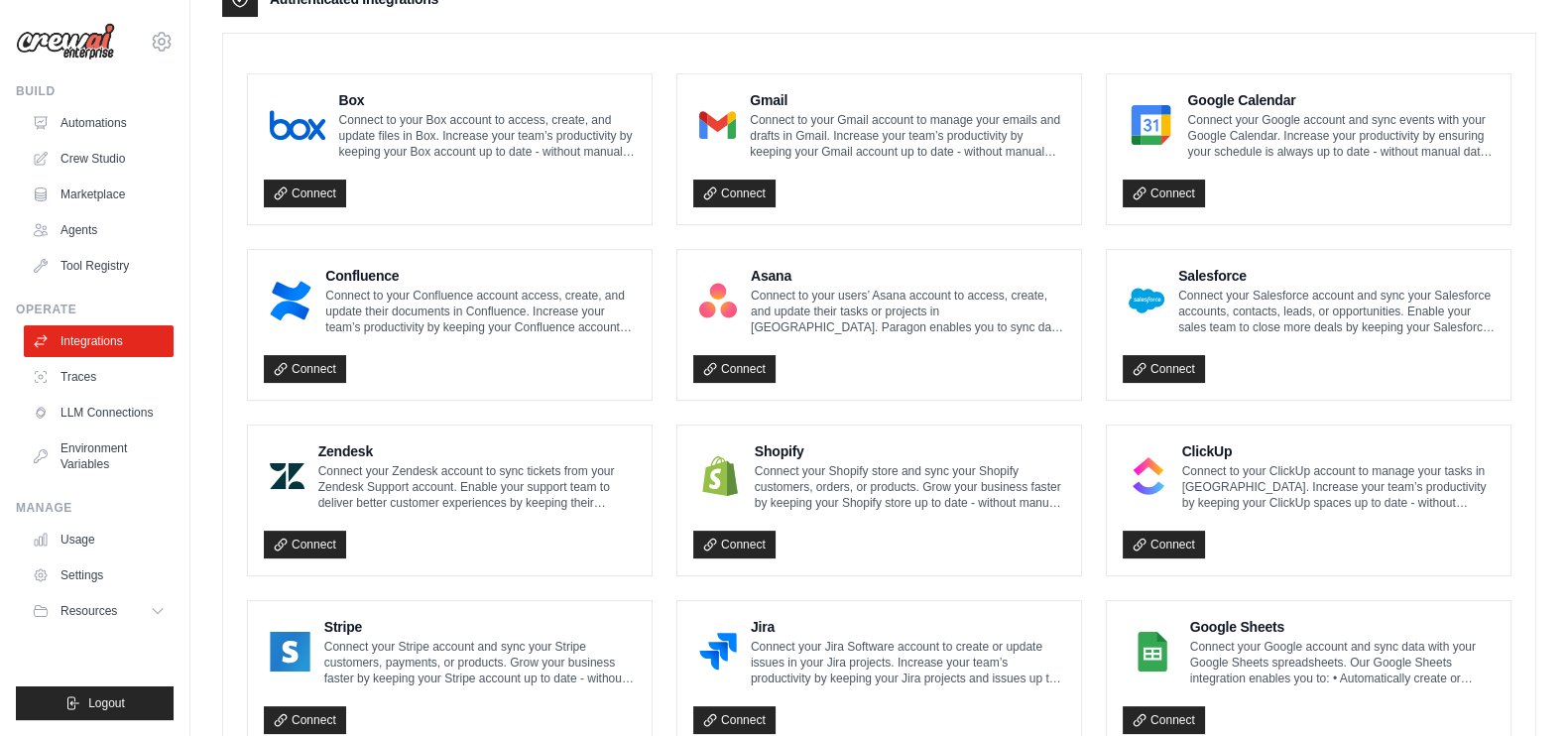
click at [748, 358] on link "Connect" at bounding box center [734, 369] width 82 height 28
click at [748, 356] on link "Connect" at bounding box center [734, 369] width 82 height 28
click at [753, 364] on link "Connect" at bounding box center [734, 369] width 82 height 28
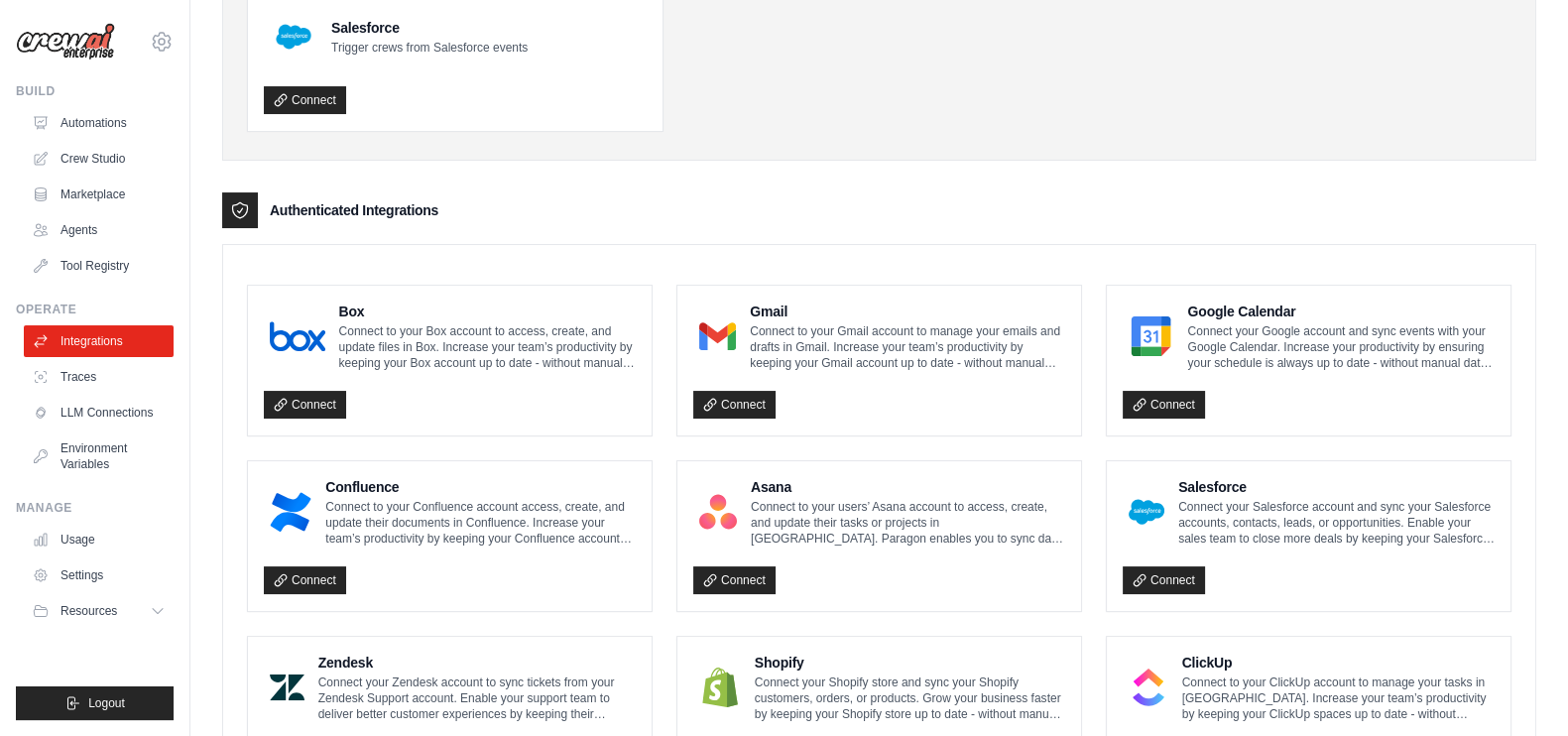
click at [736, 573] on link "Connect" at bounding box center [734, 580] width 82 height 28
click at [739, 399] on link "Connect" at bounding box center [734, 405] width 82 height 28
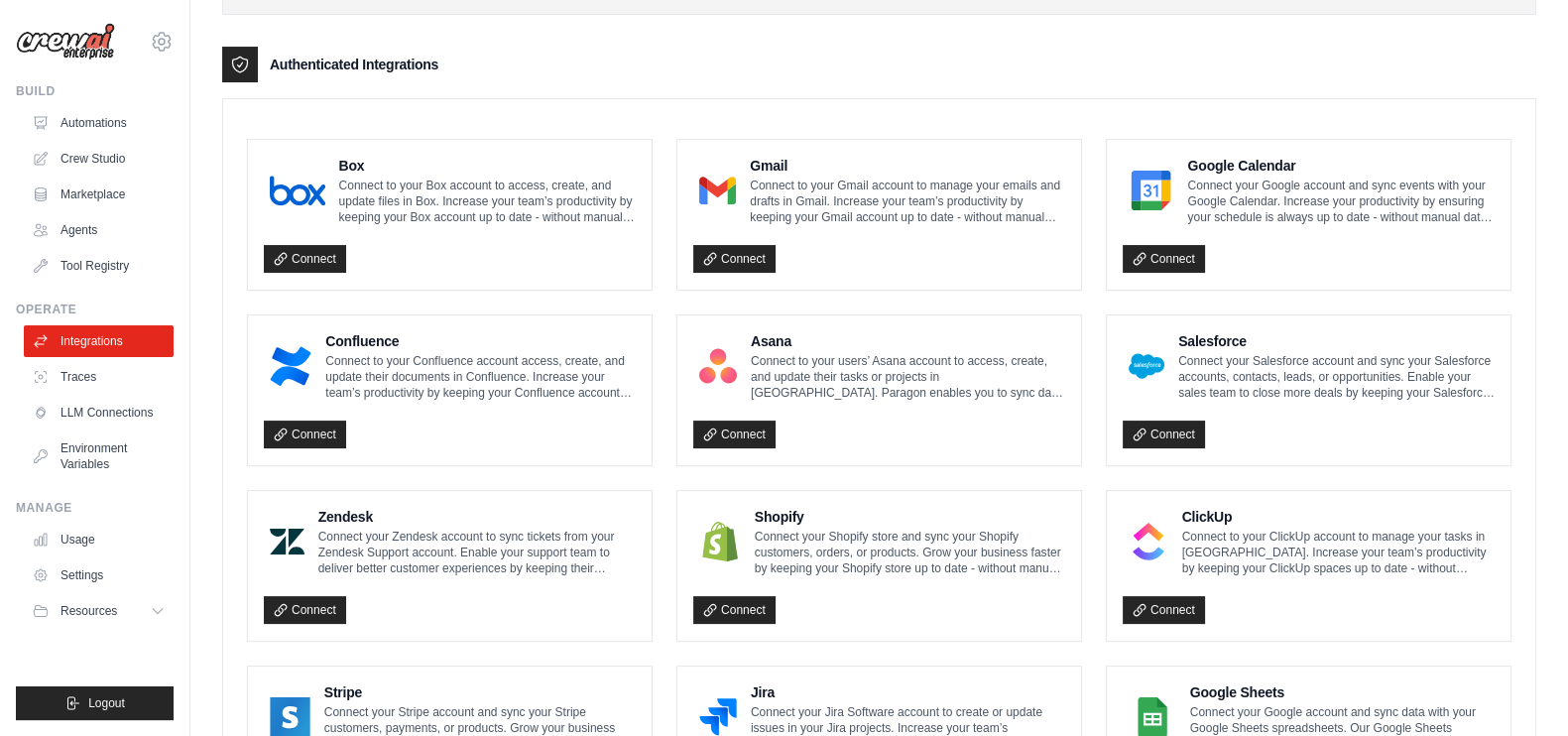
scroll to position [375, 0]
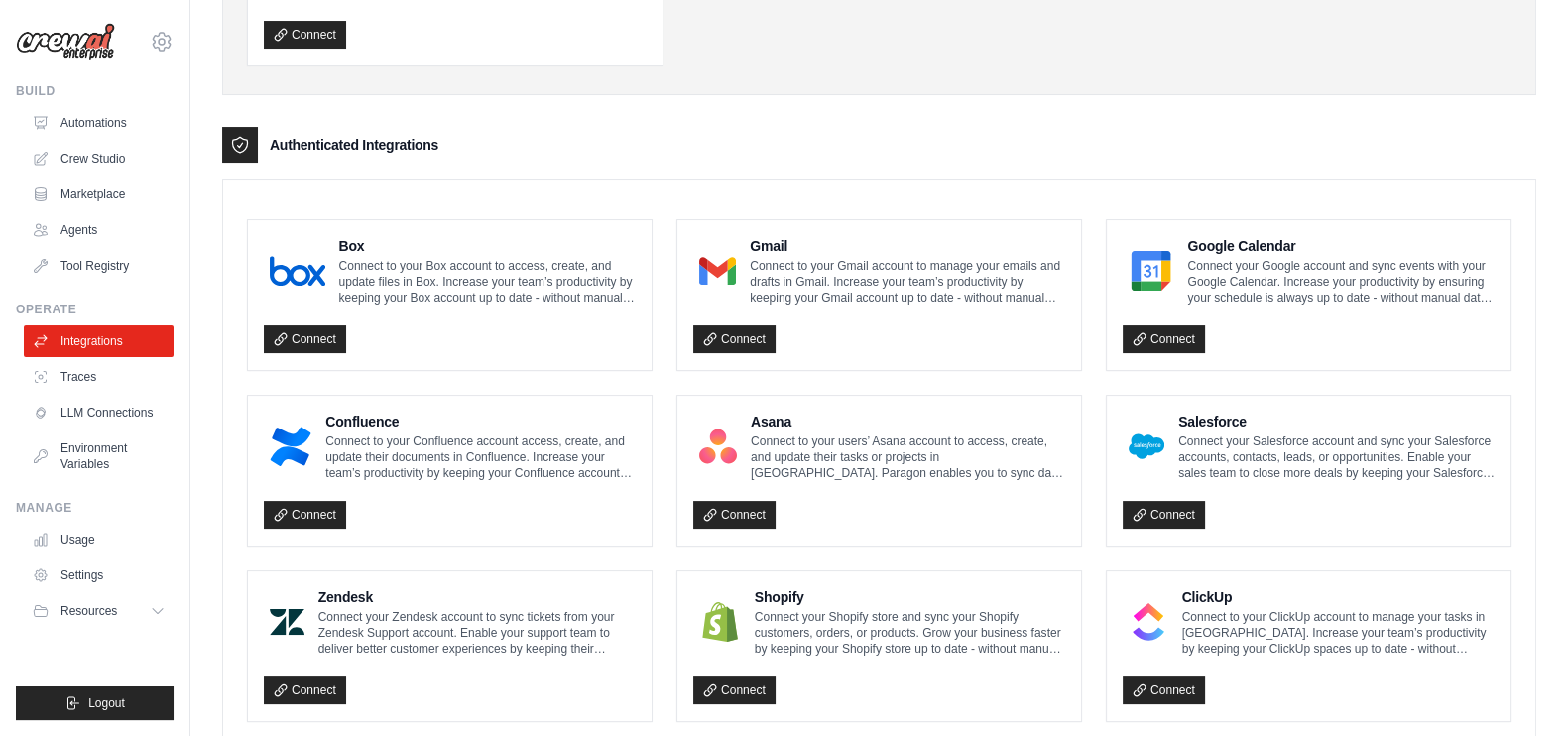
click at [714, 508] on icon at bounding box center [710, 515] width 14 height 14
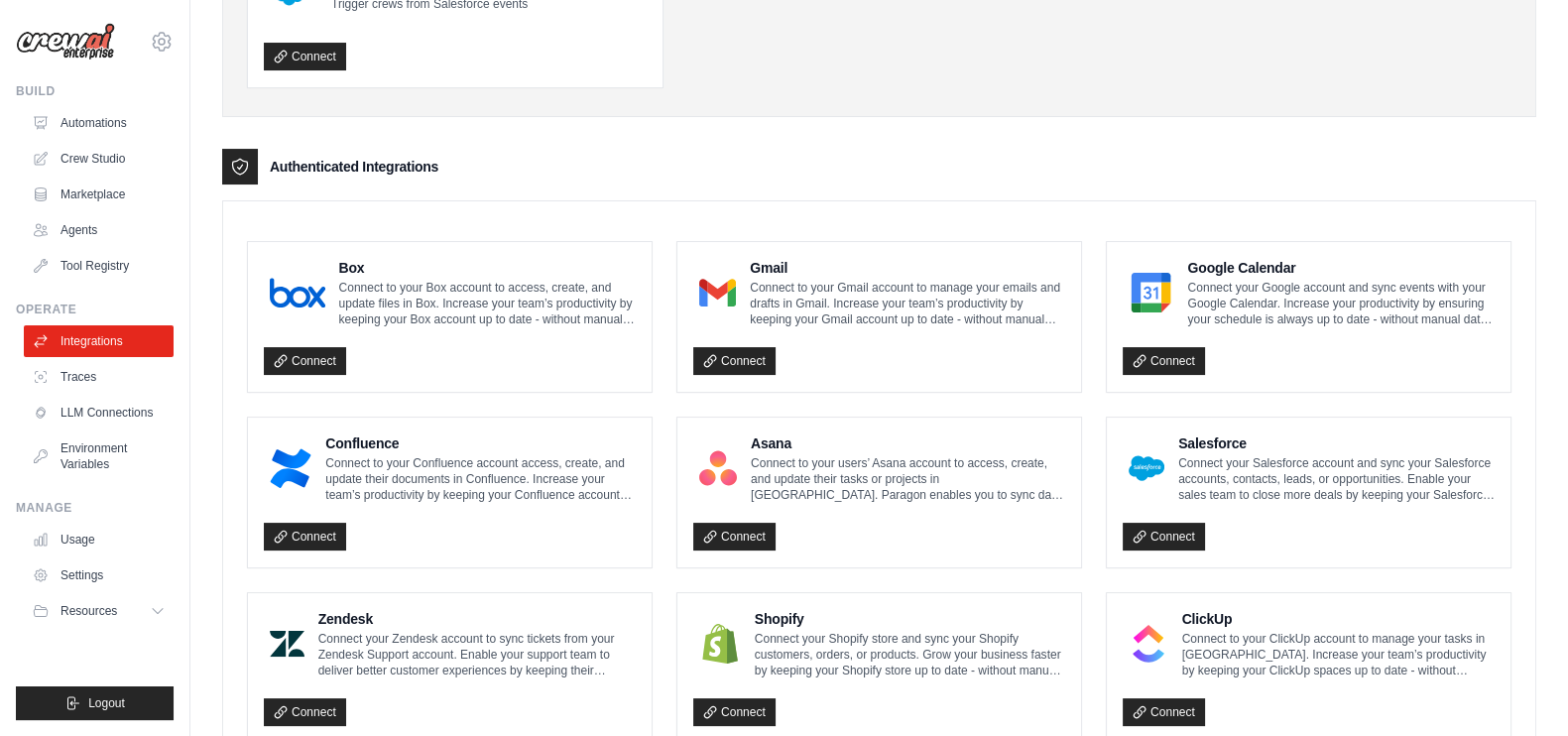
scroll to position [356, 0]
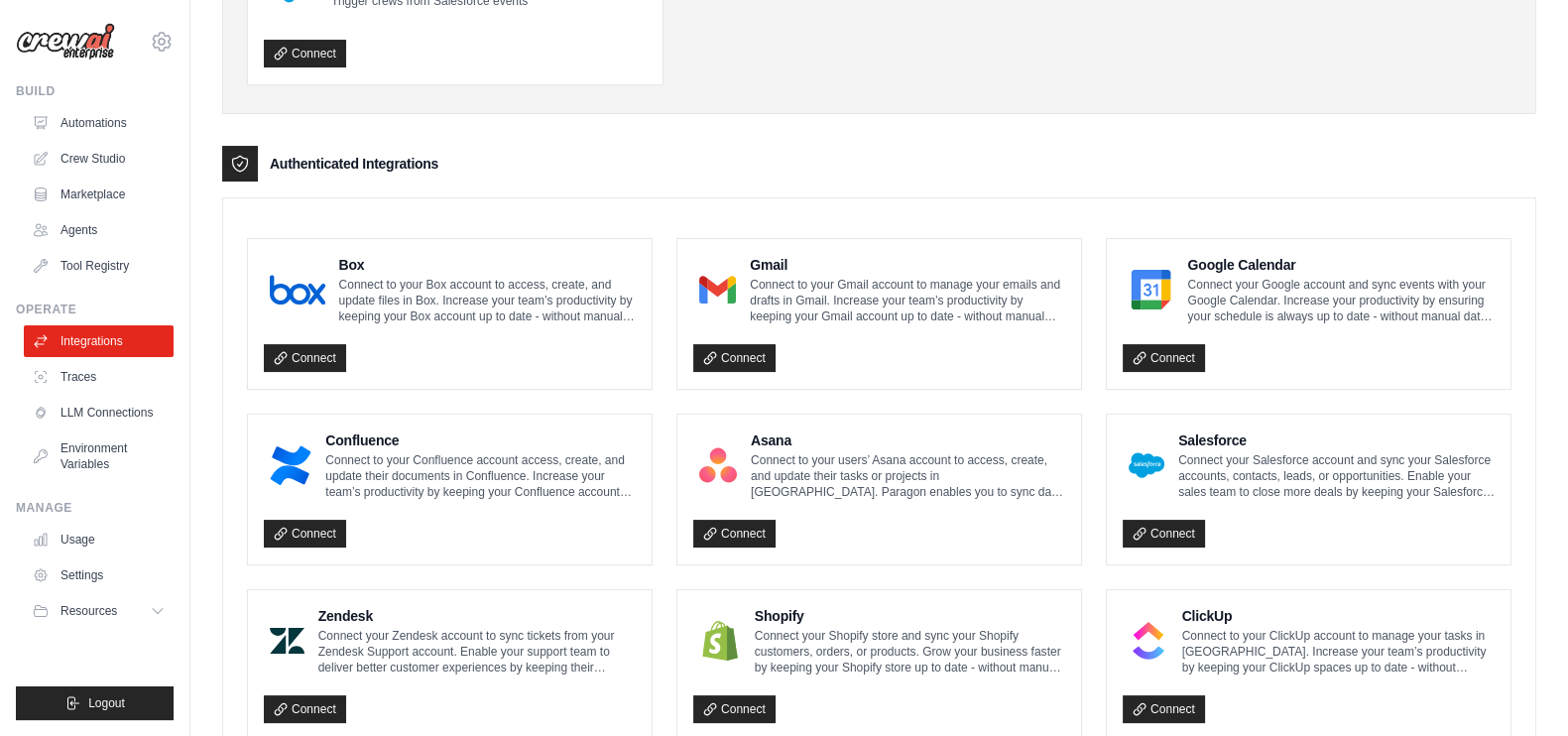
click at [725, 526] on link "Connect" at bounding box center [734, 534] width 82 height 28
click at [828, 471] on p "Connect to your users’ Asana account to access, create, and update their tasks …" at bounding box center [907, 476] width 314 height 48
click at [720, 455] on img at bounding box center [718, 465] width 38 height 40
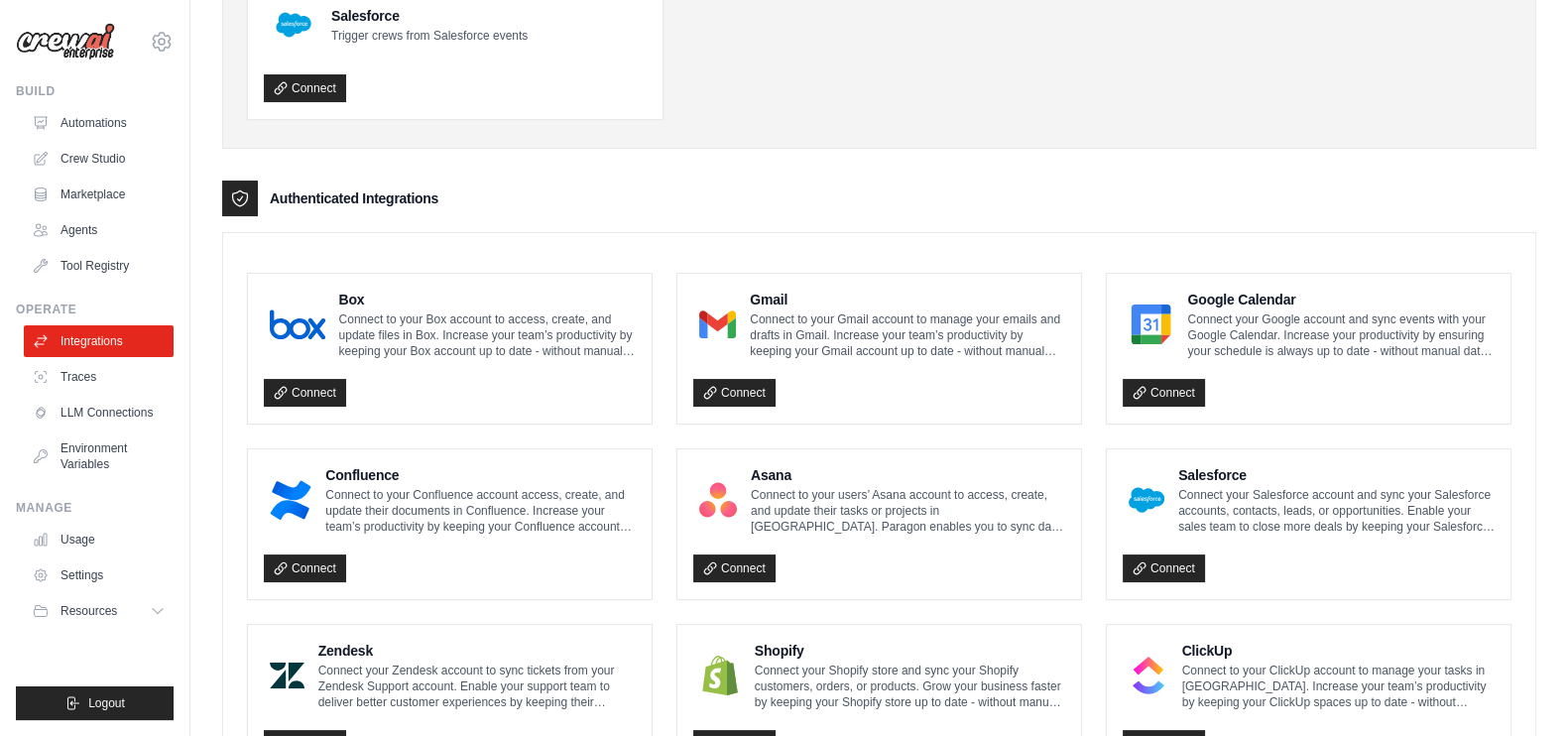
scroll to position [301, 0]
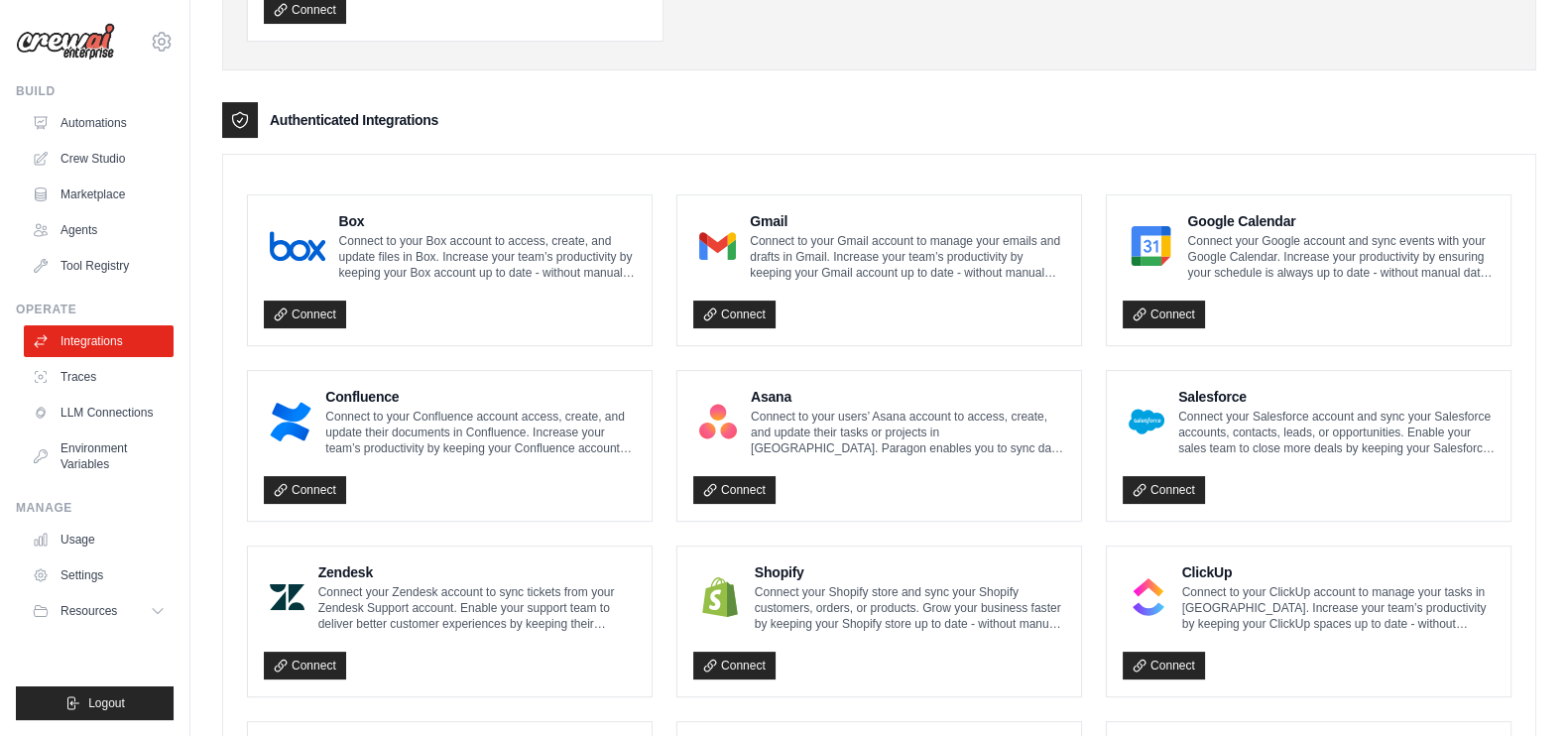
scroll to position [525, 0]
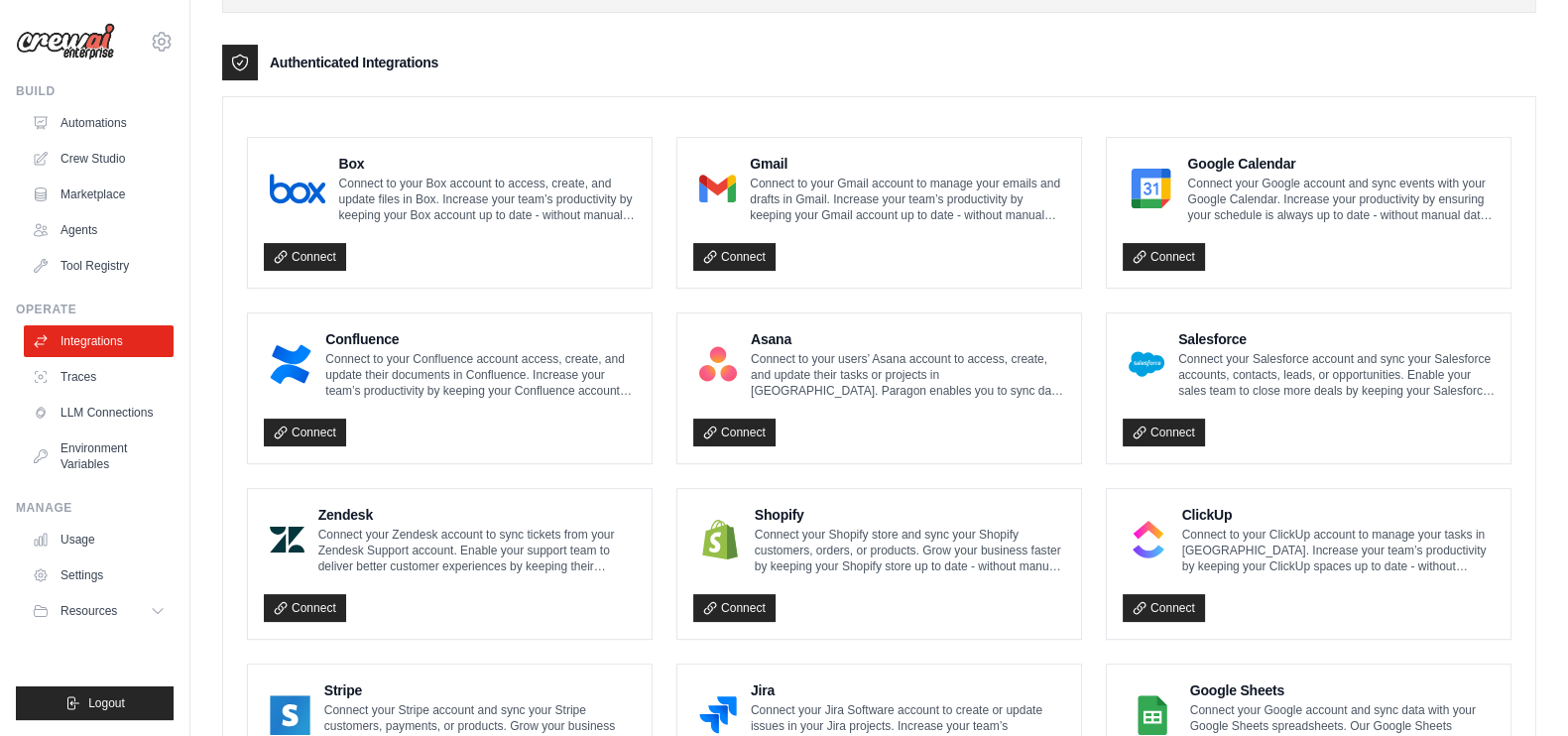
click at [708, 431] on icon at bounding box center [709, 431] width 11 height 11
click at [733, 424] on link "Connect" at bounding box center [734, 432] width 82 height 28
click at [94, 162] on link "Crew Studio" at bounding box center [98, 159] width 150 height 32
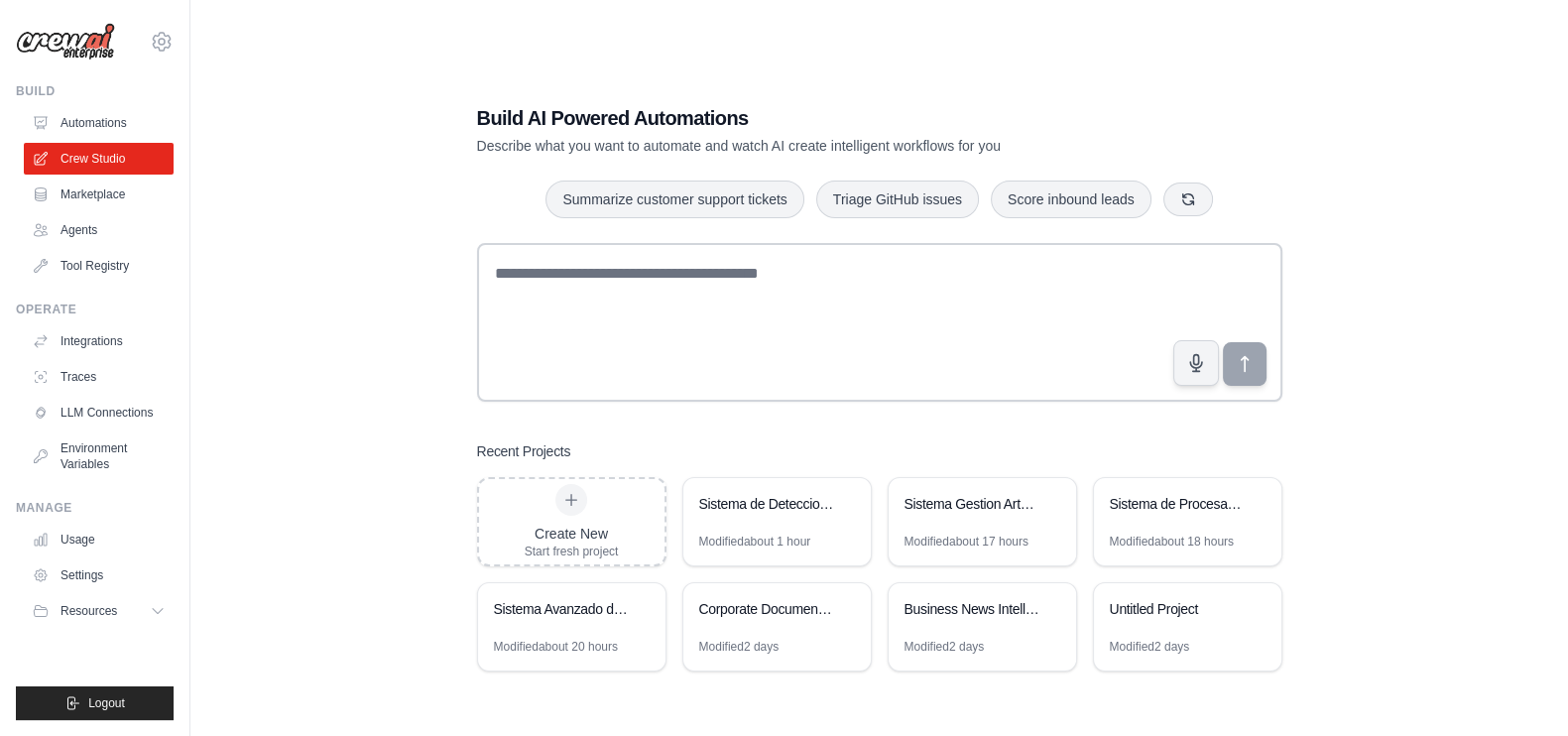
click at [123, 338] on link "Integrations" at bounding box center [98, 341] width 150 height 32
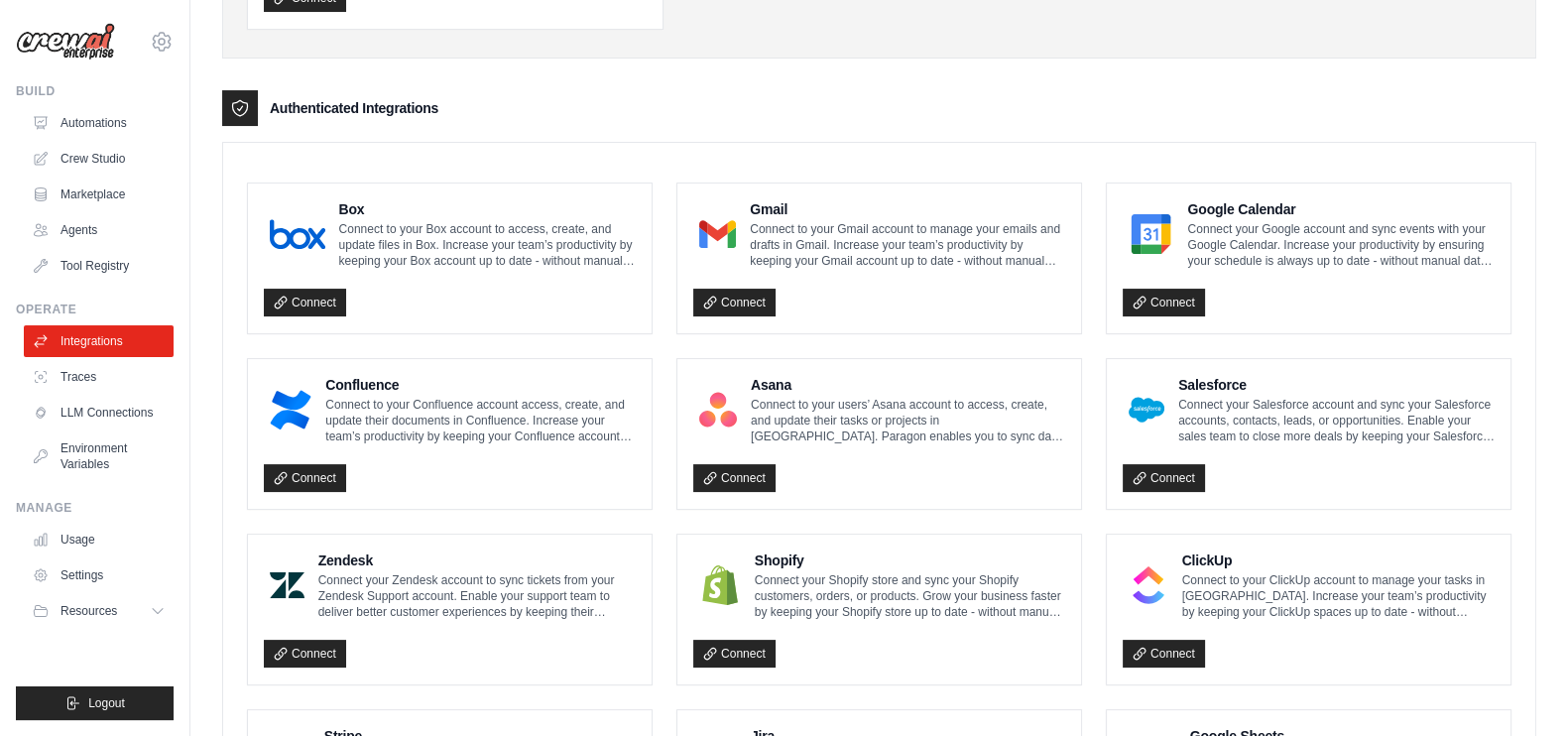
scroll to position [471, 0]
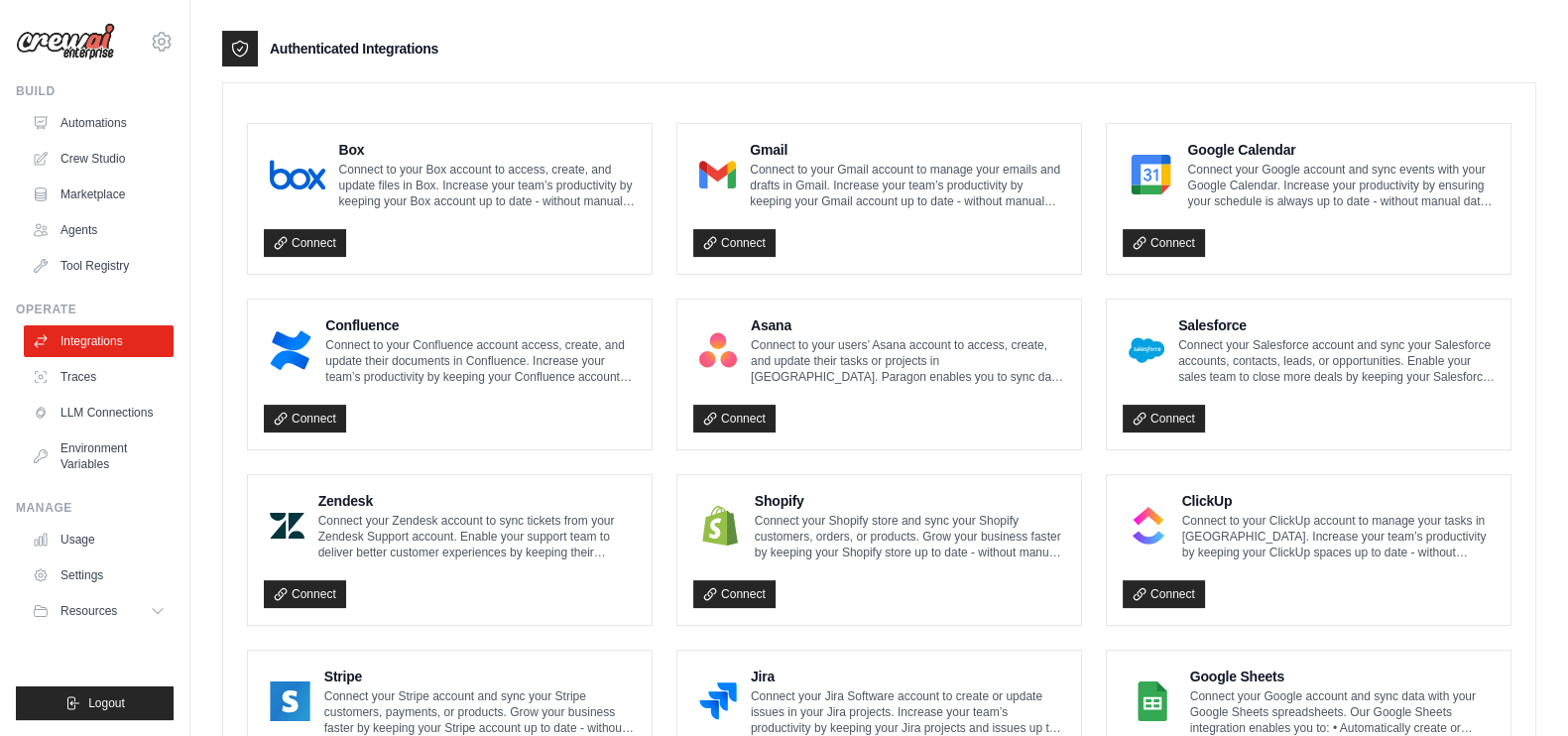
click at [743, 324] on div at bounding box center [718, 350] width 50 height 52
click at [711, 415] on icon at bounding box center [709, 418] width 11 height 11
click at [87, 577] on link "Settings" at bounding box center [98, 575] width 150 height 32
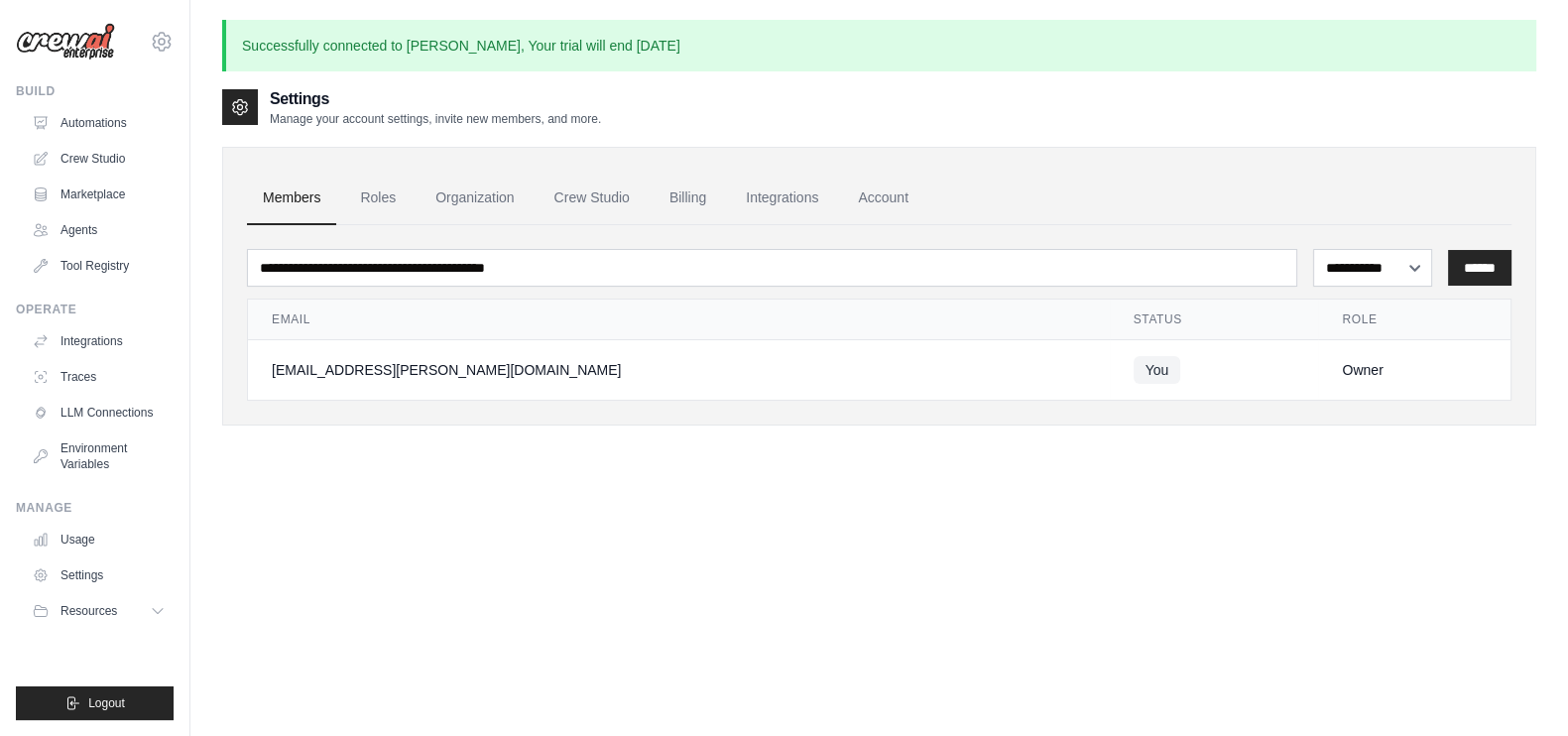
click at [585, 186] on link "Crew Studio" at bounding box center [592, 198] width 107 height 54
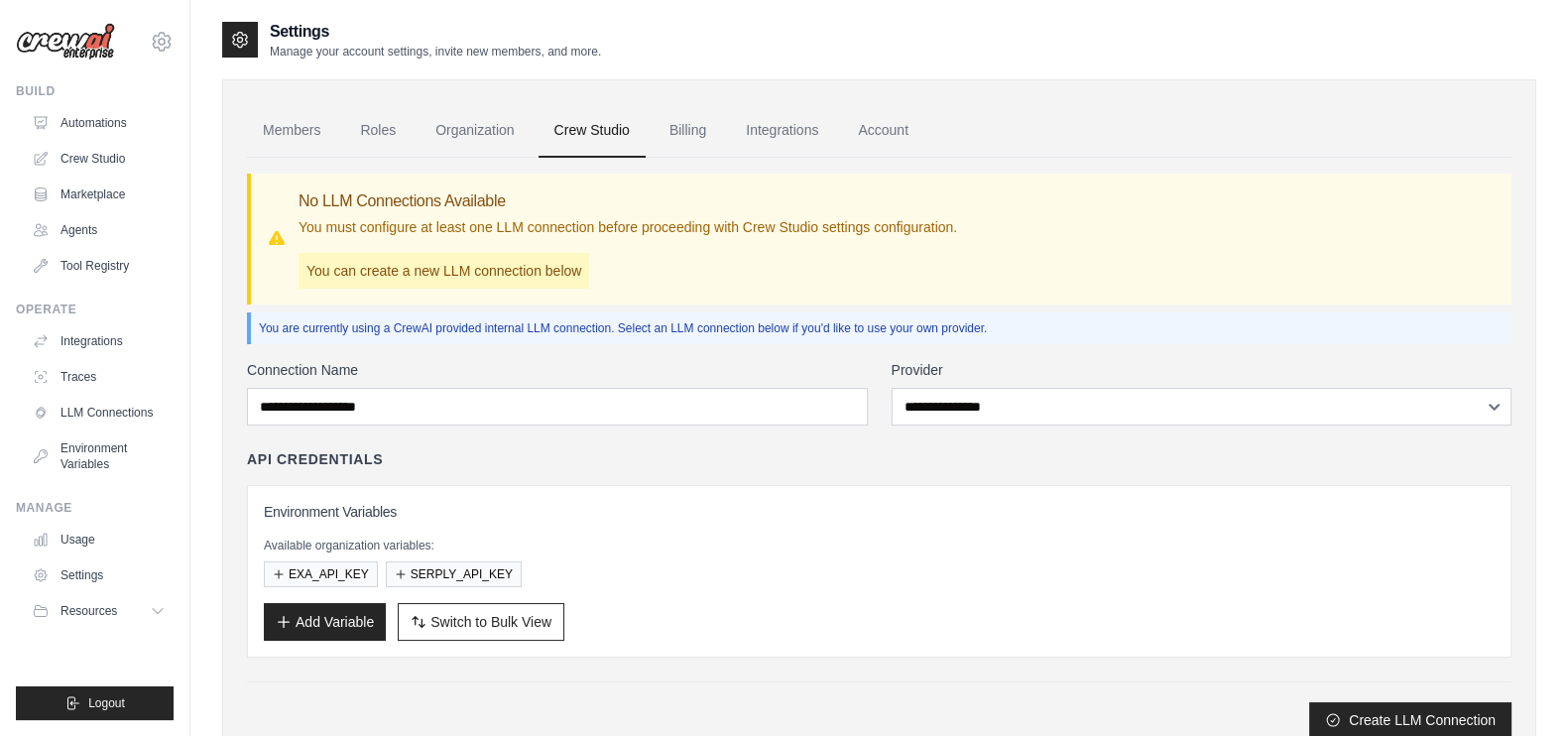
click at [87, 339] on link "Integrations" at bounding box center [98, 341] width 150 height 32
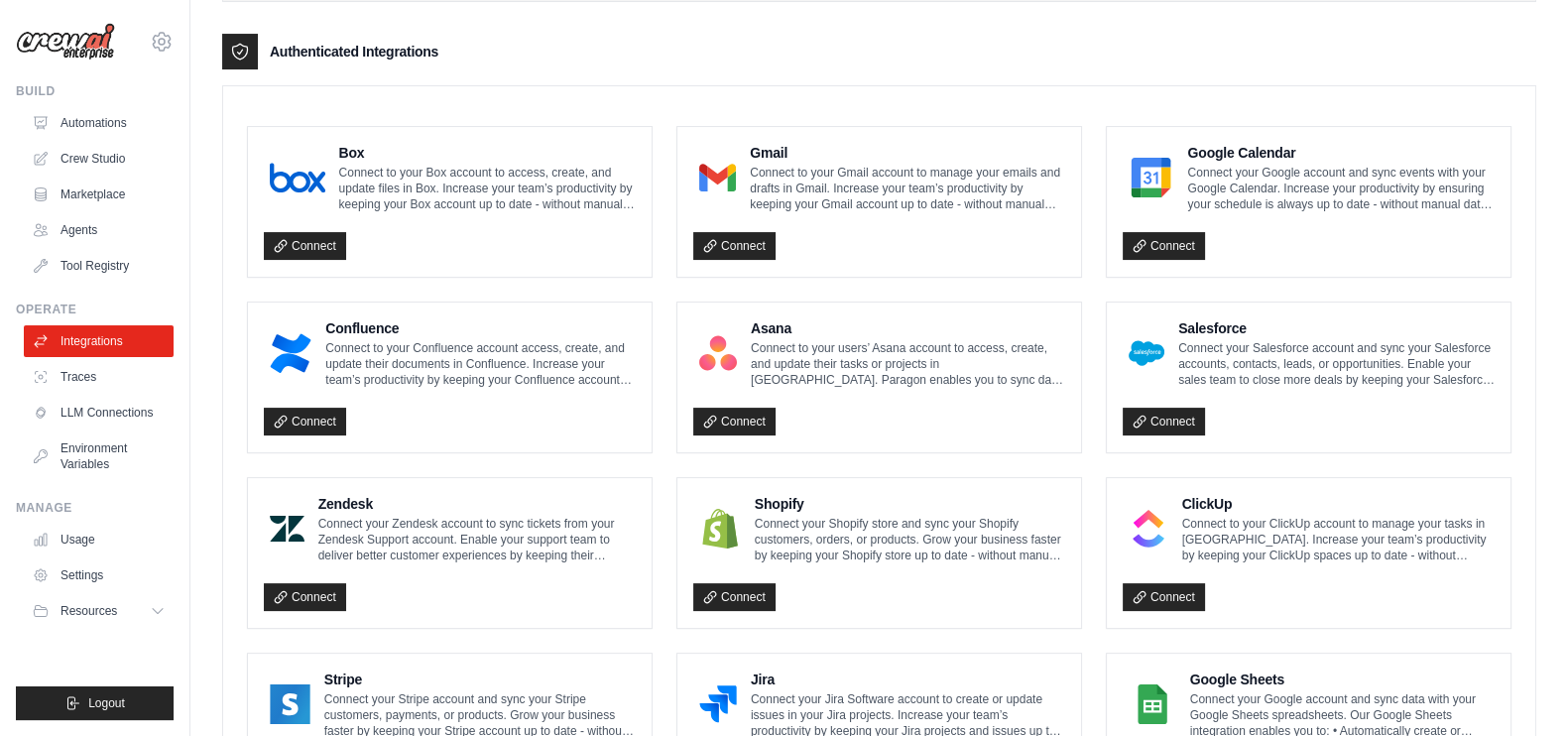
scroll to position [469, 0]
click at [715, 420] on icon at bounding box center [710, 421] width 14 height 14
click at [93, 452] on link "Environment Variables" at bounding box center [98, 456] width 150 height 48
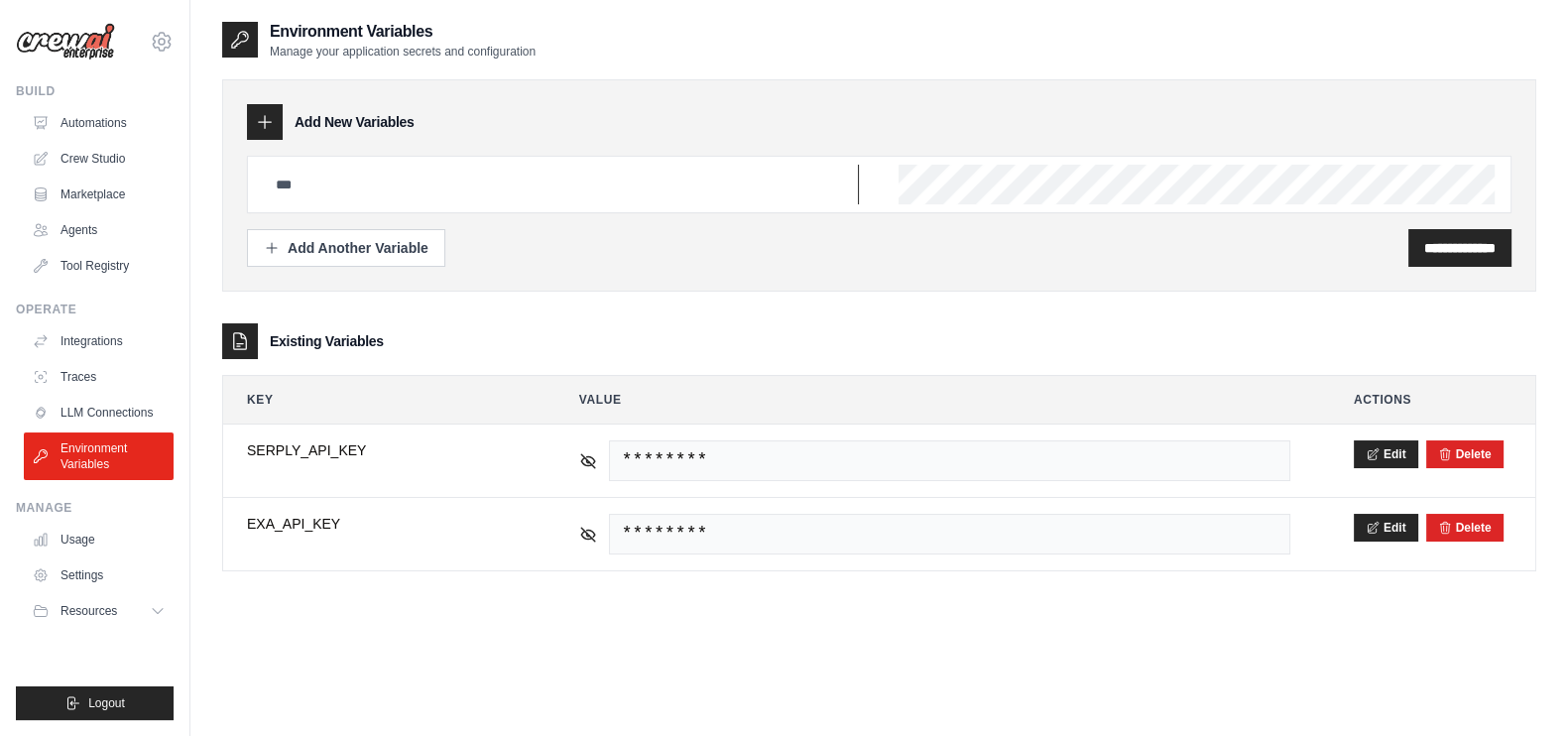
click at [634, 176] on input "text" at bounding box center [561, 184] width 595 height 40
click at [769, 190] on input "text" at bounding box center [561, 184] width 595 height 40
click at [888, 324] on div "Existing Variables" at bounding box center [879, 341] width 1314 height 36
click at [725, 197] on input "text" at bounding box center [561, 184] width 595 height 40
